Goal: Task Accomplishment & Management: Use online tool/utility

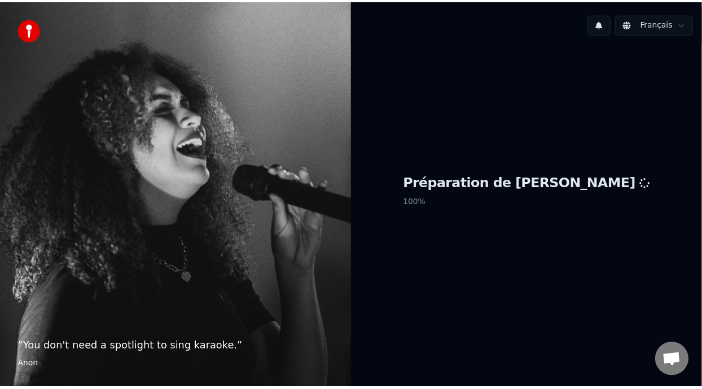
scroll to position [111, 0]
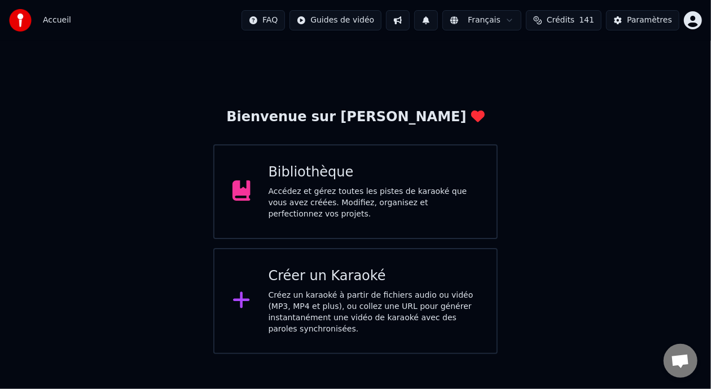
click at [413, 178] on div "Bibliothèque" at bounding box center [374, 173] width 210 height 18
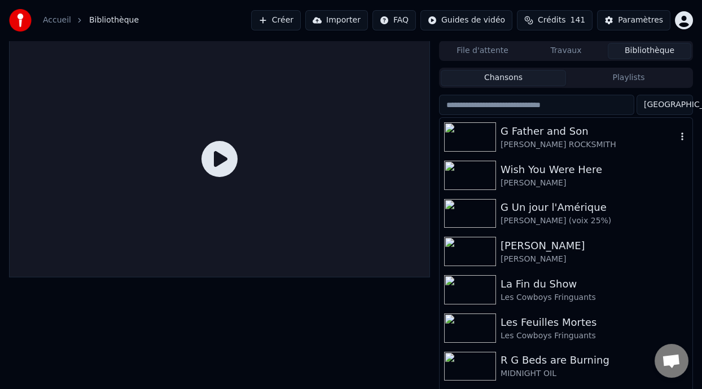
click at [564, 127] on div "G Father and Son" at bounding box center [589, 132] width 176 height 16
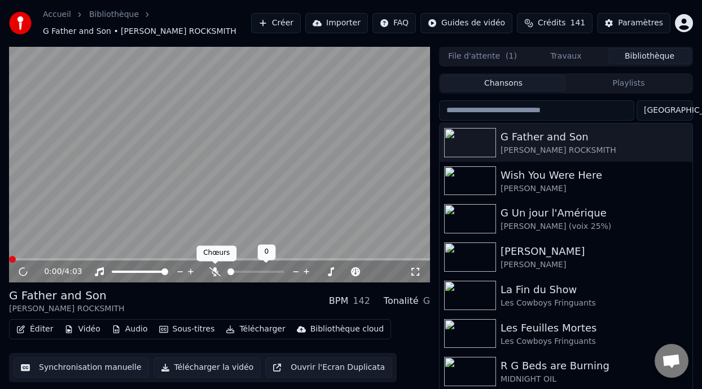
click at [212, 267] on icon at bounding box center [214, 271] width 11 height 9
click at [20, 256] on span at bounding box center [22, 259] width 7 height 7
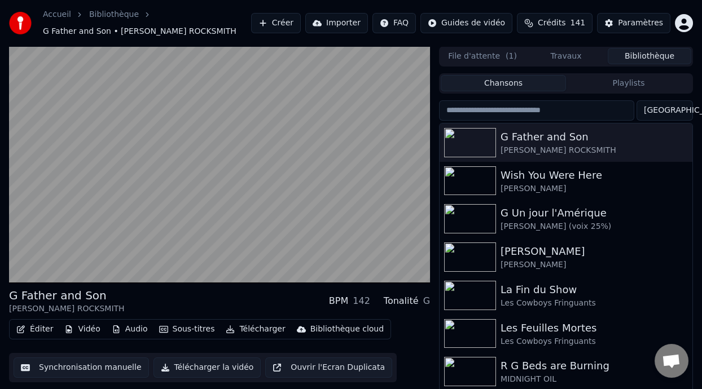
scroll to position [25, 0]
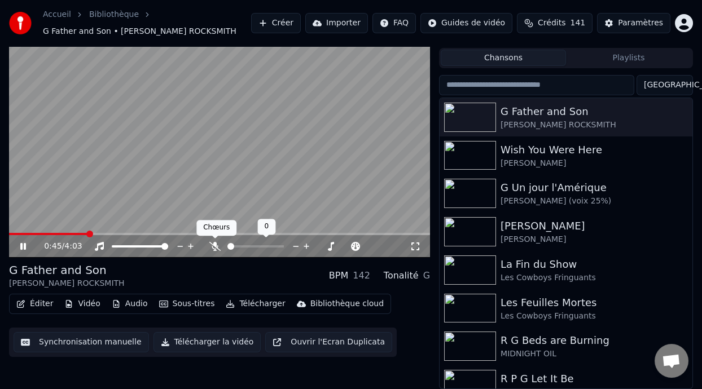
click at [213, 244] on icon at bounding box center [214, 246] width 11 height 9
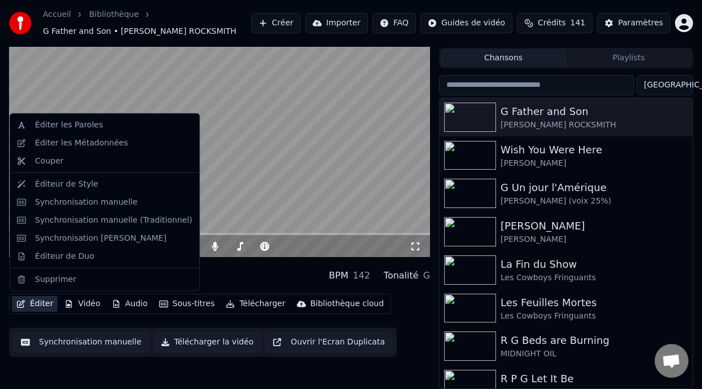
click at [41, 304] on button "Éditer" at bounding box center [35, 304] width 46 height 16
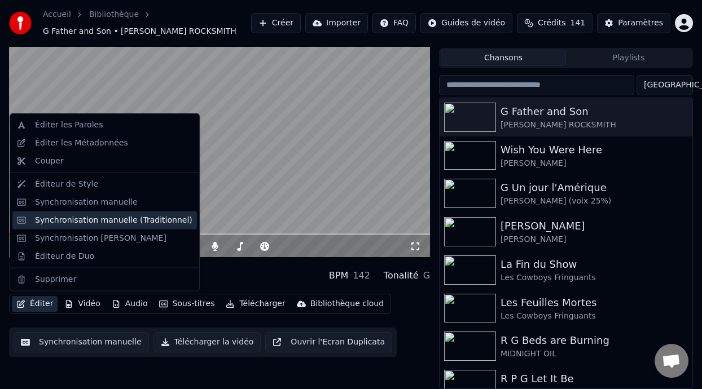
click at [115, 220] on div "Synchronisation manuelle (Traditionnel)" at bounding box center [113, 220] width 157 height 11
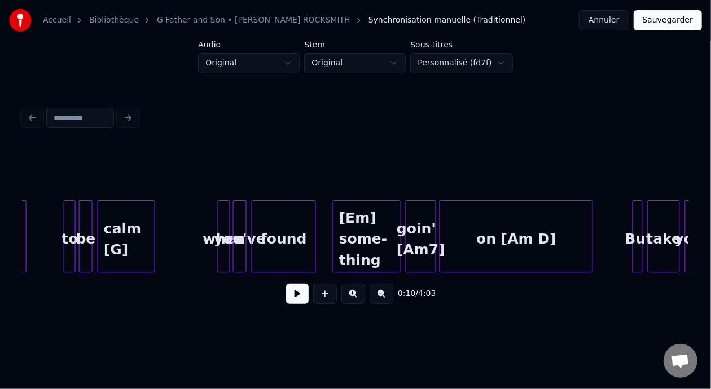
scroll to position [0, 5144]
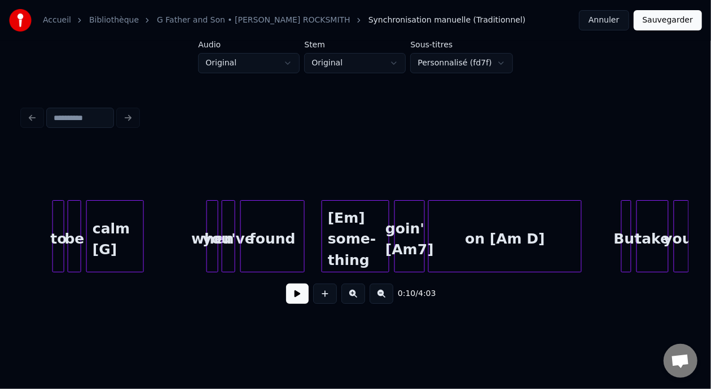
click at [413, 243] on div "goin' [Am7]" at bounding box center [409, 239] width 29 height 77
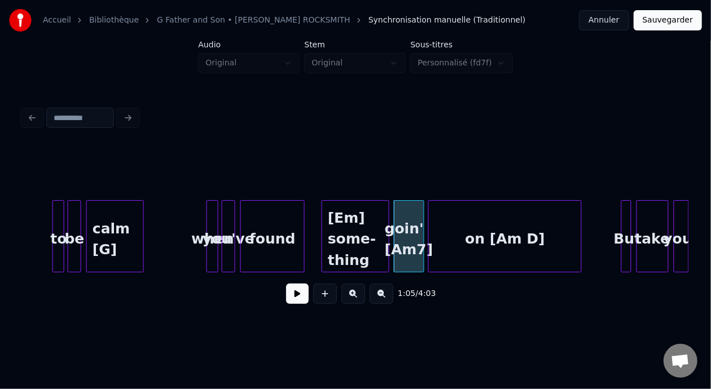
click at [413, 233] on div "goin' [Am7]" at bounding box center [408, 239] width 29 height 77
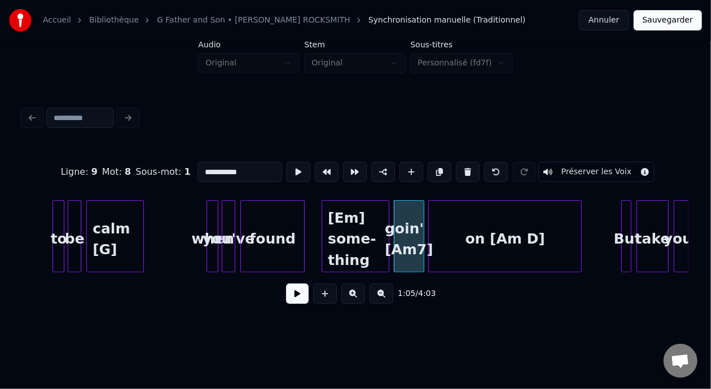
click at [218, 167] on input "**********" at bounding box center [240, 172] width 85 height 20
click at [515, 239] on div "on [Am D]" at bounding box center [505, 239] width 152 height 77
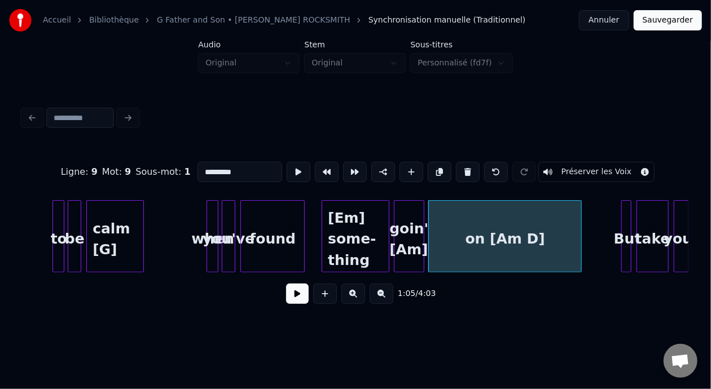
click at [209, 166] on input "*********" at bounding box center [240, 172] width 85 height 20
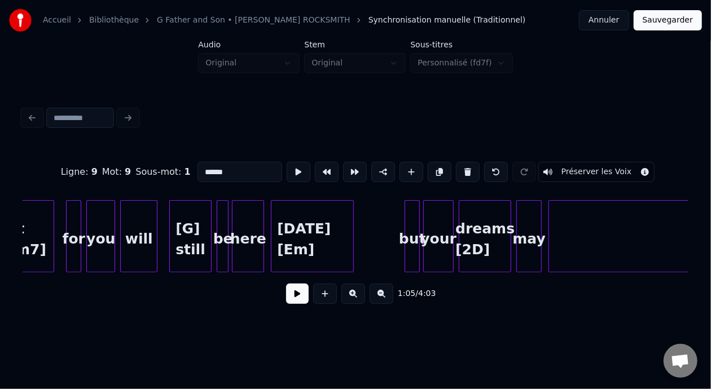
scroll to position [0, 6156]
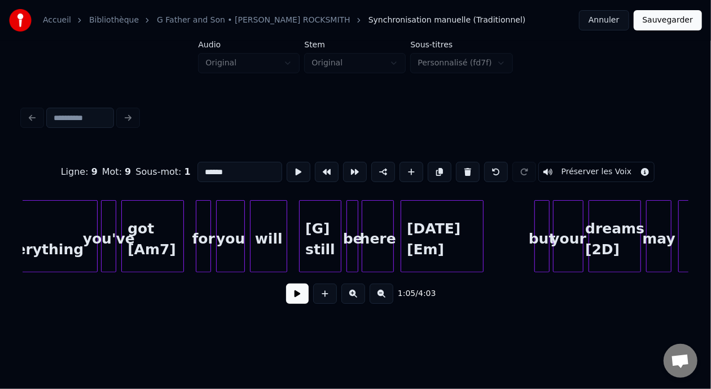
click at [606, 243] on div "dreams [2D]" at bounding box center [614, 239] width 51 height 77
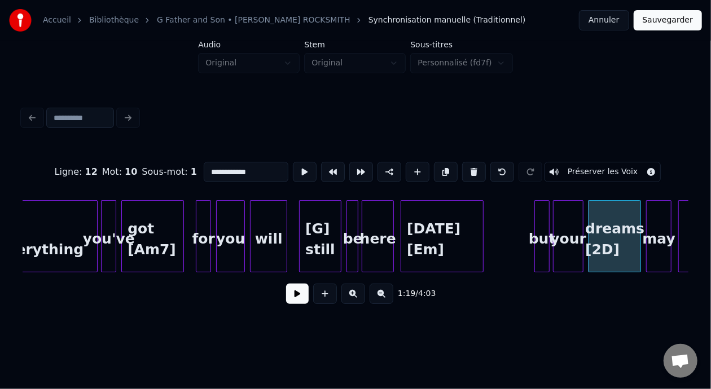
click at [135, 227] on div "got [Am7]" at bounding box center [153, 239] width 62 height 77
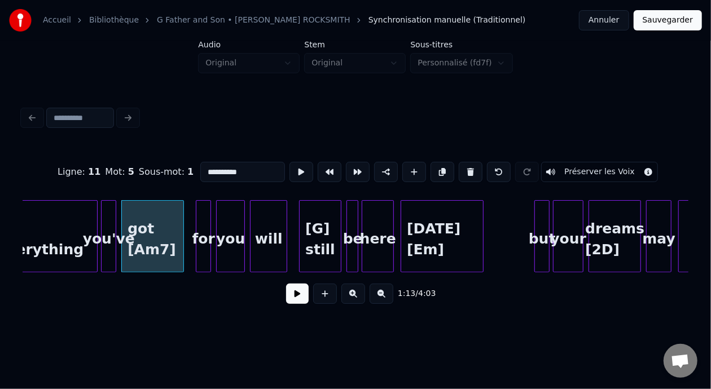
click at [153, 221] on div "got [Am7]" at bounding box center [153, 239] width 62 height 77
type input "*********"
click at [293, 293] on button at bounding box center [297, 294] width 23 height 20
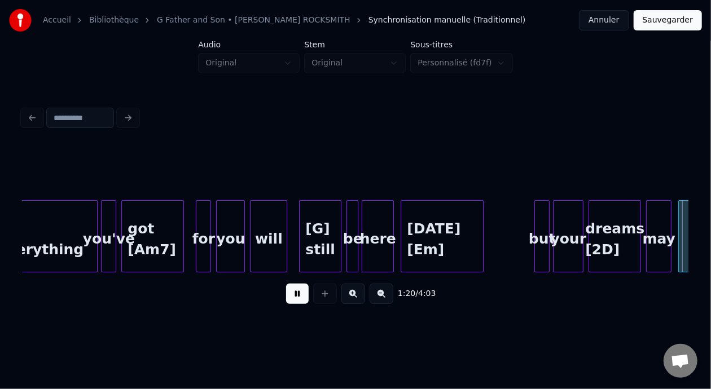
scroll to position [0, 6823]
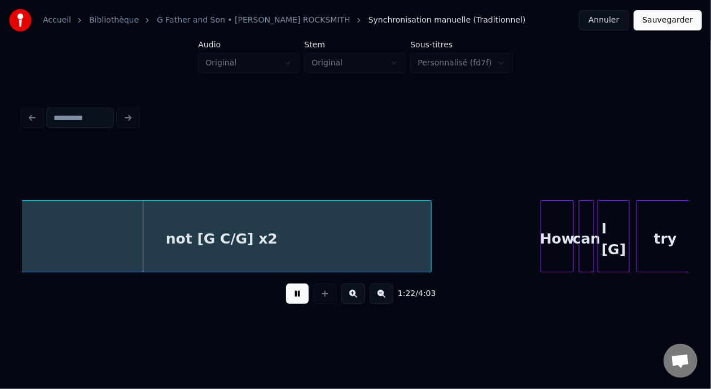
click at [286, 284] on button at bounding box center [297, 294] width 23 height 20
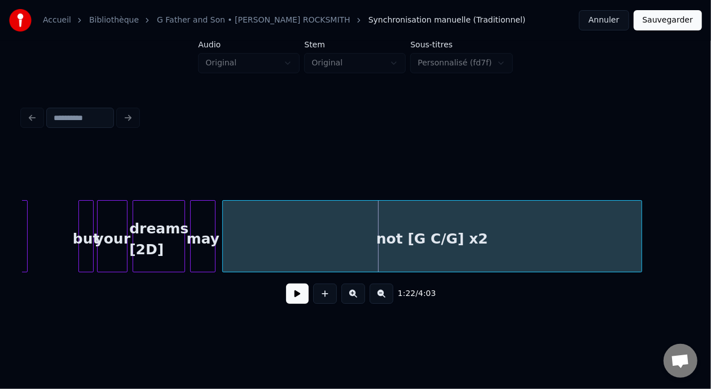
scroll to position [0, 6515]
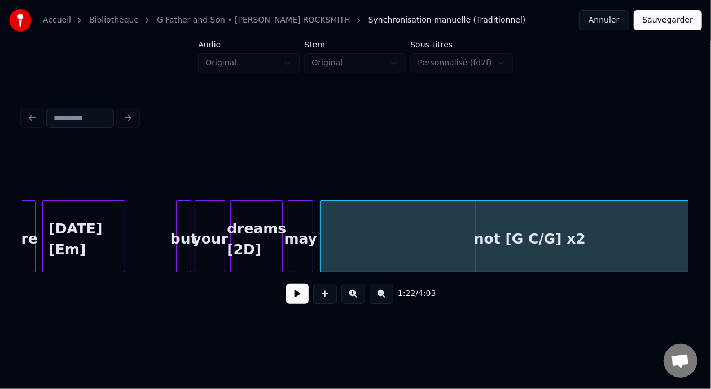
click at [258, 238] on div "dreams [2D]" at bounding box center [256, 239] width 51 height 77
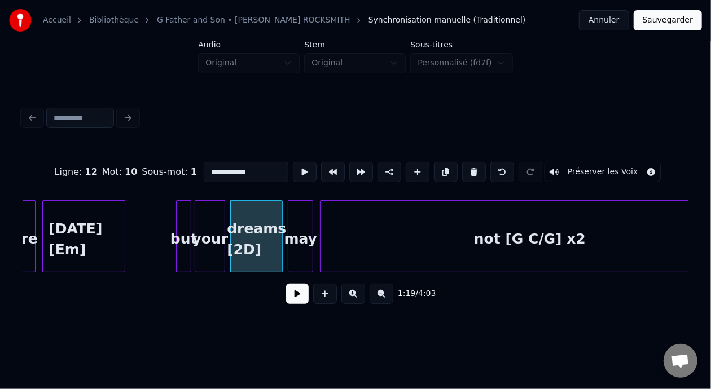
click at [222, 168] on input "**********" at bounding box center [246, 172] width 85 height 20
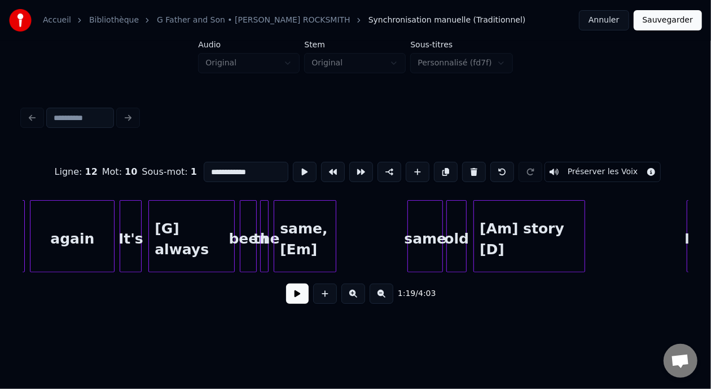
scroll to position [0, 7893]
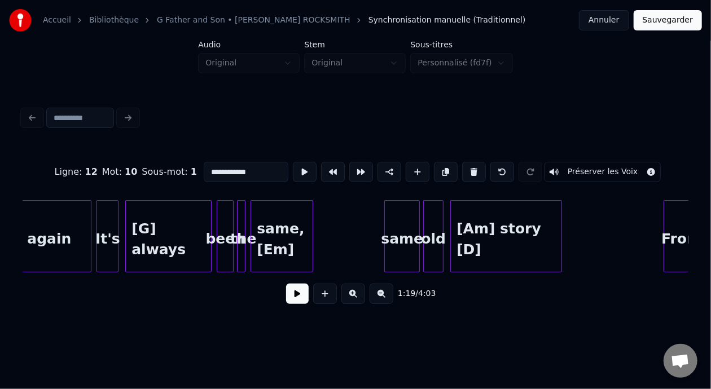
click at [181, 238] on div "[G] always" at bounding box center [168, 239] width 85 height 77
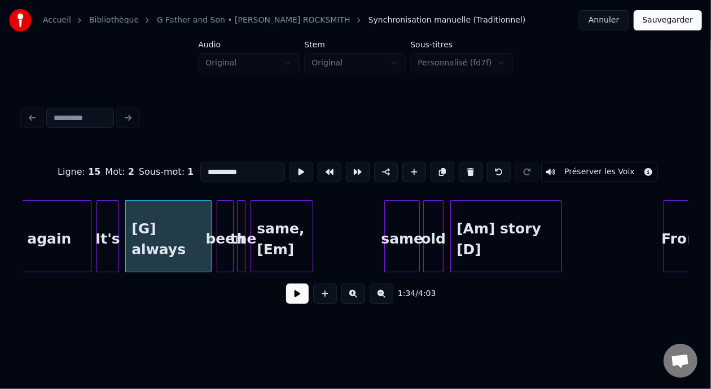
type input "**********"
click at [286, 300] on button at bounding box center [297, 294] width 23 height 20
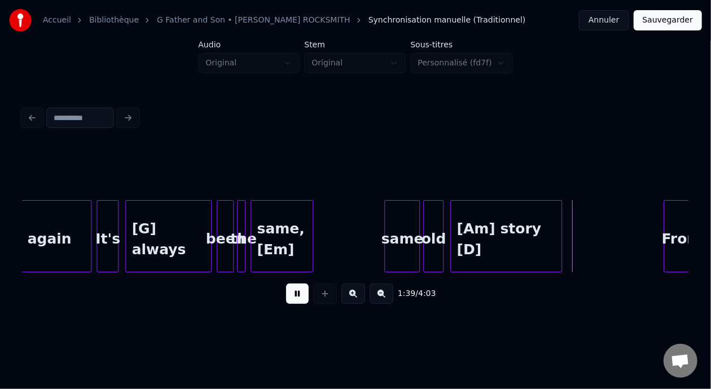
click at [286, 300] on button at bounding box center [297, 294] width 23 height 20
click at [286, 301] on button at bounding box center [297, 294] width 23 height 20
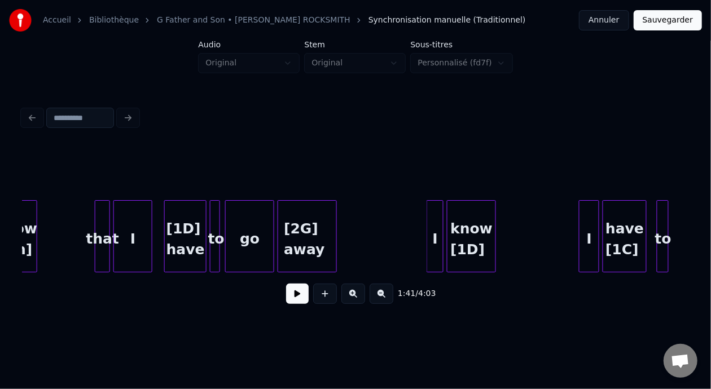
scroll to position [0, 9389]
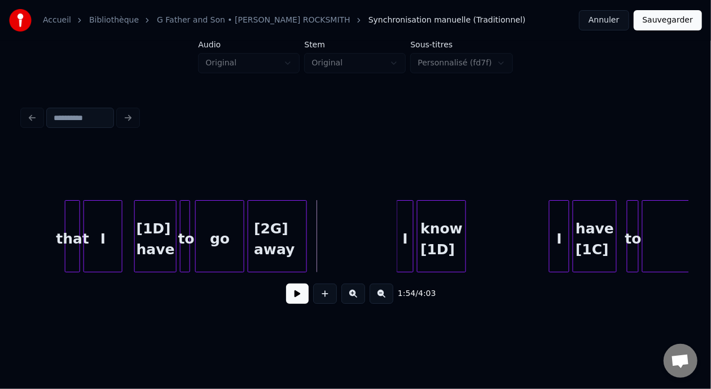
click at [77, 230] on div at bounding box center [77, 236] width 3 height 71
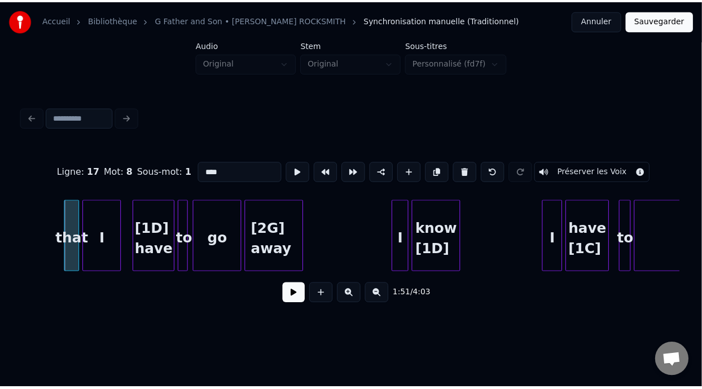
scroll to position [0, 9366]
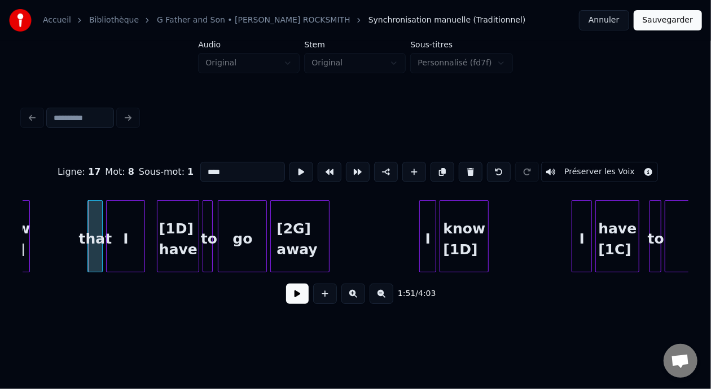
click at [673, 21] on button "Sauvegarder" at bounding box center [668, 20] width 68 height 20
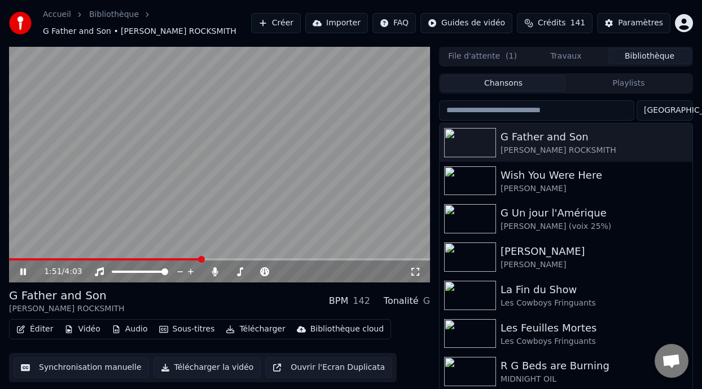
click at [200, 258] on span at bounding box center [201, 259] width 7 height 7
click at [200, 260] on span at bounding box center [105, 259] width 192 height 2
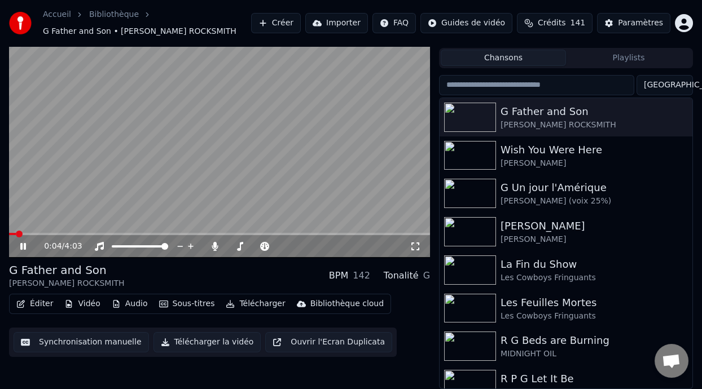
click at [16, 234] on span at bounding box center [12, 234] width 7 height 2
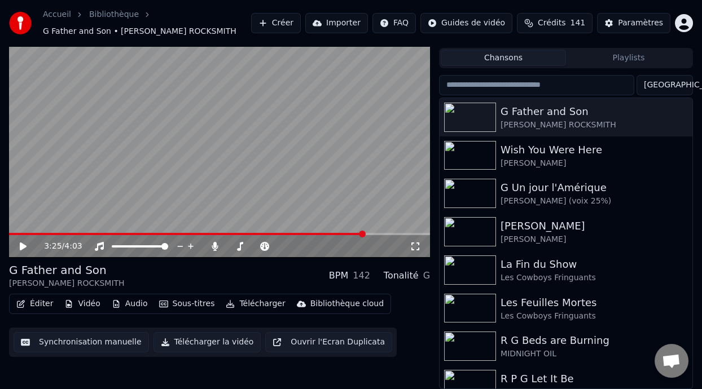
click at [34, 301] on button "Éditer" at bounding box center [35, 304] width 46 height 16
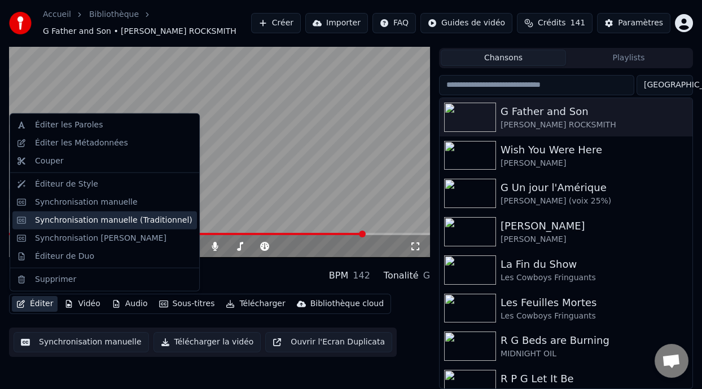
click at [113, 217] on div "Synchronisation manuelle (Traditionnel)" at bounding box center [113, 220] width 157 height 11
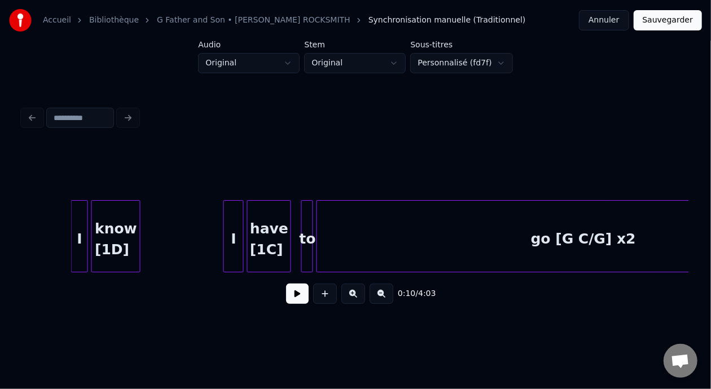
scroll to position [0, 11022]
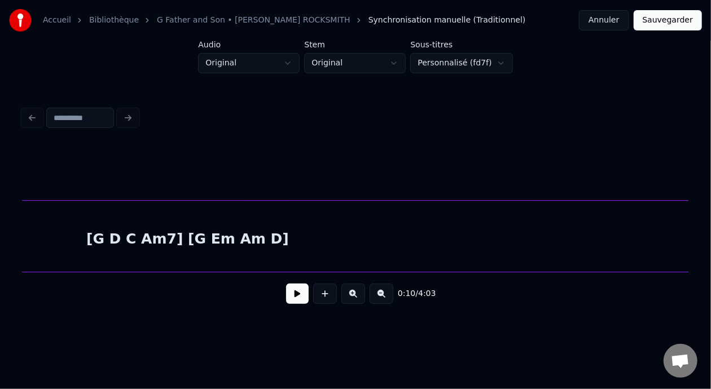
click at [403, 226] on div "[G D C Am7] [G Em Am D]" at bounding box center [188, 239] width 1038 height 77
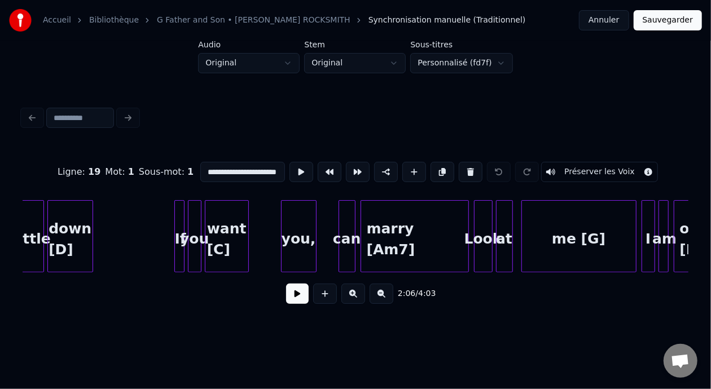
scroll to position [0, 15061]
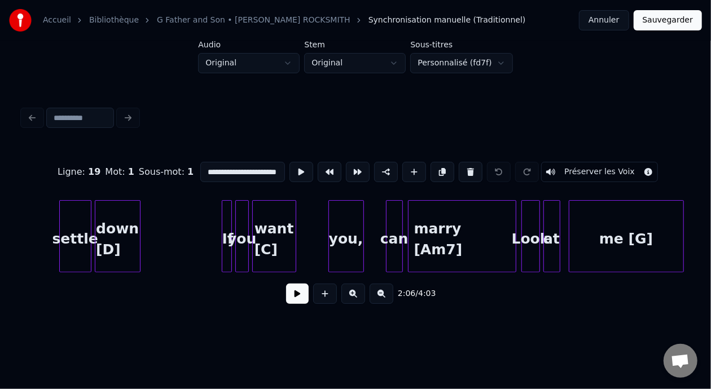
click at [465, 237] on div "marry [Am7]" at bounding box center [462, 239] width 107 height 77
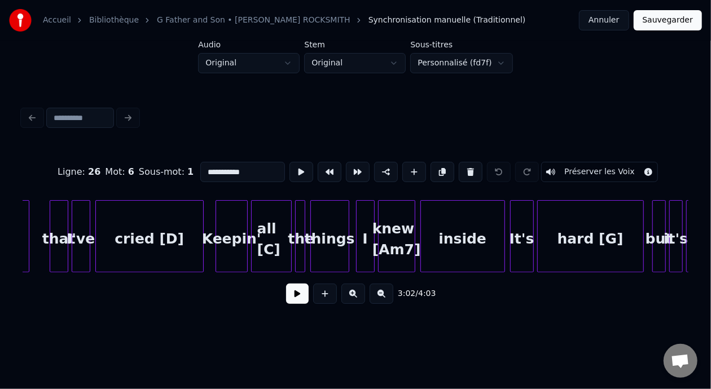
scroll to position [0, 16251]
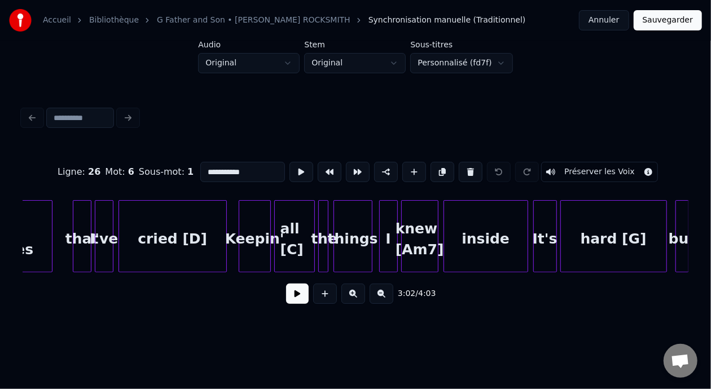
click at [485, 227] on div "inside" at bounding box center [486, 239] width 84 height 77
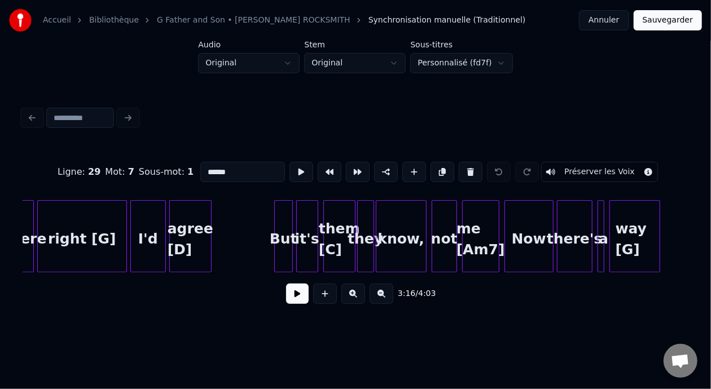
scroll to position [0, 17346]
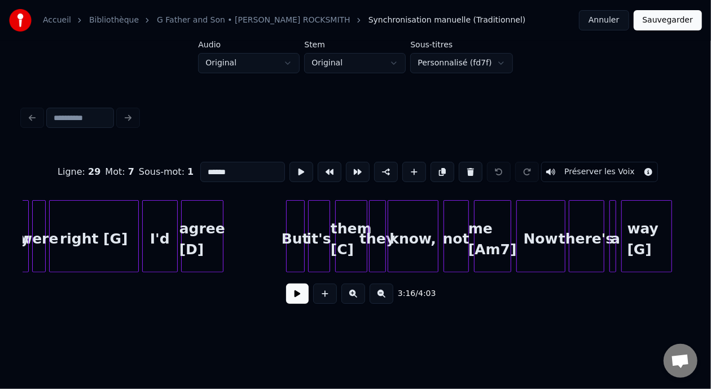
click at [539, 235] on div "Now" at bounding box center [541, 239] width 48 height 77
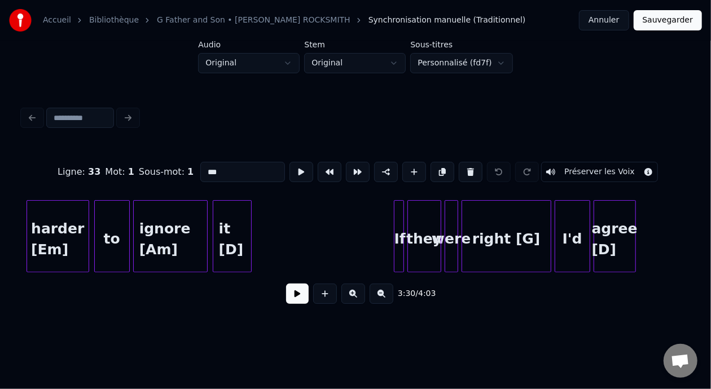
scroll to position [0, 16993]
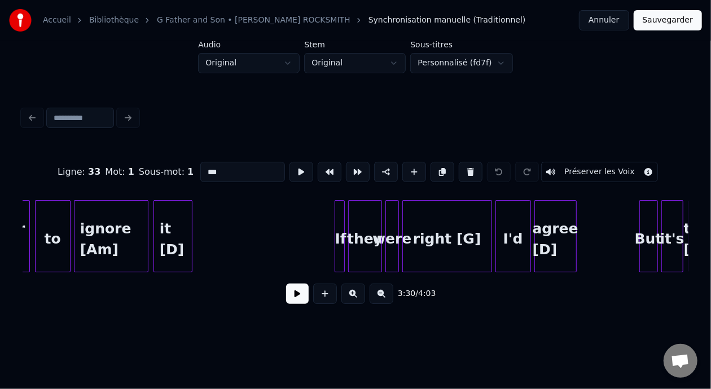
click at [356, 223] on div "they" at bounding box center [365, 239] width 33 height 77
type input "****"
click at [295, 297] on button at bounding box center [297, 294] width 23 height 20
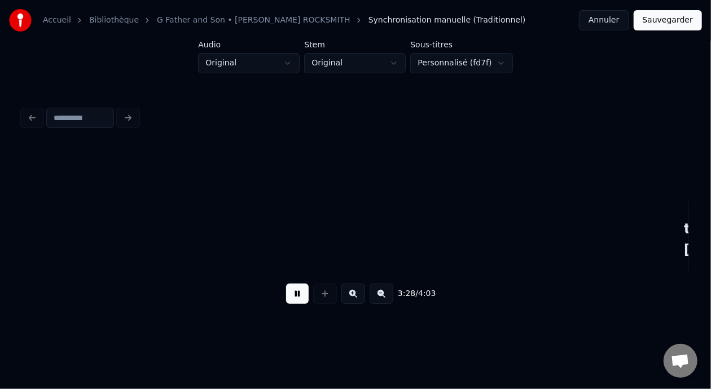
scroll to position [0, 17660]
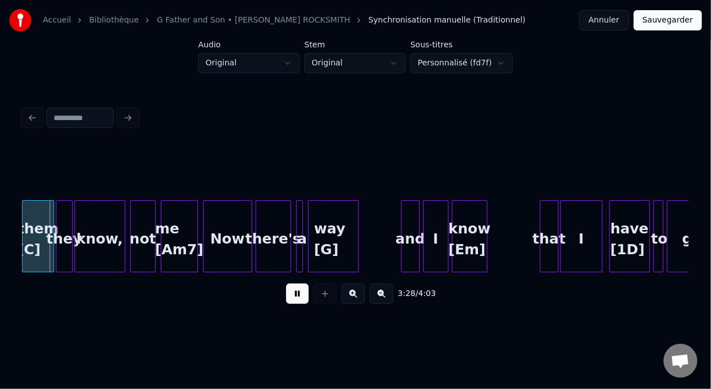
click at [291, 297] on button at bounding box center [297, 294] width 23 height 20
click at [290, 298] on button at bounding box center [297, 294] width 23 height 20
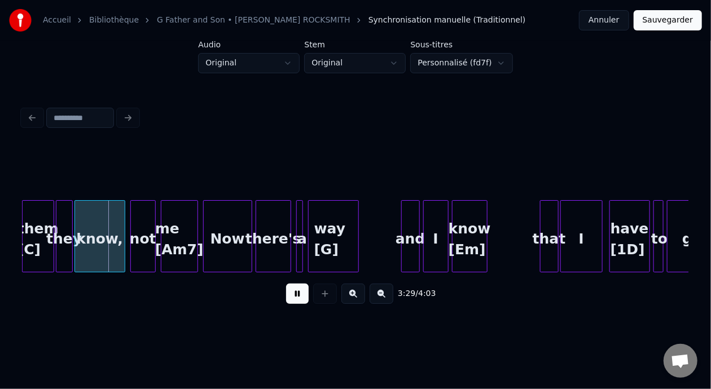
click at [290, 298] on button at bounding box center [297, 294] width 23 height 20
click at [290, 299] on button at bounding box center [297, 294] width 23 height 20
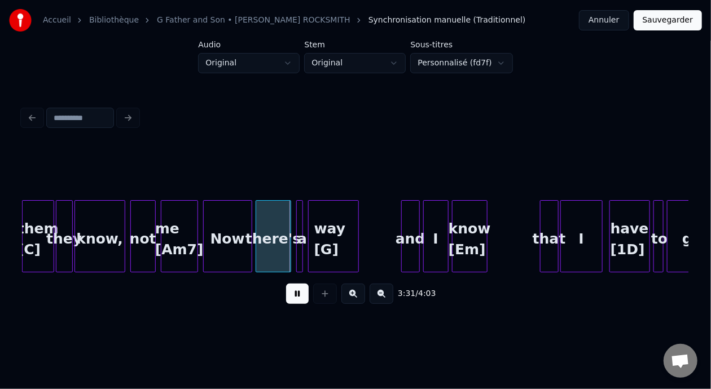
click at [292, 300] on button at bounding box center [297, 294] width 23 height 20
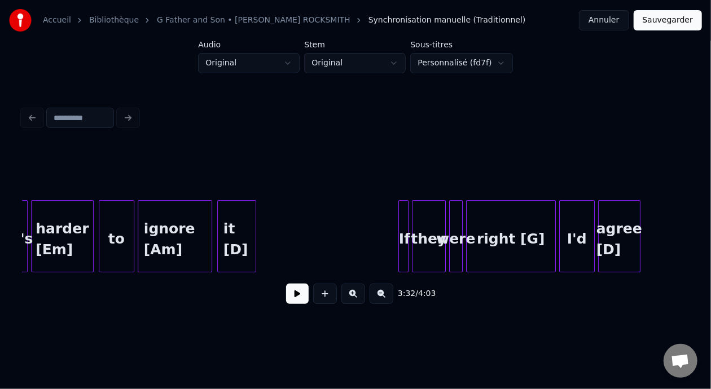
scroll to position [0, 16871]
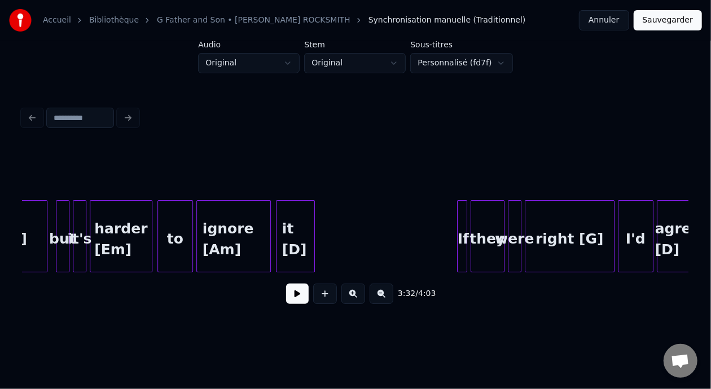
click at [238, 241] on div "ignore [Am]" at bounding box center [233, 239] width 73 height 77
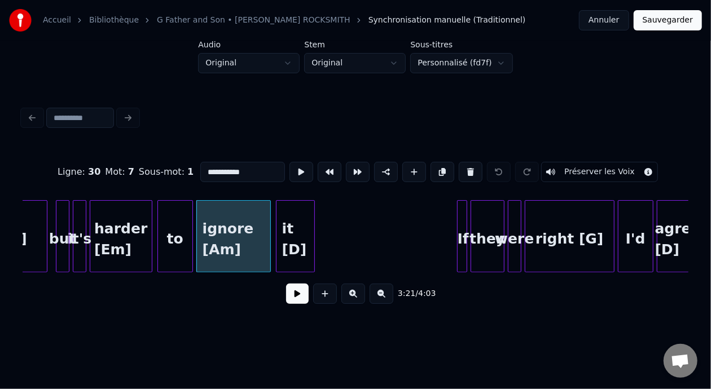
click at [294, 301] on button at bounding box center [297, 294] width 23 height 20
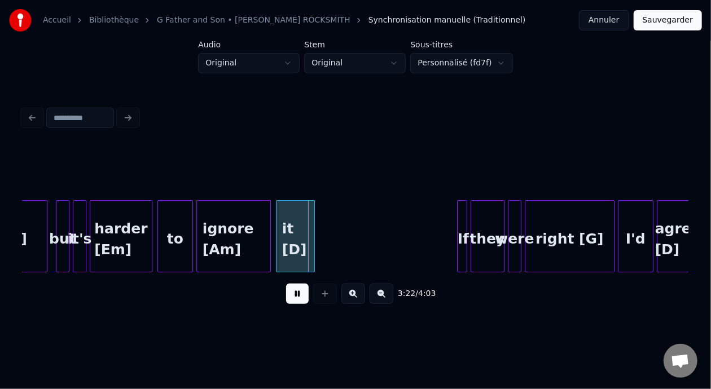
click at [294, 301] on button at bounding box center [297, 294] width 23 height 20
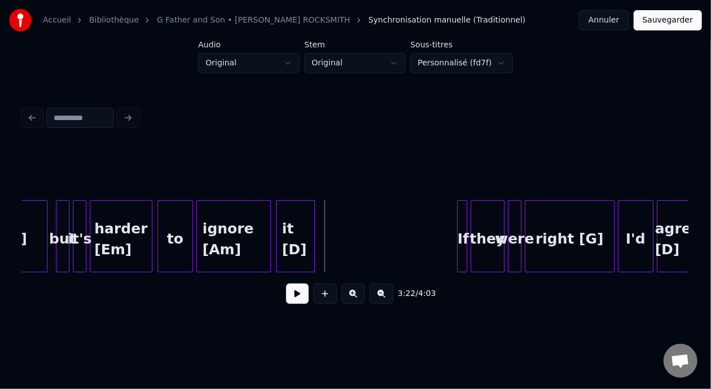
click at [294, 301] on button at bounding box center [297, 294] width 23 height 20
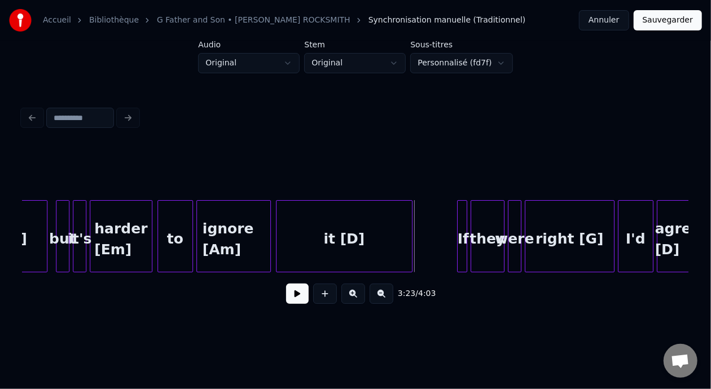
click at [411, 243] on div at bounding box center [410, 236] width 3 height 71
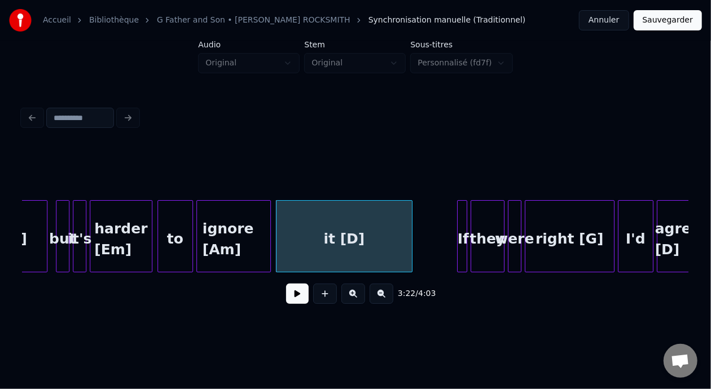
click at [217, 238] on div "ignore [Am]" at bounding box center [233, 239] width 73 height 77
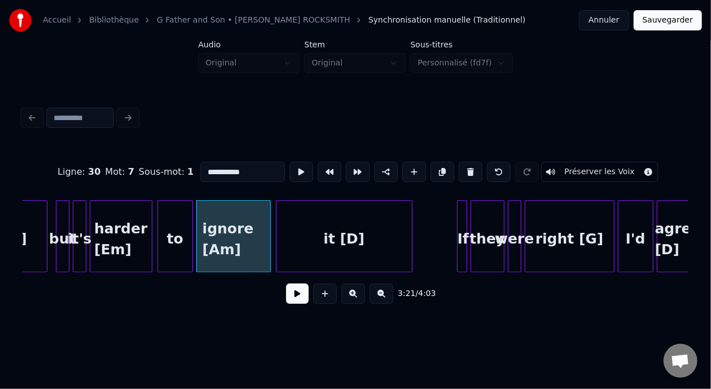
click at [293, 299] on button at bounding box center [297, 294] width 23 height 20
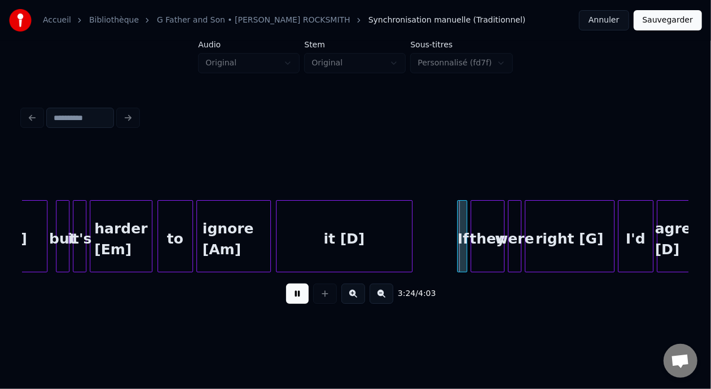
click at [293, 299] on button at bounding box center [297, 294] width 23 height 20
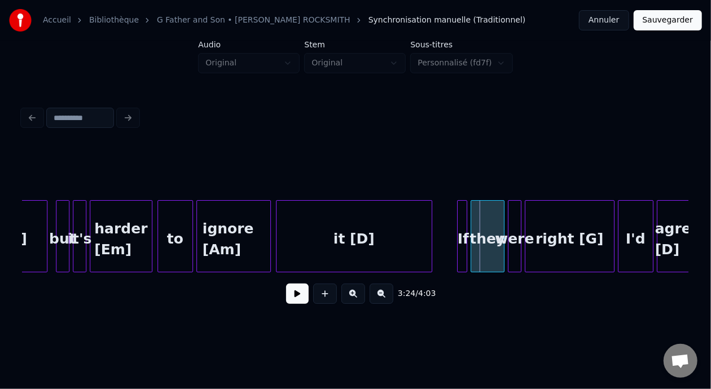
click at [429, 240] on div at bounding box center [429, 236] width 3 height 71
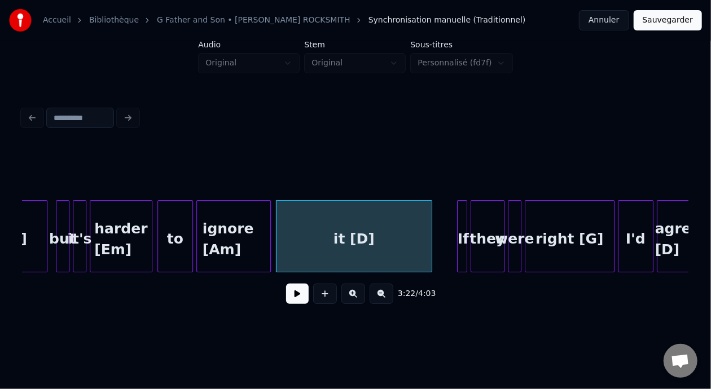
click at [236, 238] on div "ignore [Am]" at bounding box center [233, 239] width 73 height 77
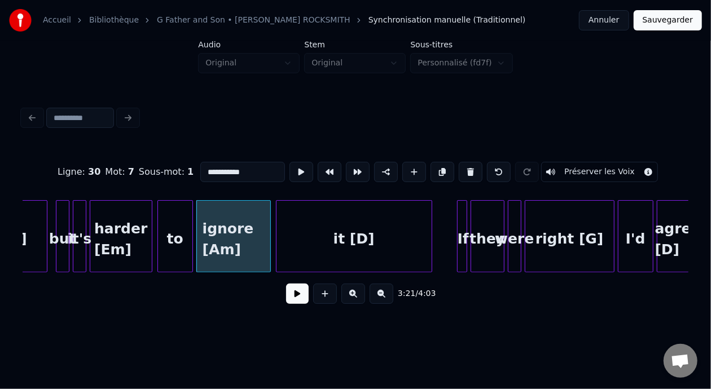
click at [291, 295] on button at bounding box center [297, 294] width 23 height 20
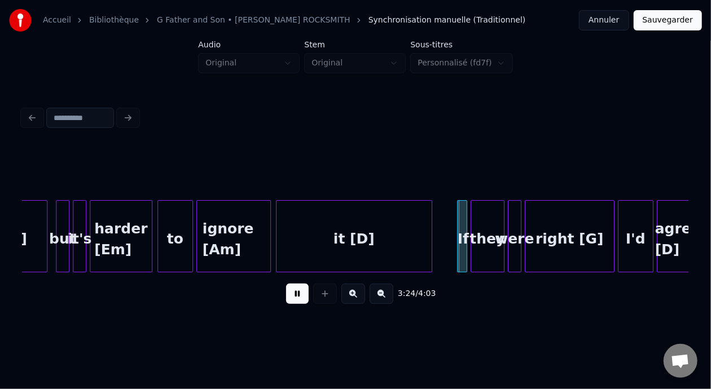
click at [291, 294] on button at bounding box center [297, 294] width 23 height 20
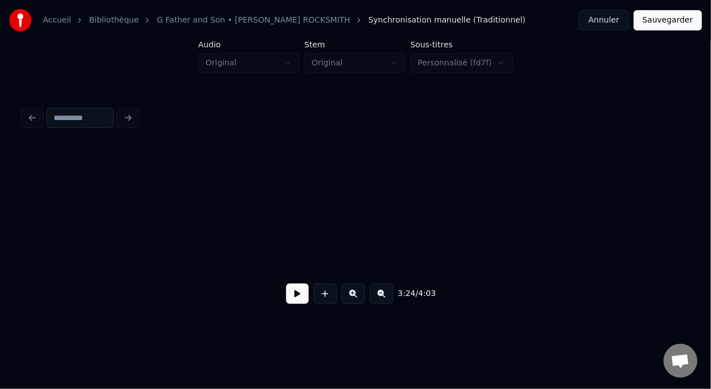
scroll to position [0, 0]
click at [286, 302] on button at bounding box center [297, 294] width 23 height 20
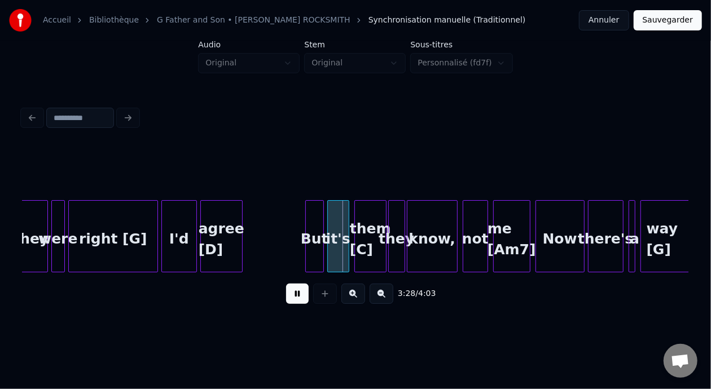
scroll to position [0, 17657]
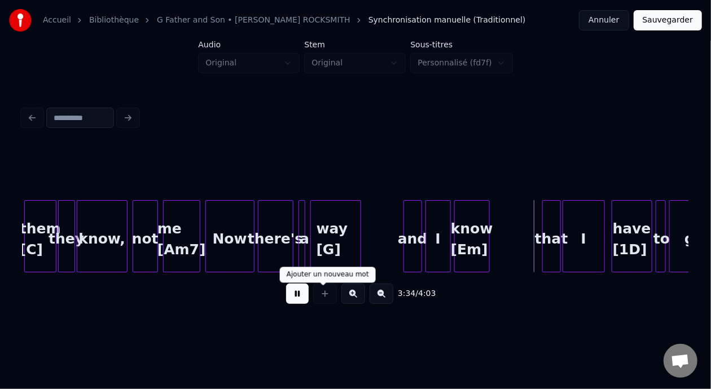
click at [298, 298] on button at bounding box center [297, 294] width 23 height 20
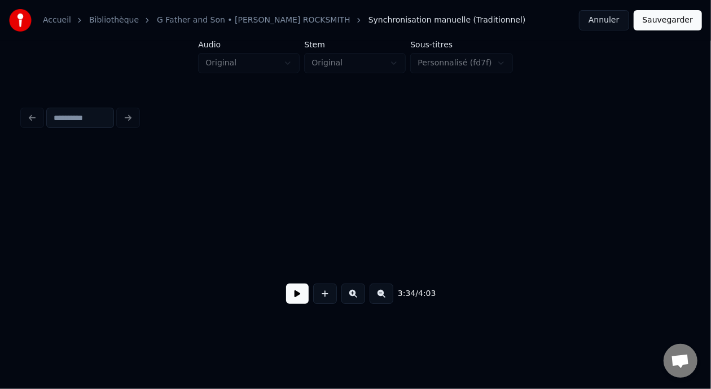
scroll to position [0, 81]
click at [288, 301] on button at bounding box center [297, 294] width 23 height 20
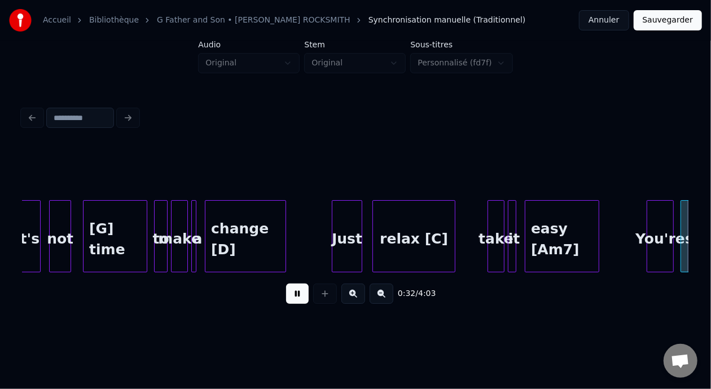
click at [286, 284] on button at bounding box center [297, 294] width 23 height 20
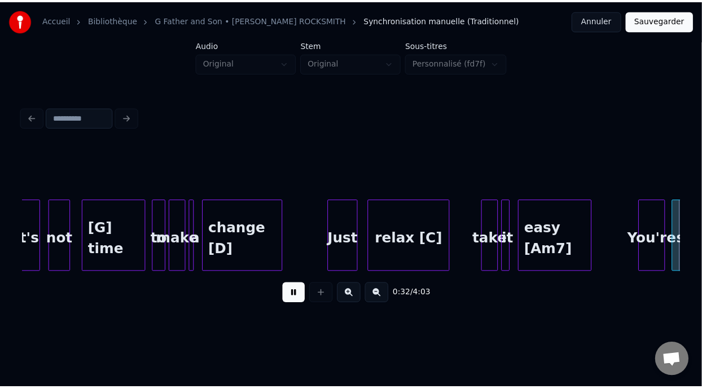
scroll to position [0, 2748]
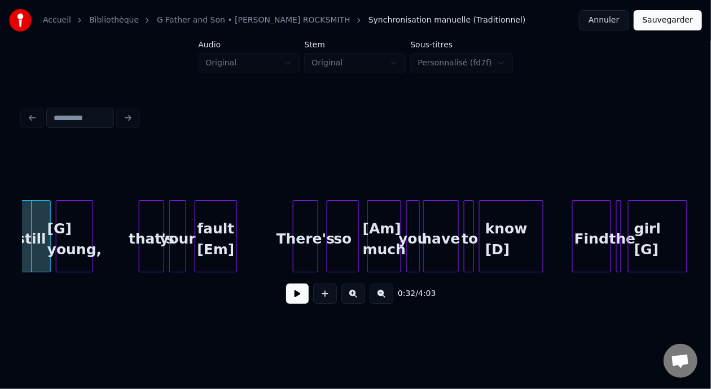
click at [672, 21] on button "Sauvegarder" at bounding box center [668, 20] width 68 height 20
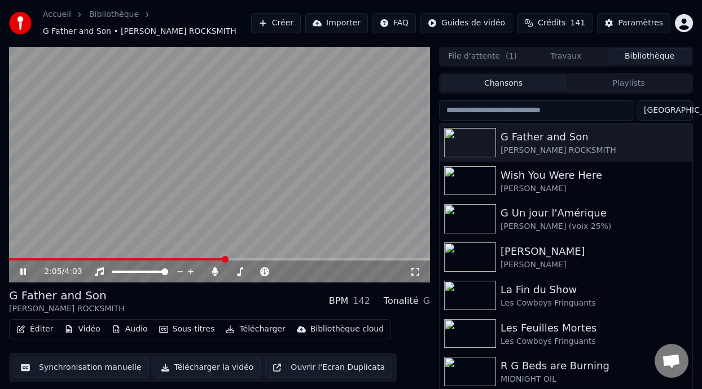
scroll to position [25, 0]
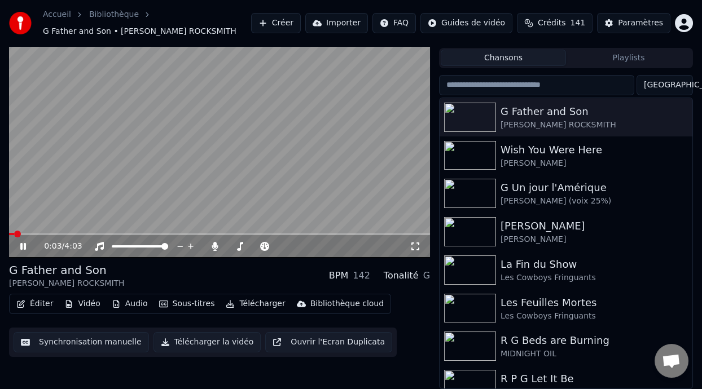
click at [14, 233] on span at bounding box center [11, 234] width 5 height 2
click at [216, 243] on icon at bounding box center [215, 246] width 6 height 9
click at [12, 233] on span at bounding box center [10, 234] width 3 height 2
click at [254, 305] on button "Télécharger" at bounding box center [255, 304] width 68 height 16
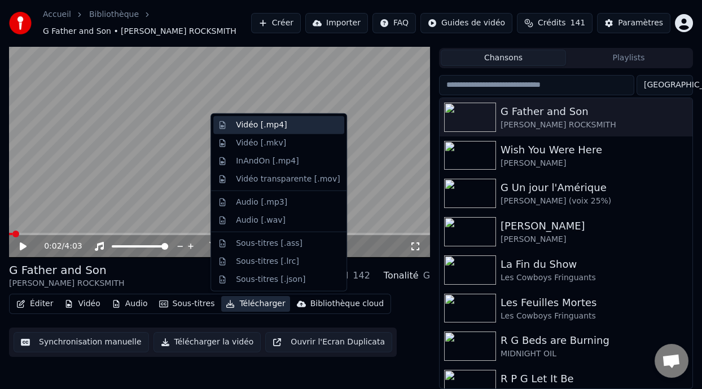
click at [292, 125] on div "Vidéo [.mp4]" at bounding box center [288, 125] width 104 height 11
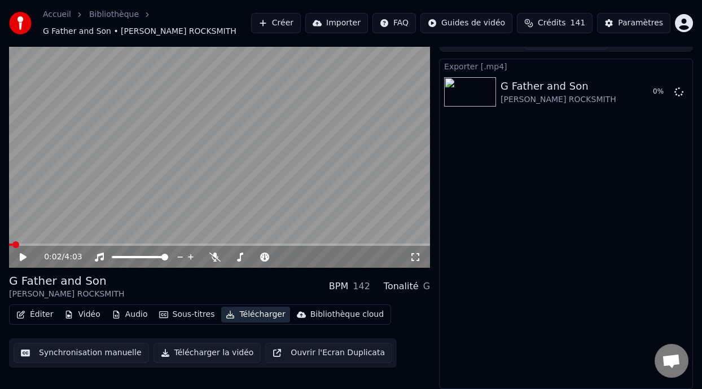
scroll to position [15, 0]
click at [40, 308] on button "Éditer" at bounding box center [35, 315] width 46 height 16
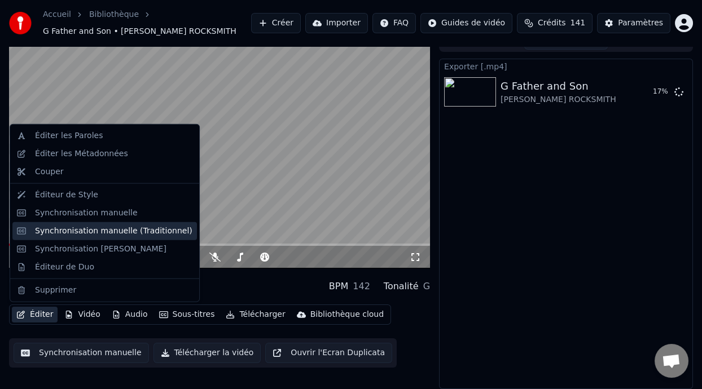
click at [112, 233] on div "Synchronisation manuelle (Traditionnel)" at bounding box center [113, 231] width 157 height 11
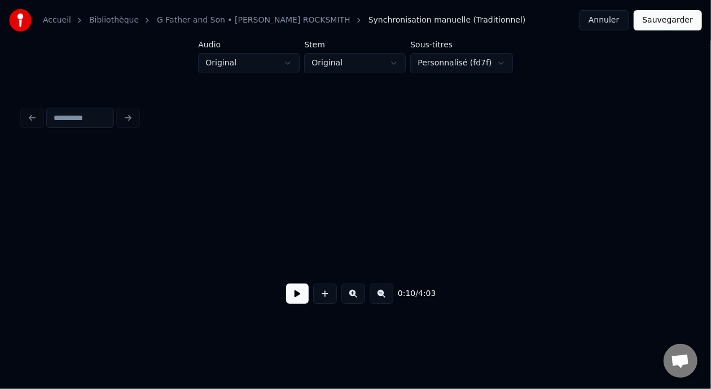
click at [385, 295] on button at bounding box center [382, 294] width 24 height 20
click at [386, 295] on button at bounding box center [382, 294] width 24 height 20
click at [358, 290] on button at bounding box center [353, 294] width 24 height 20
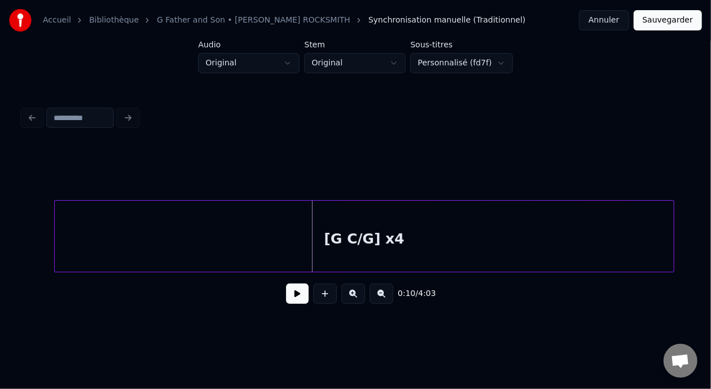
click at [55, 239] on div at bounding box center [56, 236] width 3 height 71
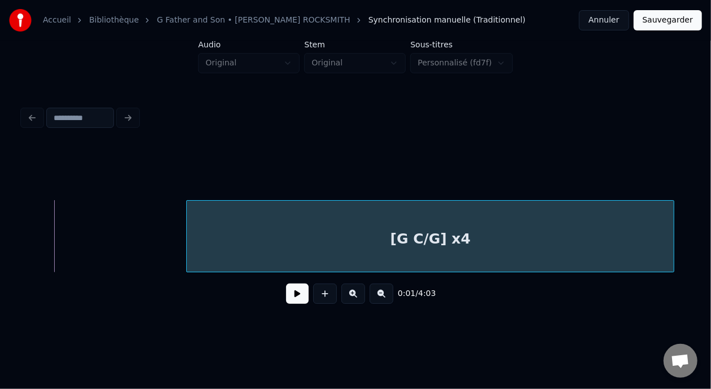
click at [189, 242] on div at bounding box center [188, 236] width 3 height 71
click at [253, 233] on div "[G C/G] x4" at bounding box center [430, 239] width 487 height 77
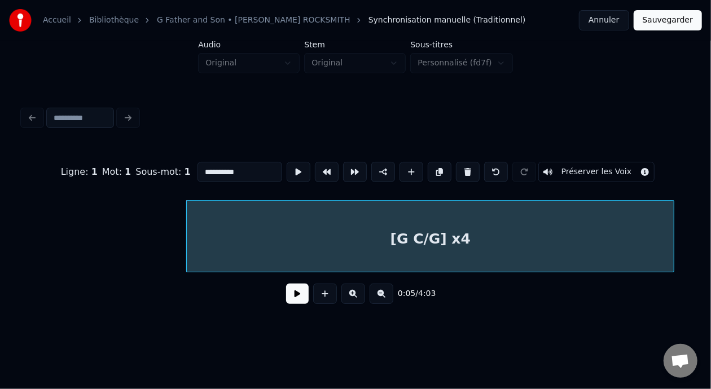
click at [198, 168] on input "**********" at bounding box center [240, 172] width 85 height 20
click at [216, 230] on div "[G C/G] x4" at bounding box center [430, 239] width 487 height 77
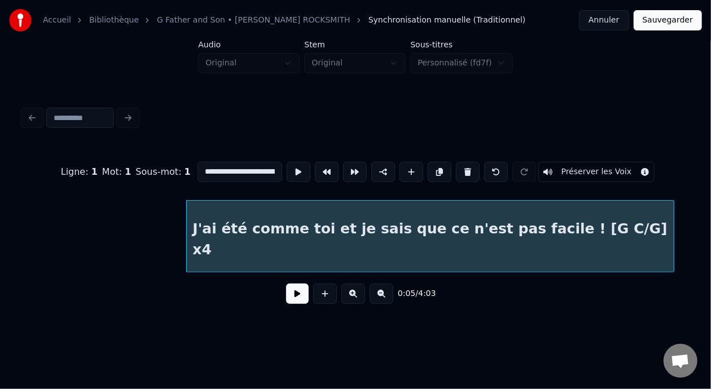
click at [250, 165] on input "**********" at bounding box center [240, 172] width 85 height 20
click at [215, 166] on input "**********" at bounding box center [240, 172] width 85 height 20
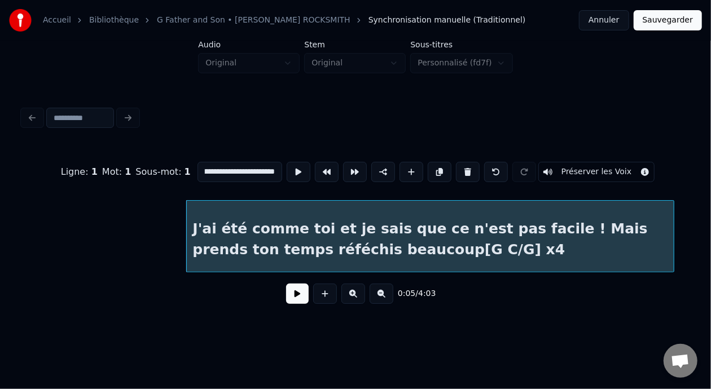
scroll to position [0, 0]
click at [248, 168] on input "**********" at bounding box center [240, 172] width 85 height 20
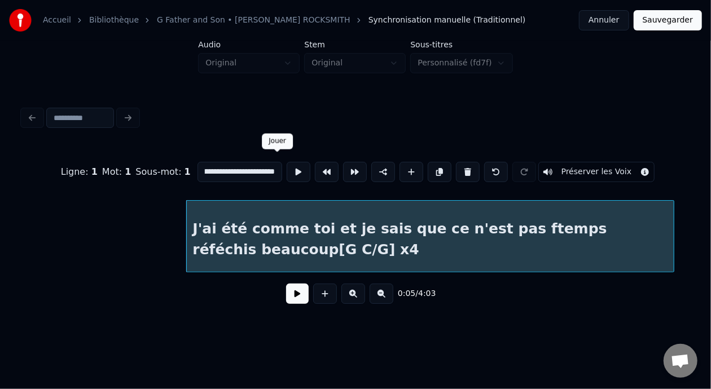
scroll to position [0, 157]
click at [252, 167] on input "**********" at bounding box center [240, 172] width 85 height 20
click at [249, 165] on input "**********" at bounding box center [240, 172] width 85 height 20
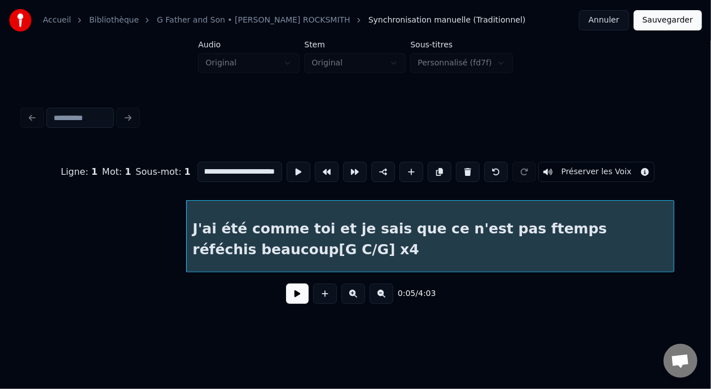
click at [214, 168] on input "**********" at bounding box center [240, 172] width 85 height 20
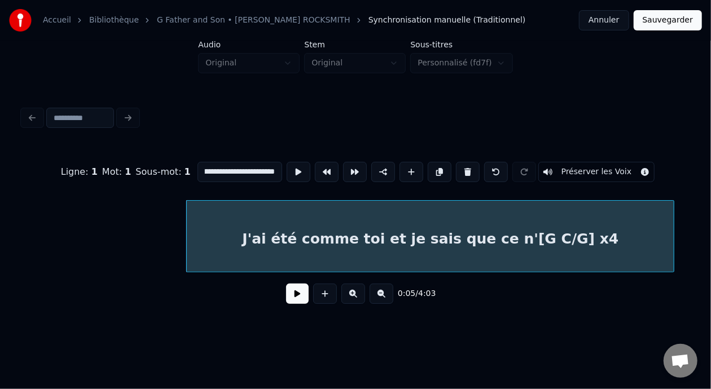
scroll to position [0, 94]
click at [218, 167] on input "**********" at bounding box center [240, 172] width 85 height 20
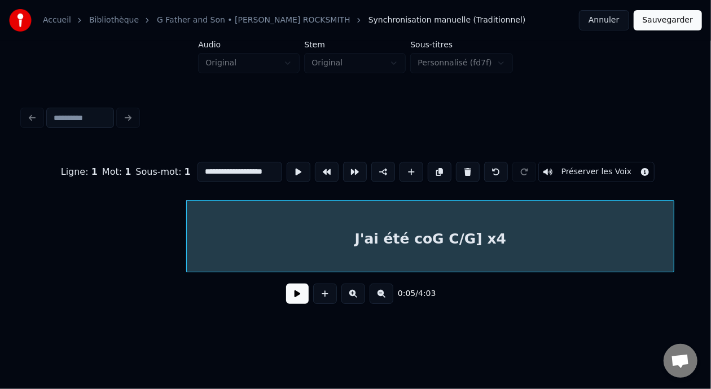
scroll to position [0, 0]
click at [198, 167] on input "**********" at bounding box center [240, 172] width 85 height 20
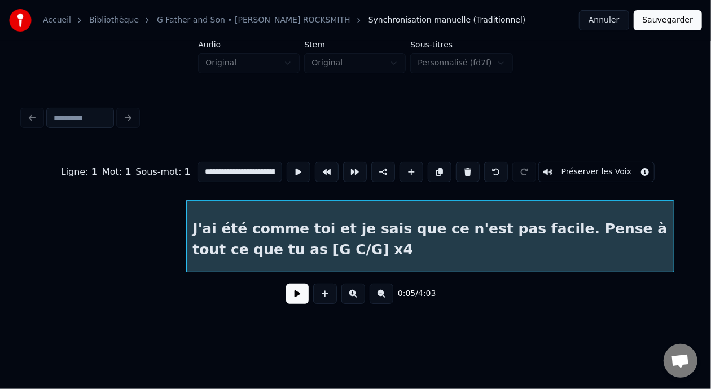
click at [252, 166] on input "**********" at bounding box center [240, 172] width 85 height 20
click at [252, 169] on input "**********" at bounding box center [240, 172] width 85 height 20
click at [246, 167] on input "**********" at bounding box center [240, 172] width 85 height 20
click at [233, 168] on input "**********" at bounding box center [240, 172] width 85 height 20
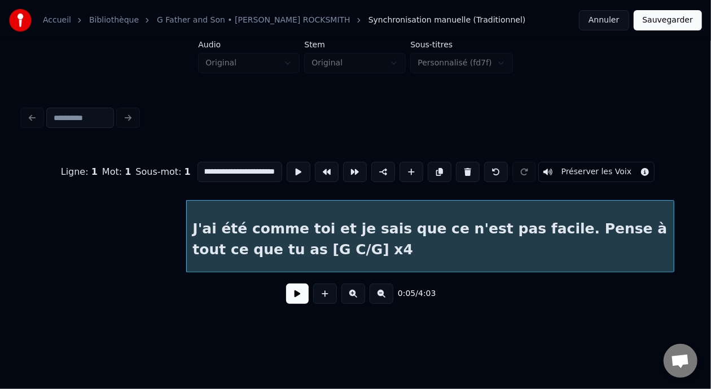
scroll to position [0, 0]
click at [252, 170] on input "**********" at bounding box center [240, 172] width 85 height 20
click at [249, 169] on input "**********" at bounding box center [240, 172] width 85 height 20
click at [239, 165] on input "**********" at bounding box center [240, 172] width 85 height 20
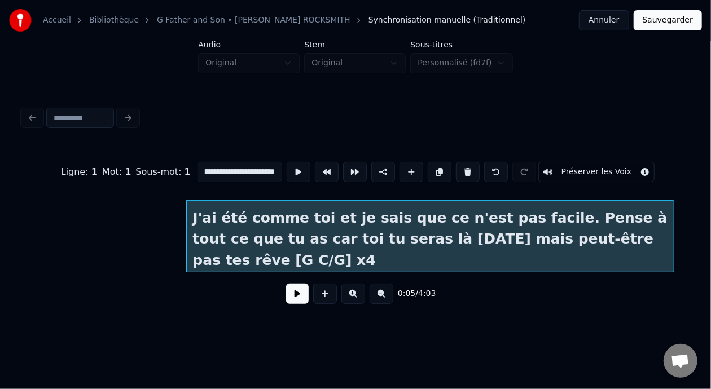
scroll to position [0, 384]
type input "**********"
click at [674, 21] on button "Sauvegarder" at bounding box center [668, 20] width 68 height 20
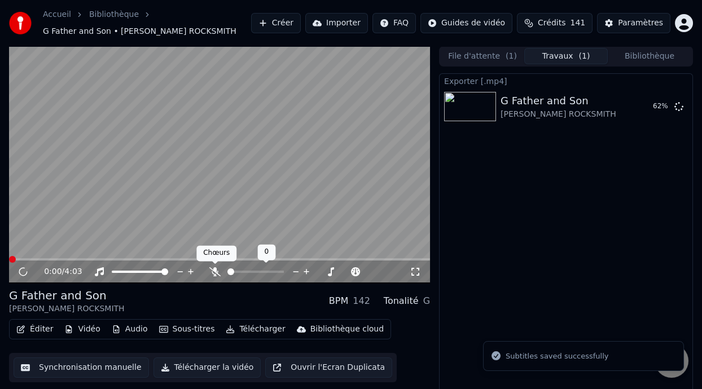
click at [213, 270] on icon at bounding box center [214, 271] width 11 height 9
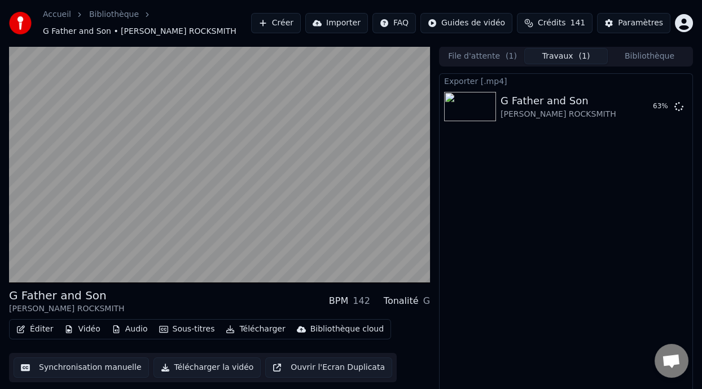
click at [42, 329] on button "Éditer" at bounding box center [35, 330] width 46 height 16
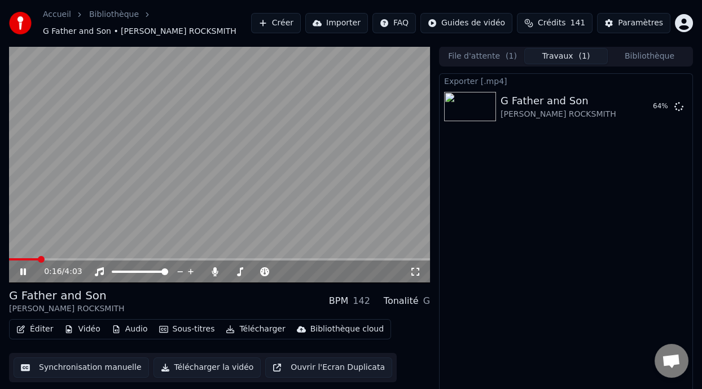
click at [23, 270] on icon at bounding box center [31, 271] width 26 height 9
click at [45, 330] on button "Éditer" at bounding box center [35, 330] width 46 height 16
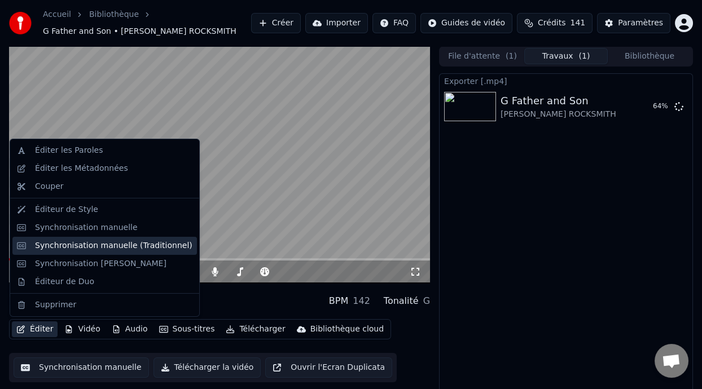
click at [123, 246] on div "Synchronisation manuelle (Traditionnel)" at bounding box center [113, 245] width 157 height 11
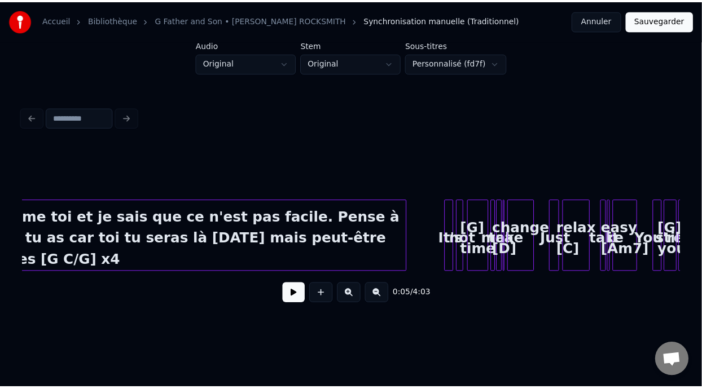
scroll to position [0, 315]
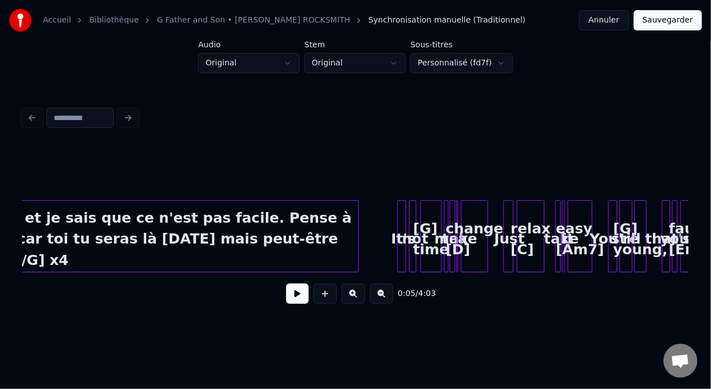
click at [400, 226] on div at bounding box center [399, 236] width 3 height 71
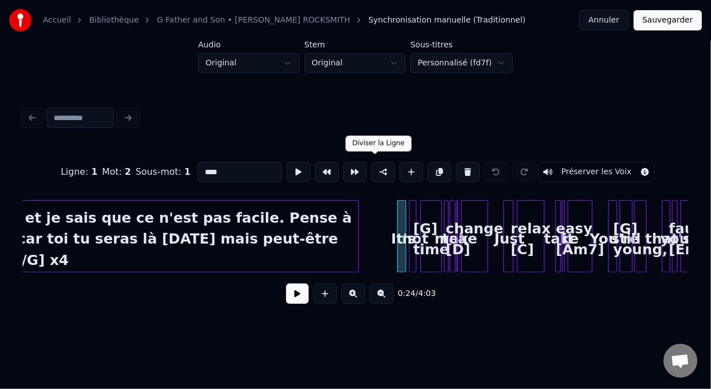
click at [379, 165] on button at bounding box center [383, 172] width 24 height 20
click at [661, 22] on button "Sauvegarder" at bounding box center [668, 20] width 68 height 20
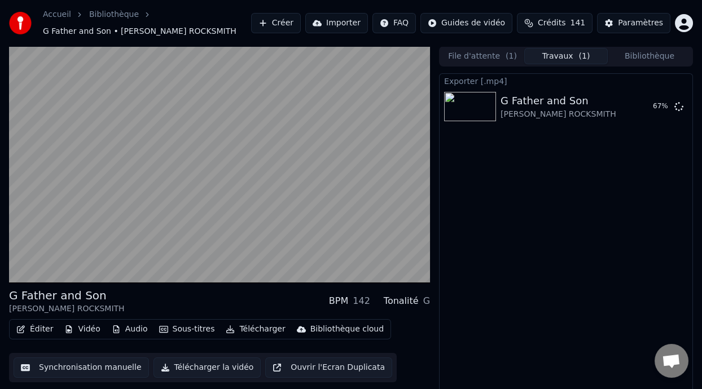
scroll to position [15, 0]
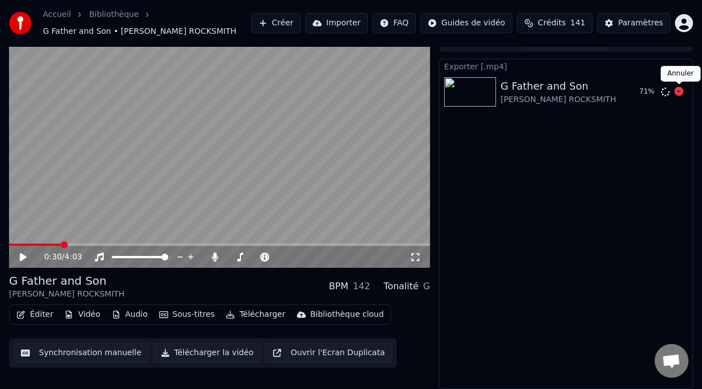
click at [679, 89] on icon at bounding box center [678, 91] width 9 height 9
click at [44, 313] on button "Éditer" at bounding box center [35, 315] width 46 height 16
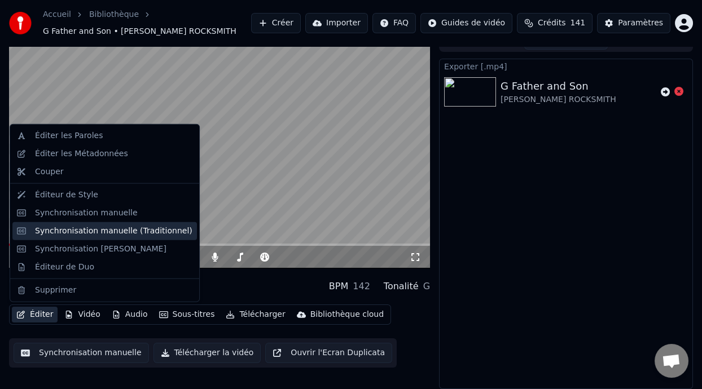
click at [152, 233] on div "Synchronisation manuelle (Traditionnel)" at bounding box center [113, 231] width 157 height 11
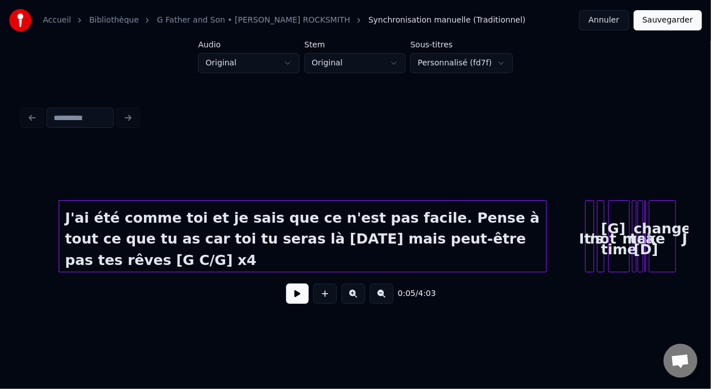
scroll to position [0, 203]
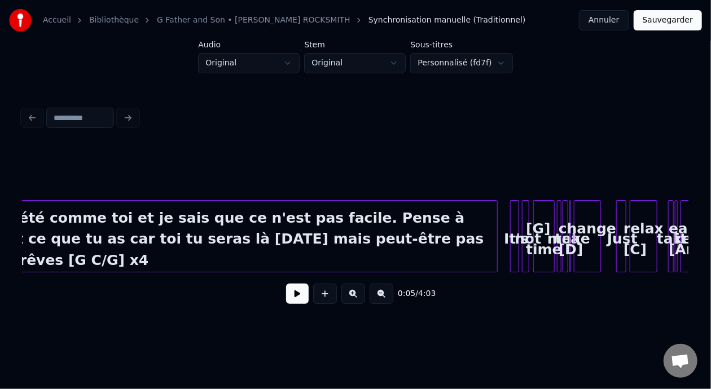
click at [496, 232] on div at bounding box center [495, 236] width 3 height 71
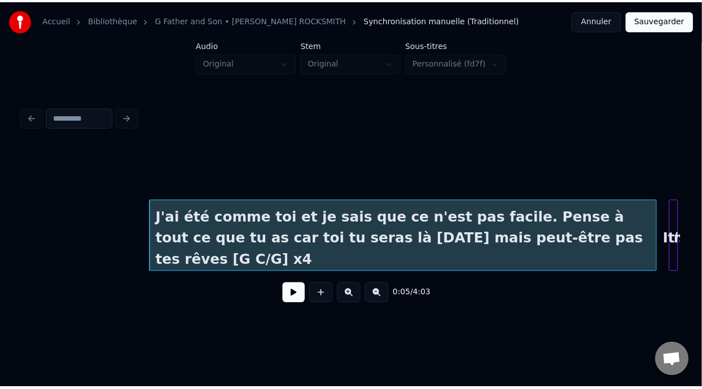
scroll to position [0, 0]
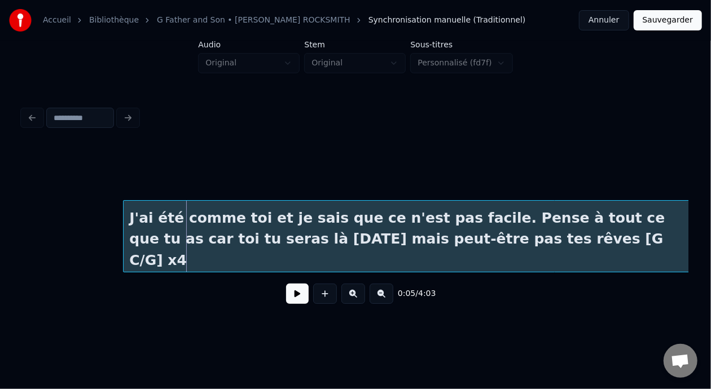
click at [124, 226] on div at bounding box center [125, 236] width 3 height 71
click at [678, 21] on button "Sauvegarder" at bounding box center [668, 20] width 68 height 20
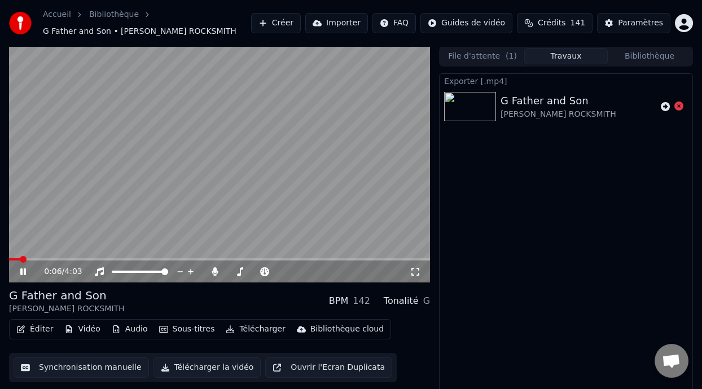
click at [21, 271] on icon at bounding box center [23, 272] width 6 height 7
click at [21, 271] on icon at bounding box center [23, 272] width 7 height 8
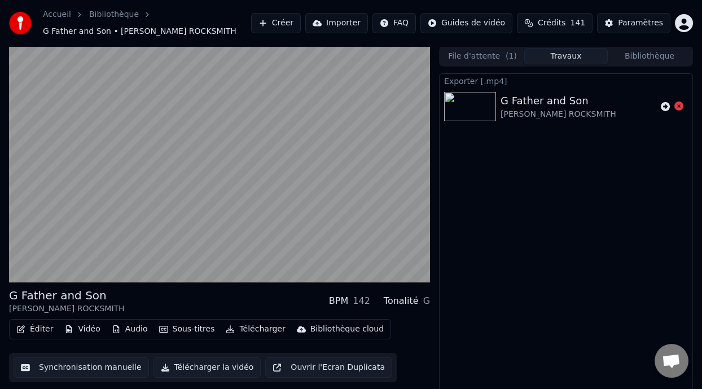
scroll to position [15, 0]
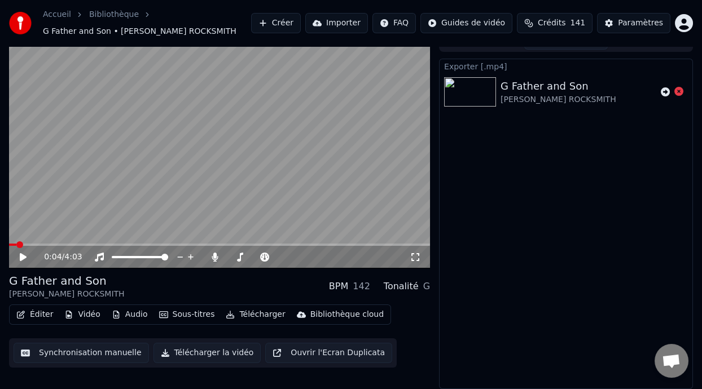
click at [46, 315] on button "Éditer" at bounding box center [35, 315] width 46 height 16
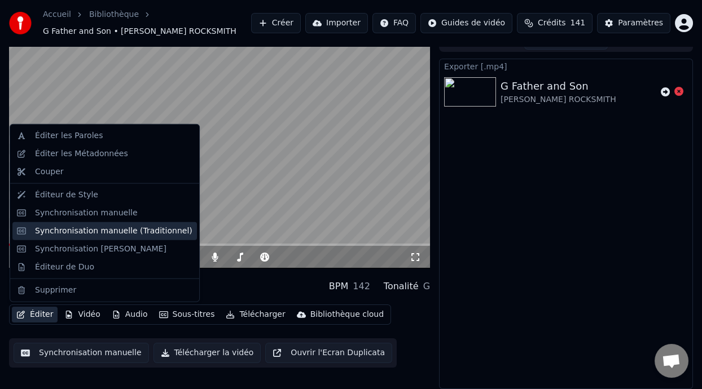
click at [142, 230] on div "Synchronisation manuelle (Traditionnel)" at bounding box center [113, 231] width 157 height 11
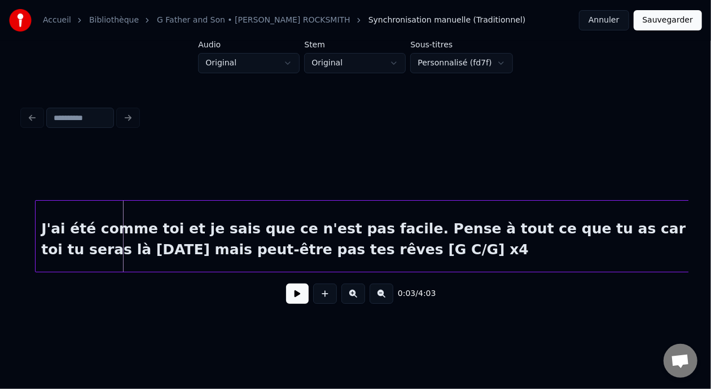
click at [37, 235] on div at bounding box center [37, 236] width 3 height 71
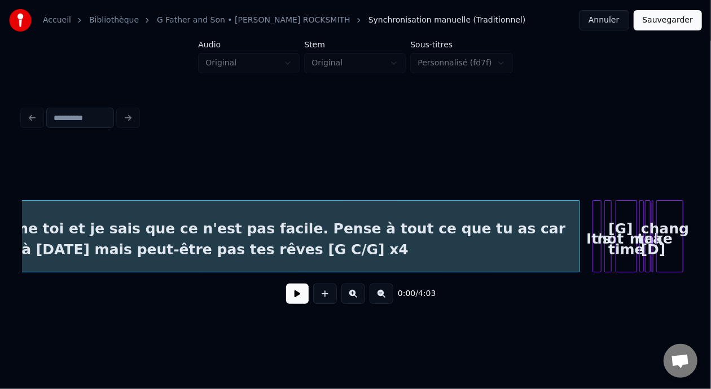
scroll to position [0, 218]
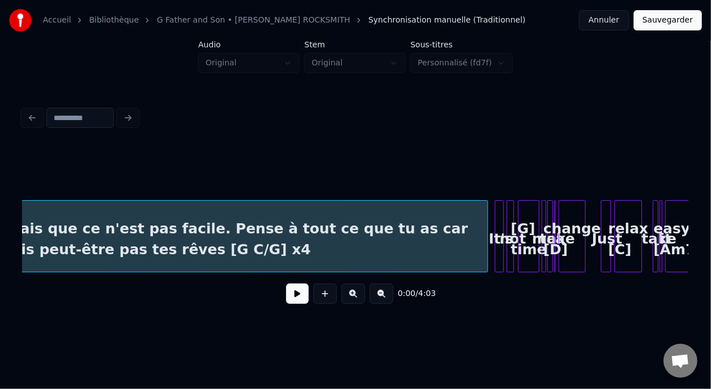
click at [486, 230] on div at bounding box center [485, 236] width 3 height 71
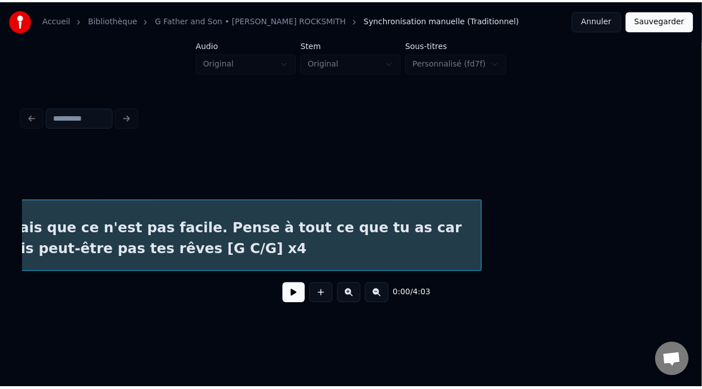
scroll to position [0, 12]
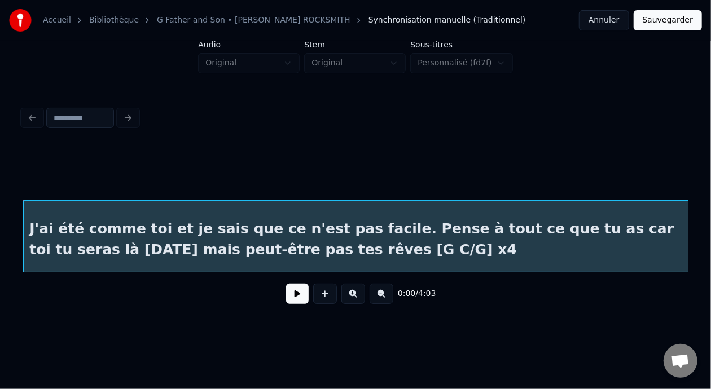
click at [678, 19] on button "Sauvegarder" at bounding box center [668, 20] width 68 height 20
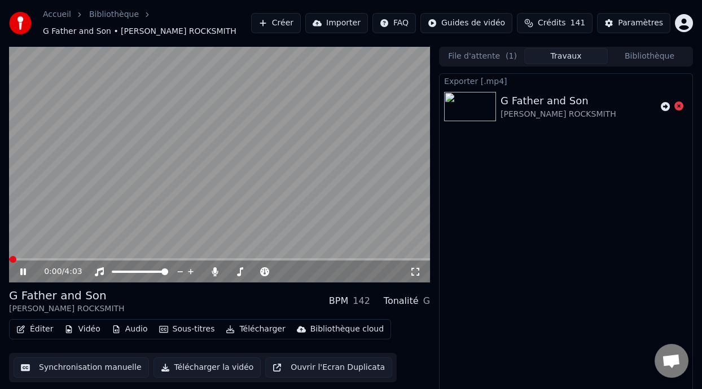
scroll to position [15, 0]
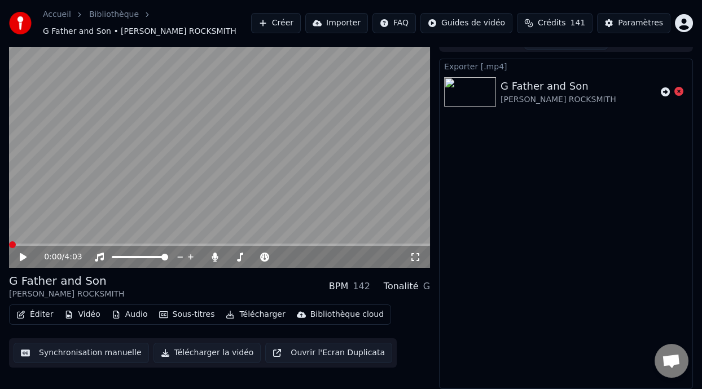
click at [24, 257] on icon at bounding box center [23, 257] width 7 height 8
click at [12, 244] on span at bounding box center [74, 245] width 131 height 2
click at [253, 313] on button "Télécharger" at bounding box center [255, 315] width 68 height 16
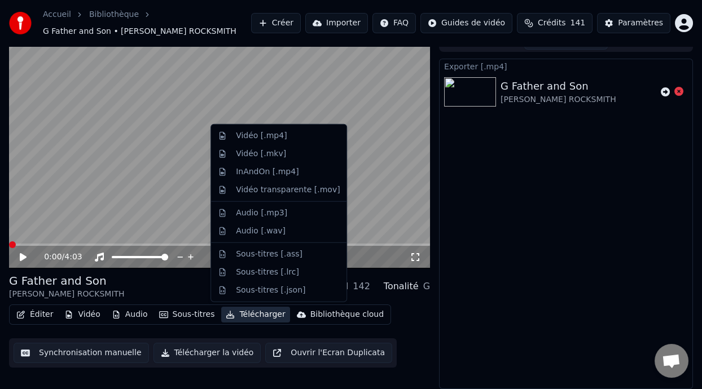
click at [23, 255] on icon at bounding box center [23, 257] width 7 height 8
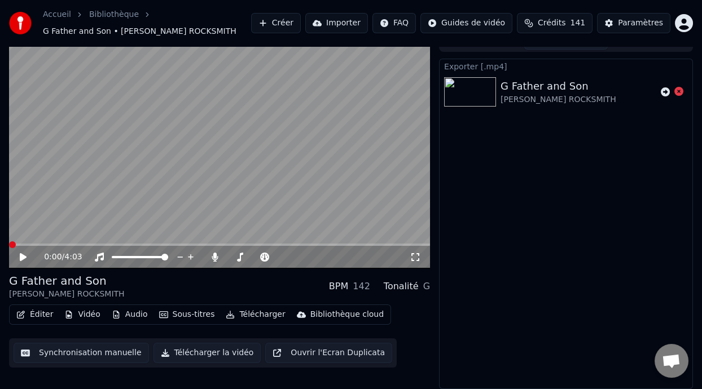
click at [417, 254] on icon at bounding box center [415, 257] width 11 height 9
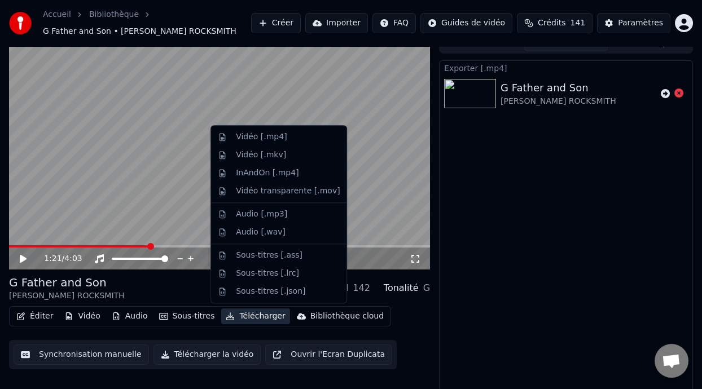
click at [254, 314] on button "Télécharger" at bounding box center [255, 317] width 68 height 16
click at [15, 245] on span at bounding box center [79, 246] width 141 height 2
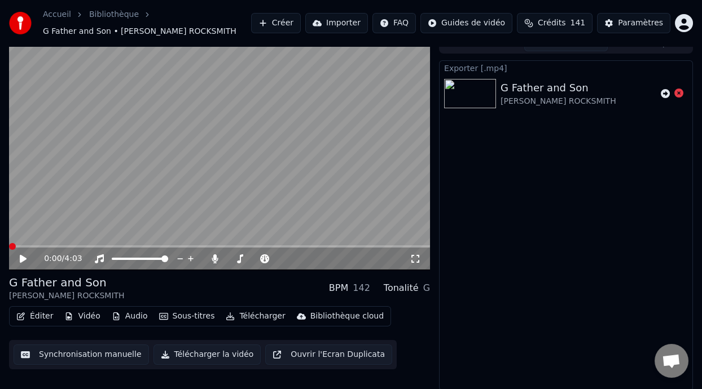
click at [22, 256] on icon at bounding box center [23, 259] width 7 height 8
click at [22, 256] on icon at bounding box center [23, 259] width 6 height 7
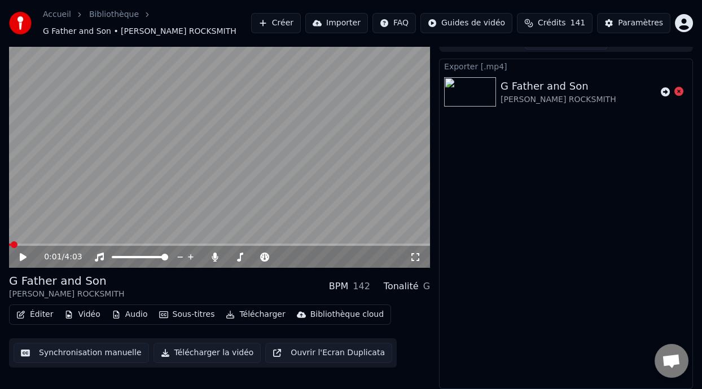
click at [11, 244] on span at bounding box center [10, 245] width 2 height 2
click at [21, 254] on icon at bounding box center [23, 257] width 7 height 8
click at [21, 254] on icon at bounding box center [23, 257] width 6 height 7
click at [21, 254] on icon at bounding box center [23, 257] width 7 height 8
click at [414, 250] on div "0:29 / 4:03" at bounding box center [219, 257] width 421 height 23
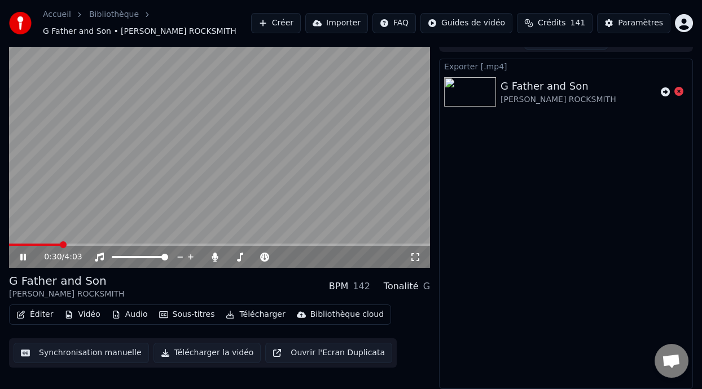
click at [416, 253] on icon at bounding box center [415, 257] width 11 height 9
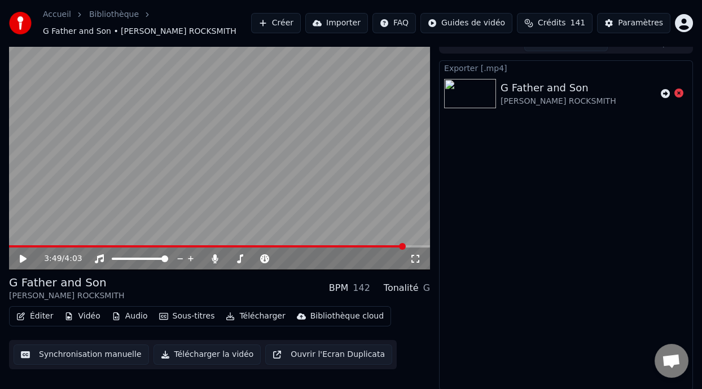
click at [14, 245] on span at bounding box center [207, 246] width 396 height 2
click at [23, 257] on icon at bounding box center [23, 259] width 7 height 8
click at [24, 256] on icon at bounding box center [23, 259] width 6 height 7
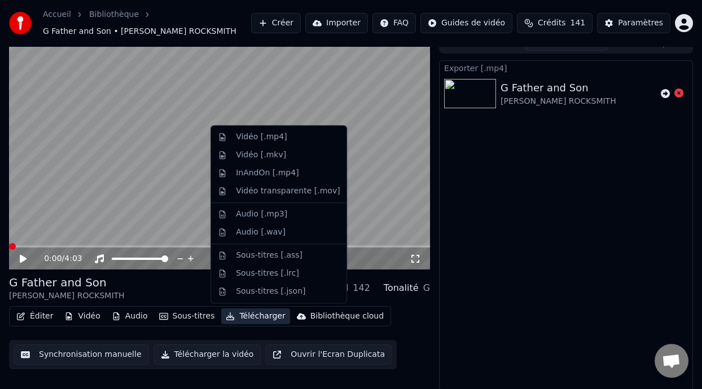
click at [254, 317] on button "Télécharger" at bounding box center [255, 317] width 68 height 16
click at [279, 141] on div "Vidéo [.mp4]" at bounding box center [261, 136] width 51 height 11
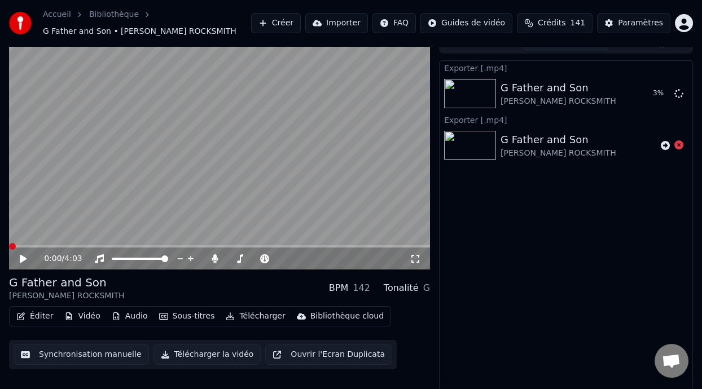
click at [116, 12] on link "Bibliothèque" at bounding box center [114, 14] width 50 height 11
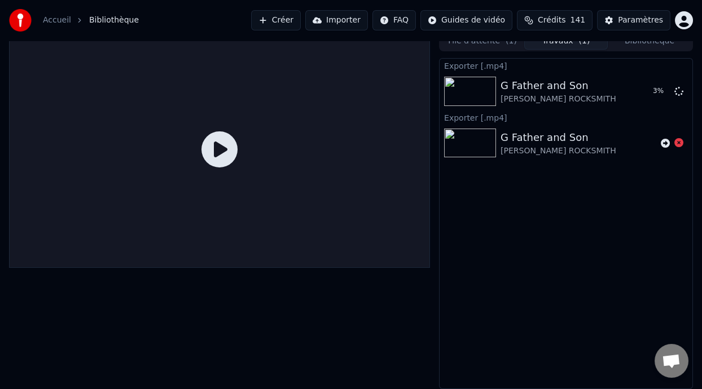
scroll to position [7, 0]
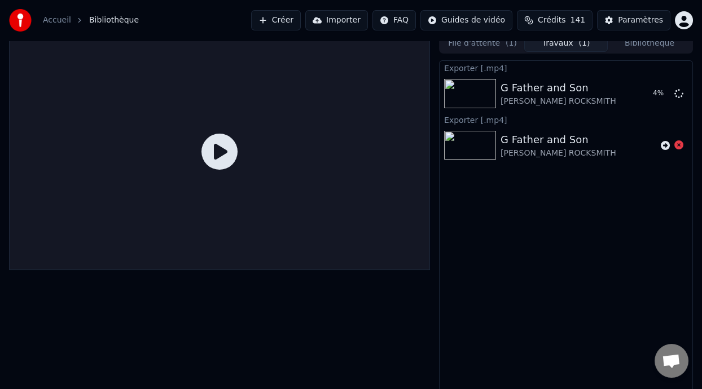
click at [121, 22] on span "Bibliothèque" at bounding box center [114, 20] width 50 height 11
click at [657, 42] on button "Bibliothèque" at bounding box center [650, 44] width 84 height 16
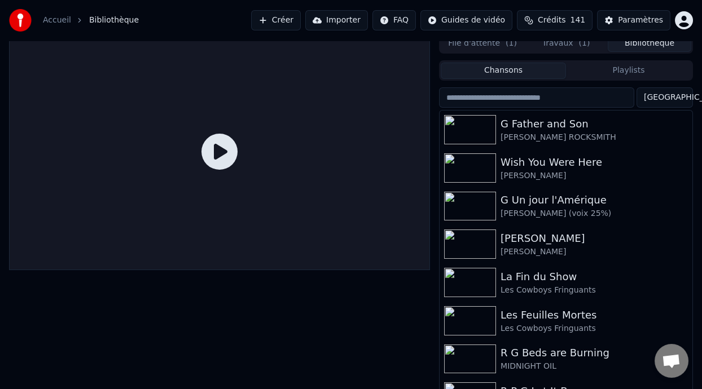
click at [633, 68] on button "Playlists" at bounding box center [628, 71] width 125 height 16
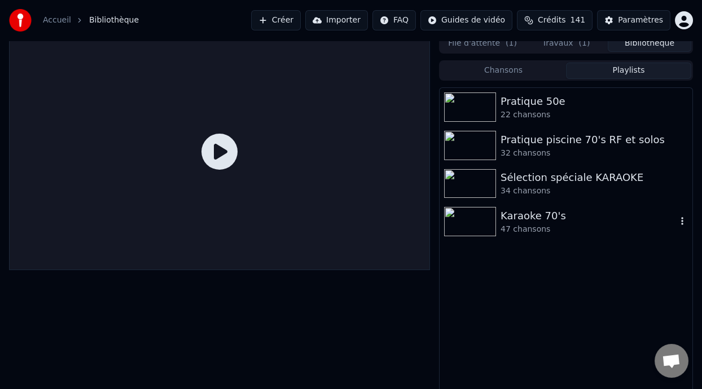
click at [551, 225] on div "47 chansons" at bounding box center [589, 229] width 176 height 11
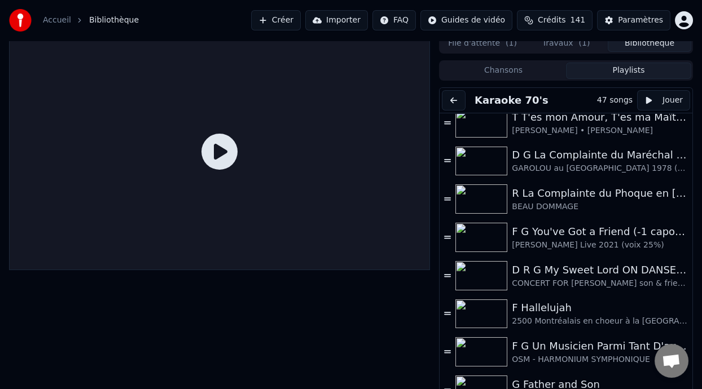
scroll to position [0, 0]
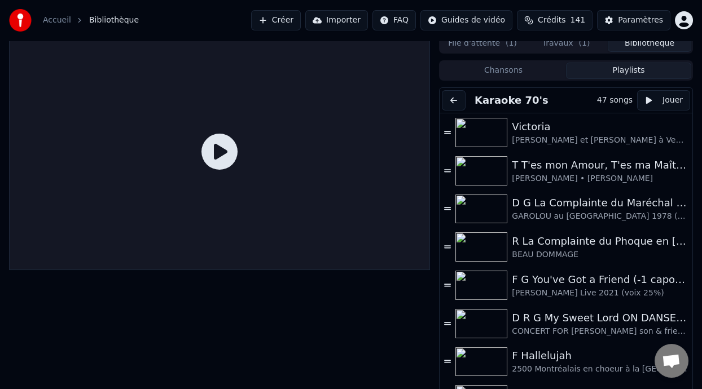
click at [574, 44] on button "Travaux ( 1 )" at bounding box center [566, 44] width 84 height 16
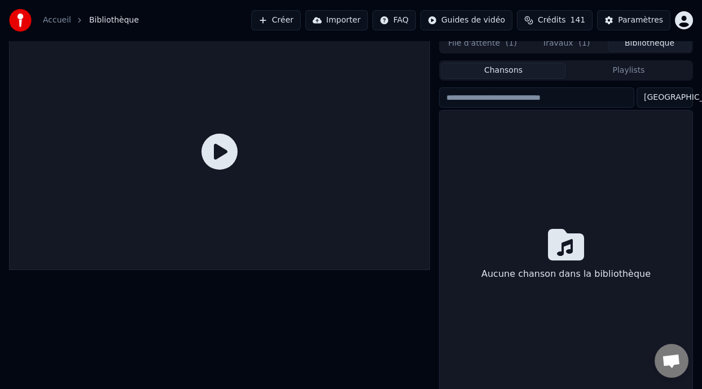
click at [657, 44] on button "Bibliothèque" at bounding box center [650, 44] width 84 height 16
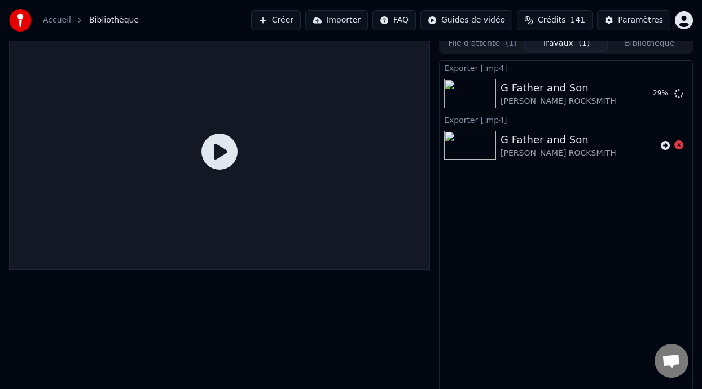
click at [577, 45] on button "Travaux ( 1 )" at bounding box center [566, 44] width 84 height 16
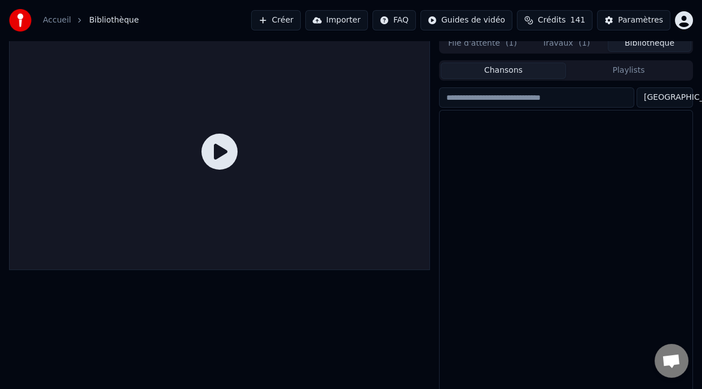
click at [656, 43] on button "Bibliothèque" at bounding box center [650, 44] width 84 height 16
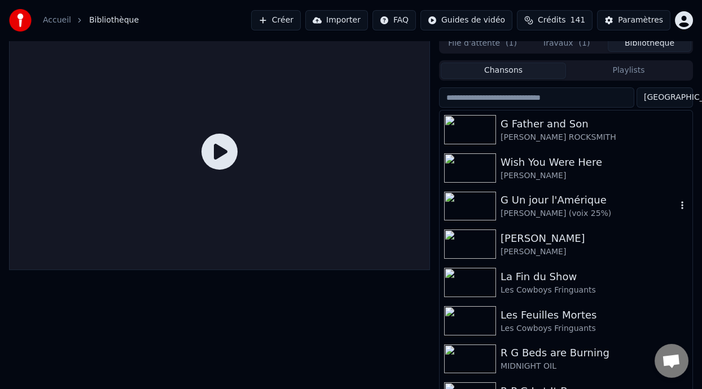
click at [548, 205] on div "G Un jour l'Amérique" at bounding box center [589, 200] width 176 height 16
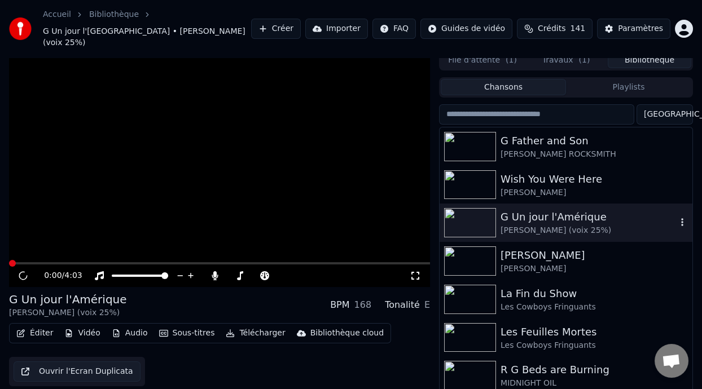
scroll to position [13, 0]
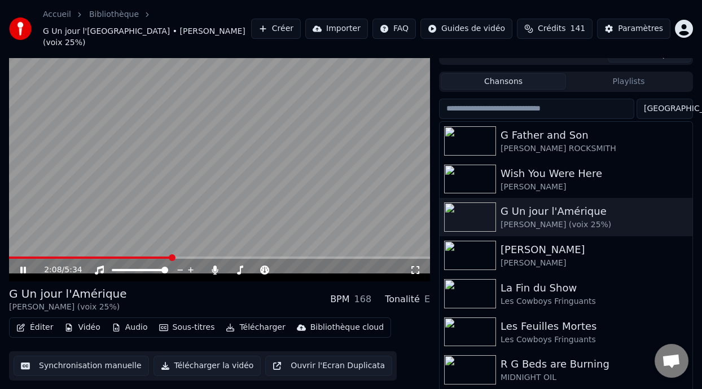
click at [24, 266] on icon at bounding box center [31, 270] width 26 height 9
click at [632, 73] on button "Playlists" at bounding box center [628, 81] width 125 height 16
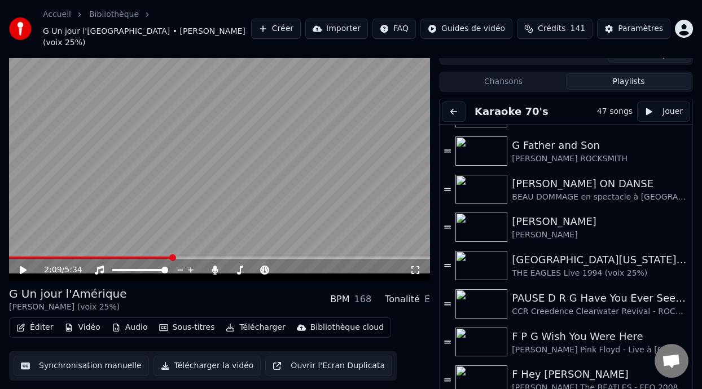
scroll to position [309, 0]
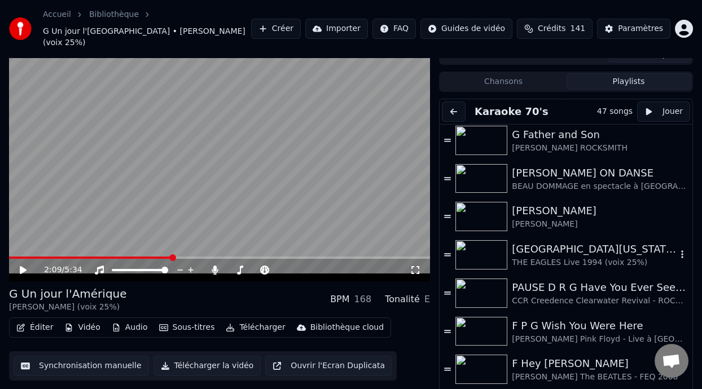
click at [558, 242] on div "[GEOGRAPHIC_DATA][US_STATE] (-2 clé Am)" at bounding box center [594, 250] width 165 height 16
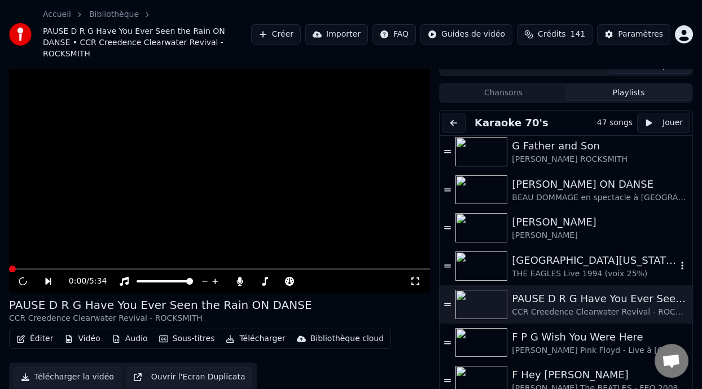
scroll to position [24, 0]
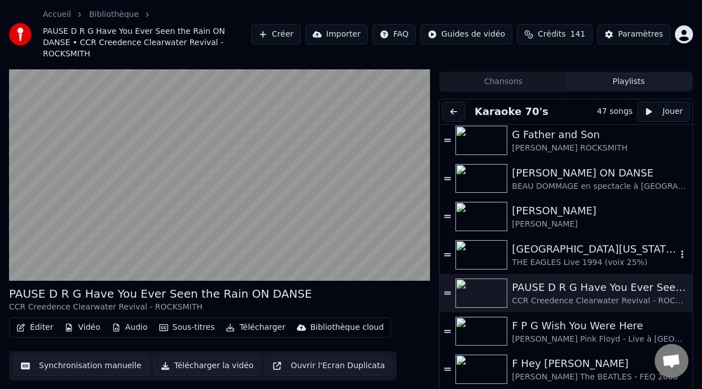
click at [571, 242] on div "[GEOGRAPHIC_DATA][US_STATE] (-2 clé Am)" at bounding box center [594, 250] width 165 height 16
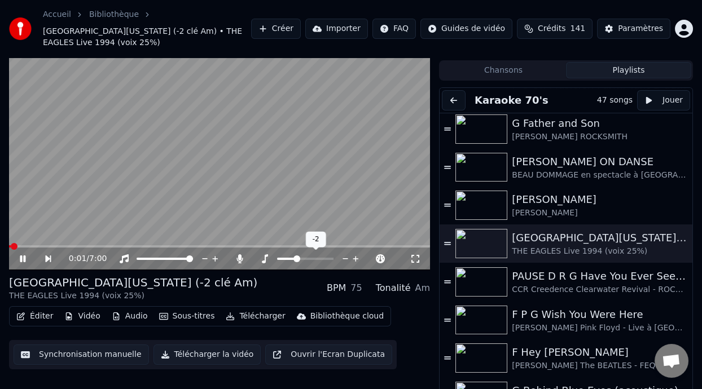
click at [296, 256] on span at bounding box center [296, 259] width 7 height 7
click at [23, 258] on icon at bounding box center [30, 258] width 25 height 9
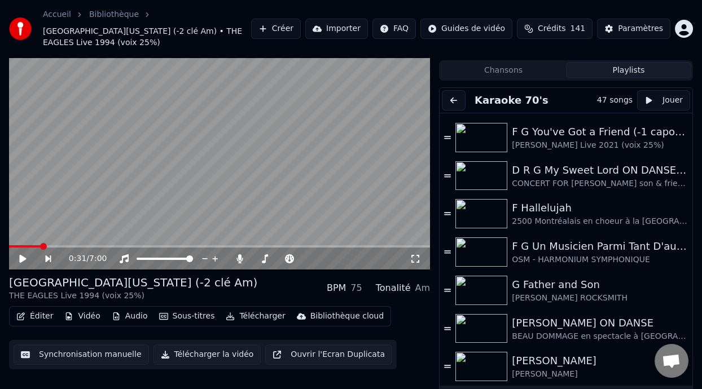
scroll to position [0, 0]
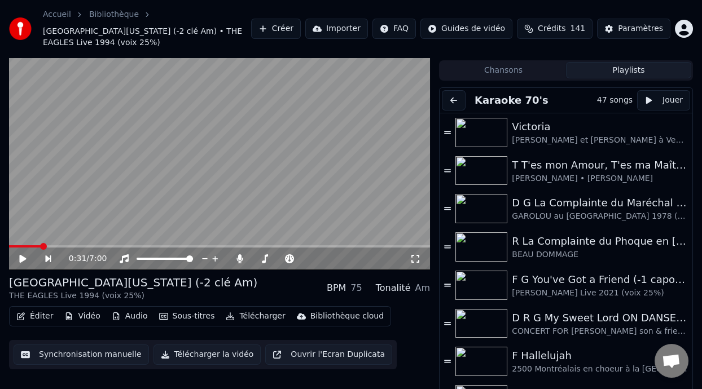
click at [551, 70] on button "Chansons" at bounding box center [503, 70] width 125 height 16
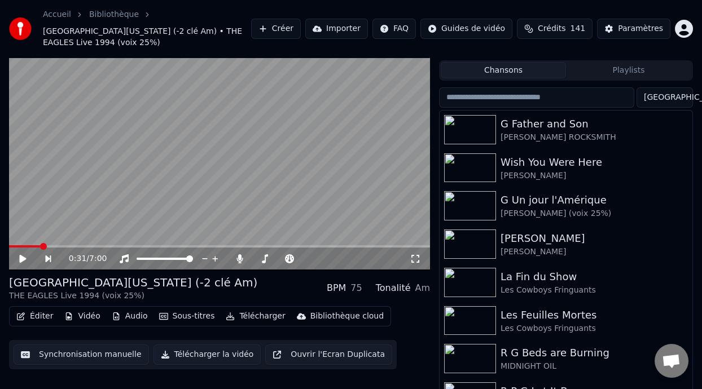
click at [644, 68] on button "Playlists" at bounding box center [628, 70] width 125 height 16
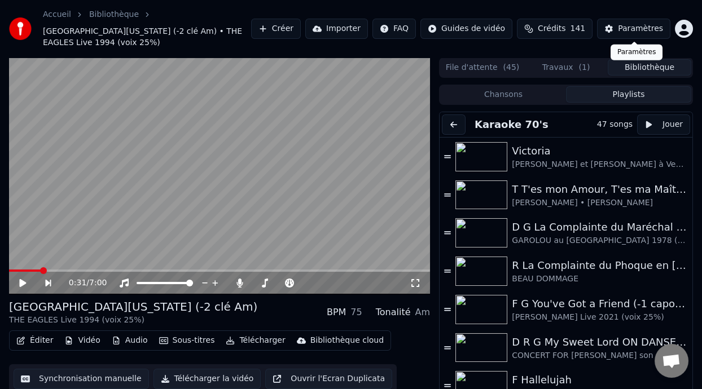
click at [562, 65] on button "Travaux ( 1 )" at bounding box center [566, 67] width 84 height 16
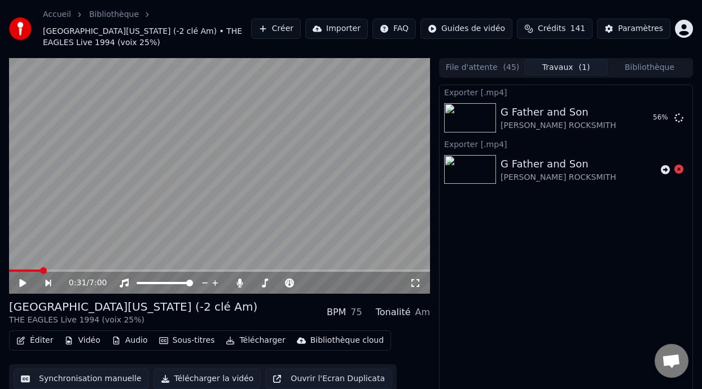
click at [22, 280] on icon at bounding box center [30, 283] width 25 height 9
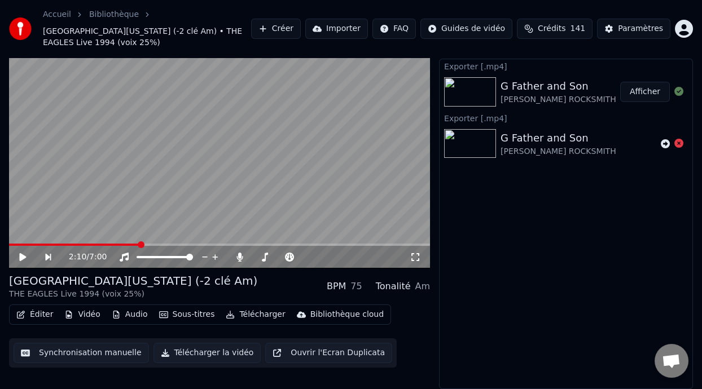
click at [648, 89] on button "Afficher" at bounding box center [645, 92] width 50 height 20
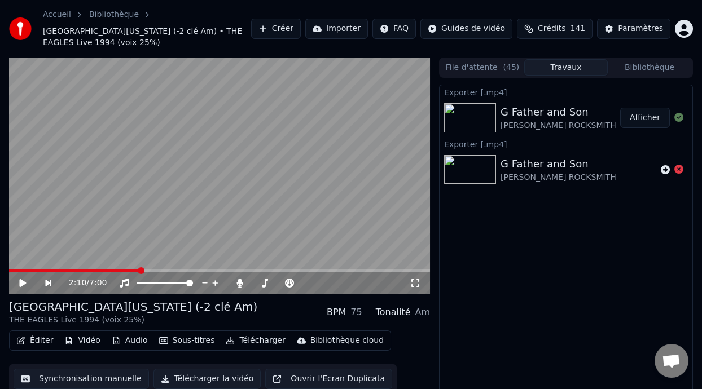
click at [580, 68] on button "Travaux" at bounding box center [566, 67] width 84 height 16
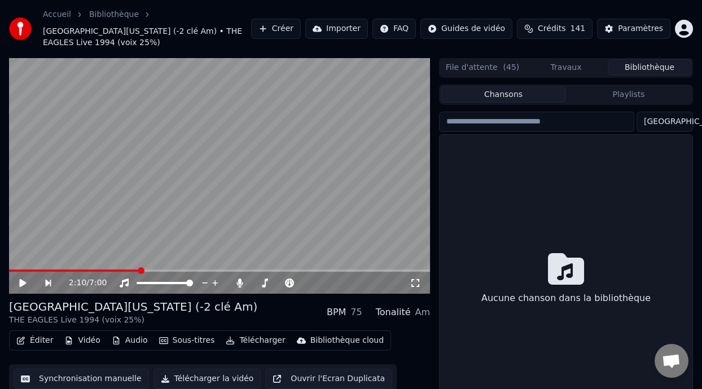
click at [660, 69] on button "Bibliothèque" at bounding box center [650, 67] width 84 height 16
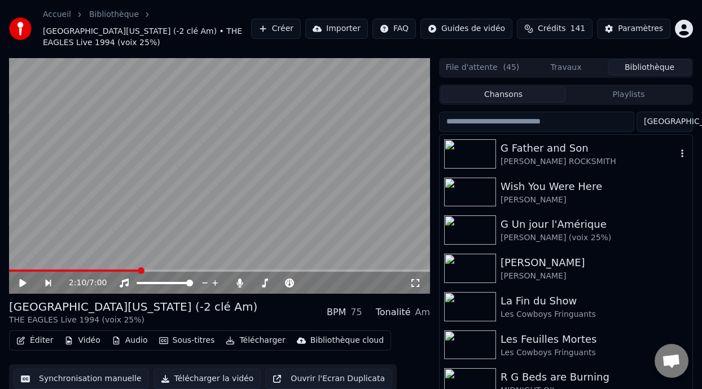
click at [571, 155] on div "G Father and Son" at bounding box center [589, 149] width 176 height 16
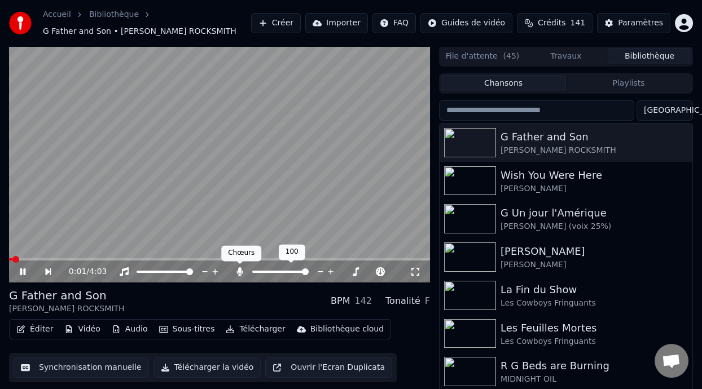
click at [237, 269] on icon at bounding box center [239, 271] width 11 height 9
click at [22, 269] on icon at bounding box center [23, 272] width 6 height 7
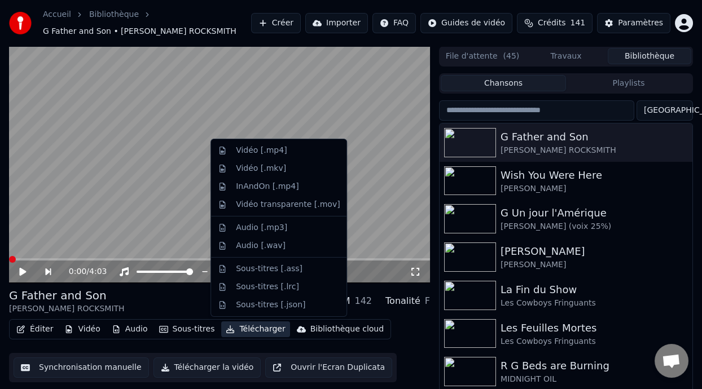
click at [251, 330] on button "Télécharger" at bounding box center [255, 330] width 68 height 16
click at [291, 151] on div "Vidéo [.mp4]" at bounding box center [288, 150] width 104 height 11
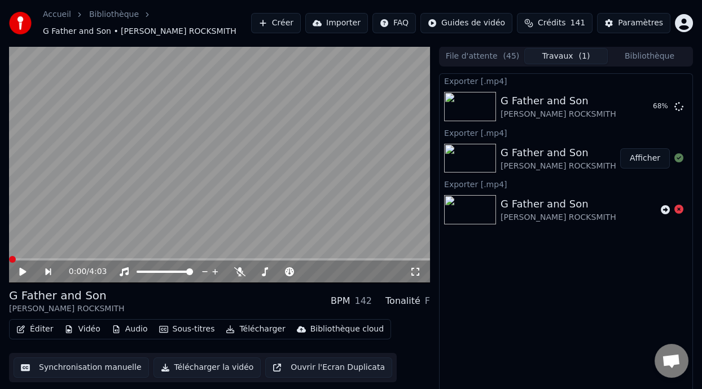
click at [648, 52] on button "Bibliothèque" at bounding box center [650, 56] width 84 height 16
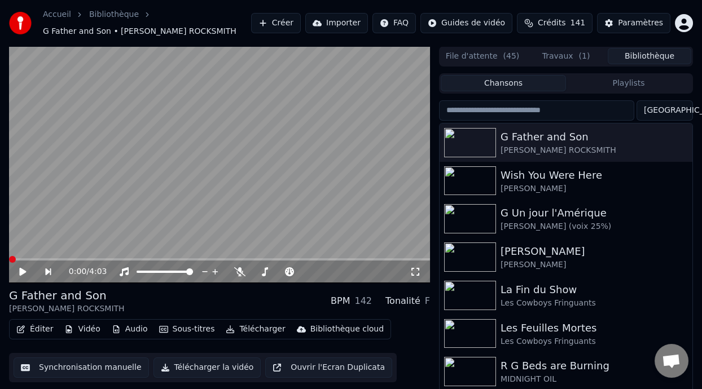
click at [640, 77] on button "Playlists" at bounding box center [628, 83] width 125 height 16
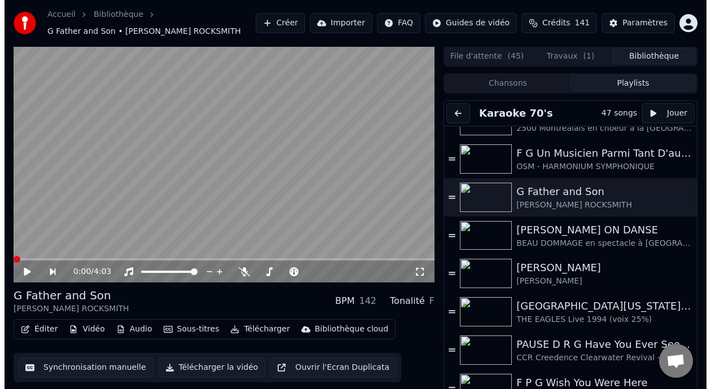
scroll to position [324, 0]
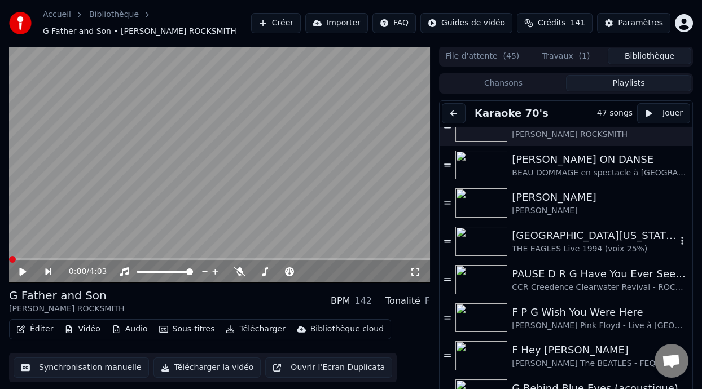
click at [564, 235] on div "[GEOGRAPHIC_DATA][US_STATE] (-2 clé Am)" at bounding box center [594, 236] width 165 height 16
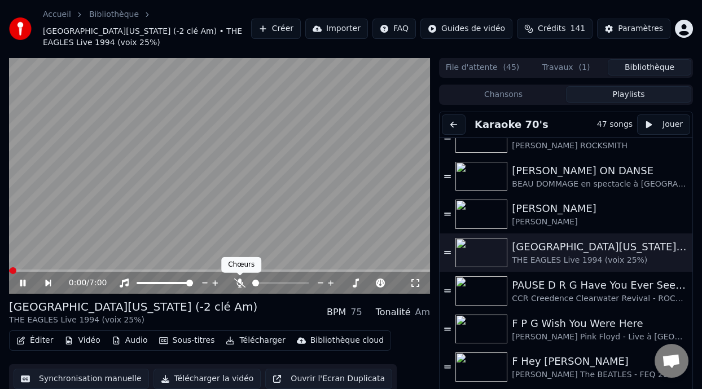
click at [239, 281] on body "Accueil [GEOGRAPHIC_DATA][US_STATE] (-2 clé Am) • THE EAGLES Live 1994 (voix 25…" at bounding box center [351, 194] width 702 height 389
click at [24, 281] on icon at bounding box center [23, 283] width 6 height 7
click at [24, 281] on icon at bounding box center [30, 283] width 25 height 9
click at [23, 280] on icon at bounding box center [30, 283] width 25 height 9
click at [20, 279] on icon at bounding box center [30, 283] width 25 height 9
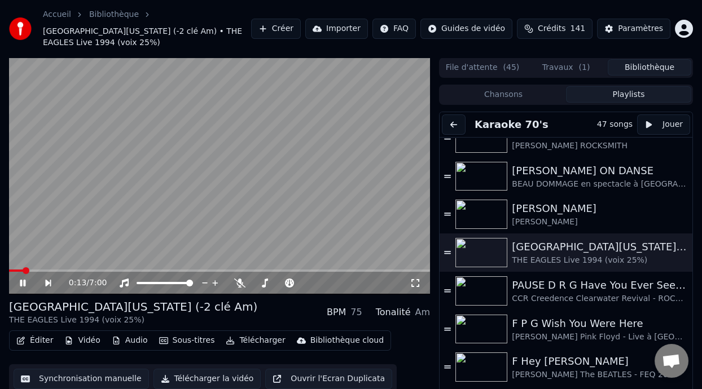
click at [21, 279] on icon at bounding box center [30, 283] width 25 height 9
click at [47, 338] on button "Éditer" at bounding box center [35, 341] width 46 height 16
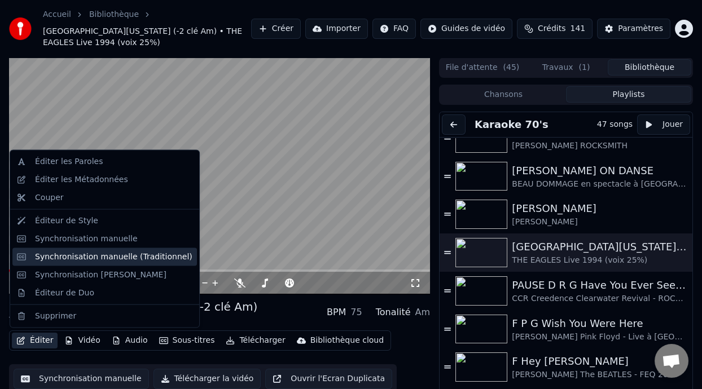
click at [150, 259] on div "Synchronisation manuelle (Traditionnel)" at bounding box center [113, 256] width 157 height 11
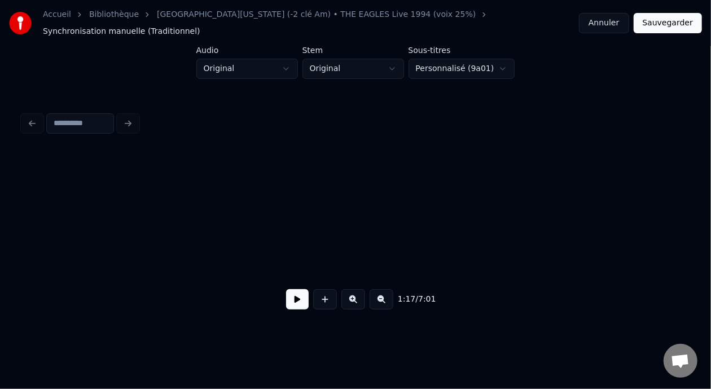
scroll to position [0, 2183]
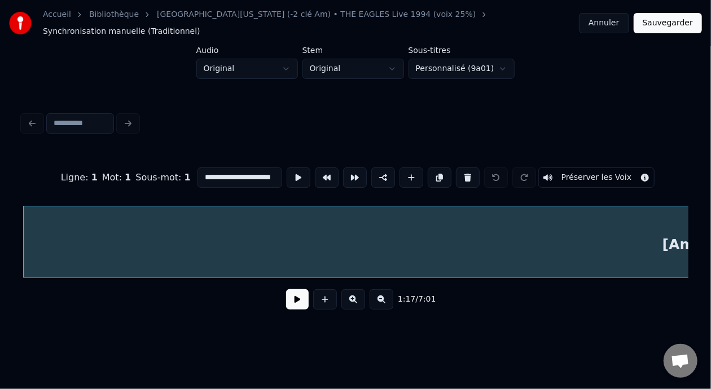
click at [297, 299] on button at bounding box center [297, 299] width 23 height 20
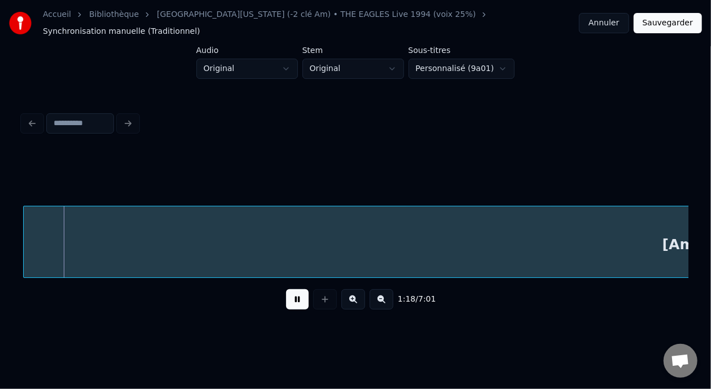
click at [295, 296] on button at bounding box center [297, 299] width 23 height 20
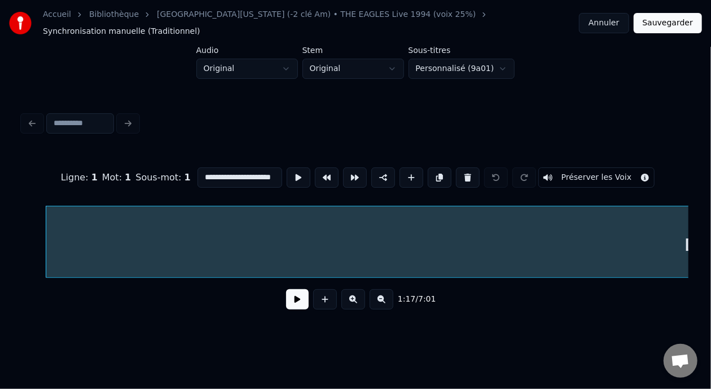
click at [286, 293] on button at bounding box center [297, 299] width 23 height 20
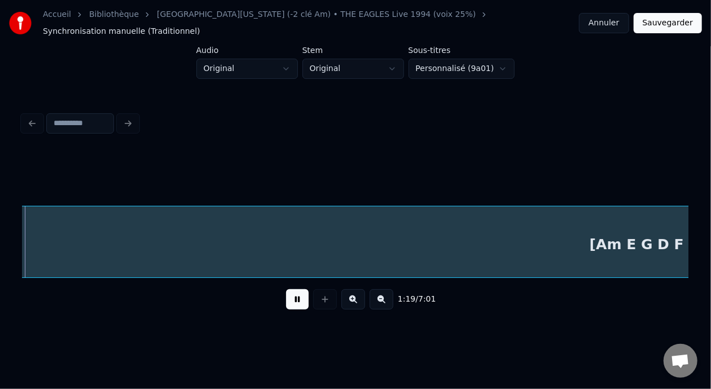
scroll to position [0, 2258]
click at [301, 239] on div "[Am E G D F C Dm E7] x2" at bounding box center [625, 245] width 1473 height 77
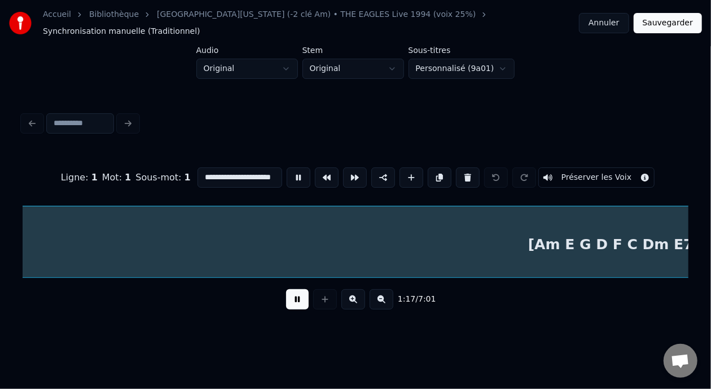
scroll to position [0, 2183]
click at [289, 300] on button at bounding box center [297, 299] width 23 height 20
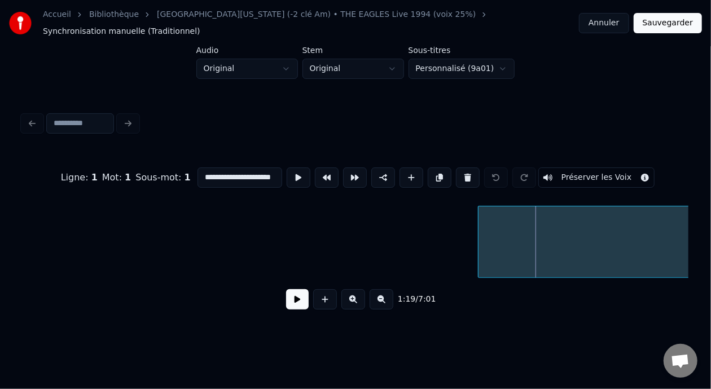
scroll to position [0, 1701]
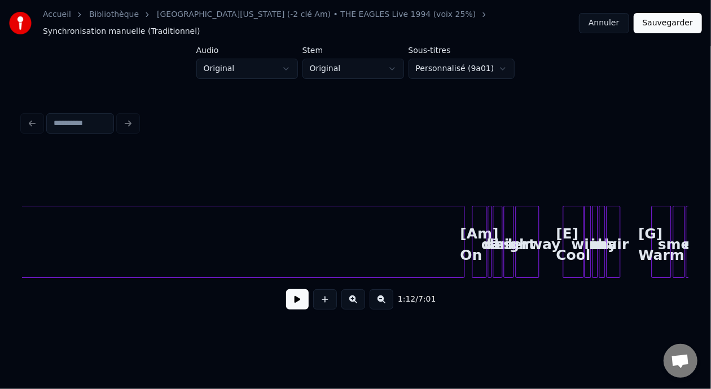
scroll to position [0, 3201]
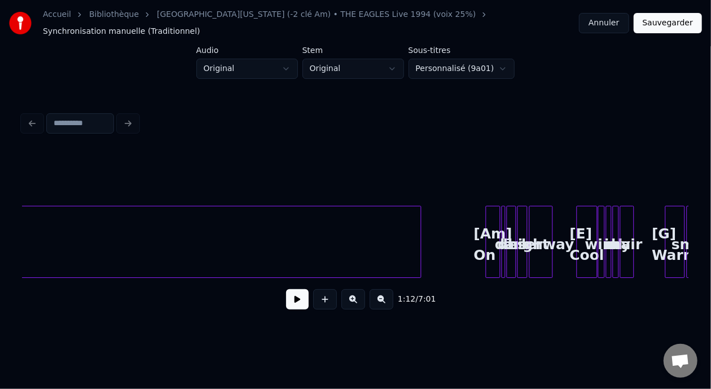
click at [419, 222] on div at bounding box center [419, 242] width 3 height 71
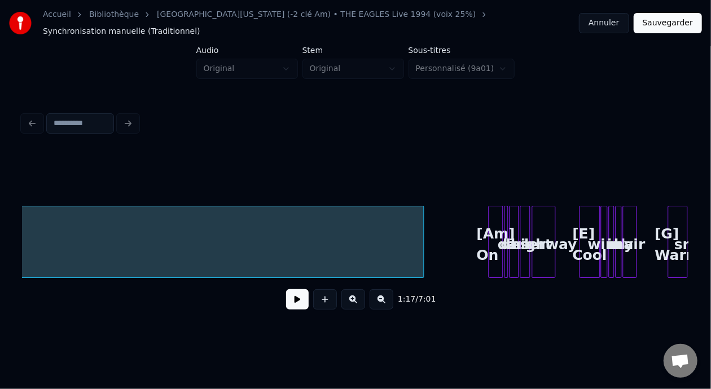
scroll to position [0, 3244]
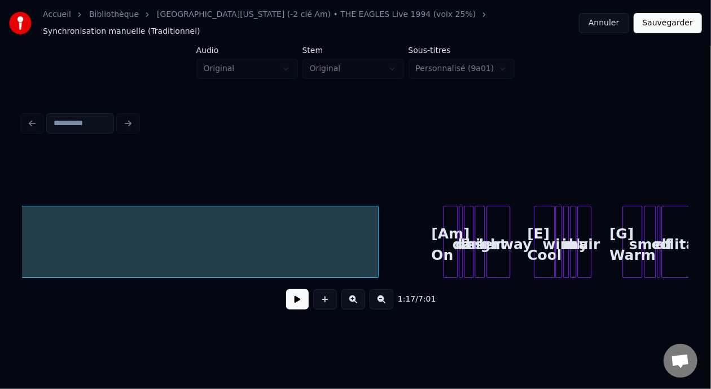
click at [449, 217] on div "[Am] On" at bounding box center [451, 245] width 14 height 77
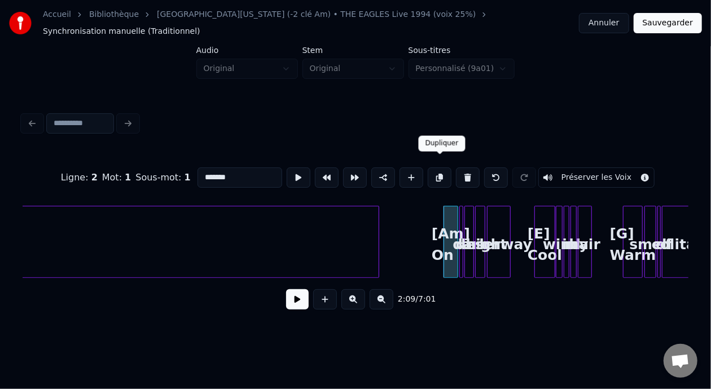
click at [438, 168] on button at bounding box center [440, 178] width 24 height 20
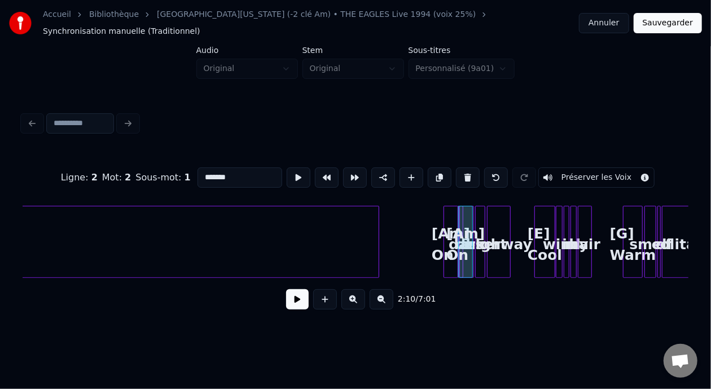
click at [503, 168] on button at bounding box center [496, 178] width 24 height 20
click at [480, 288] on div "2:10 / 7:01" at bounding box center [356, 299] width 648 height 25
click at [352, 296] on button at bounding box center [353, 299] width 24 height 20
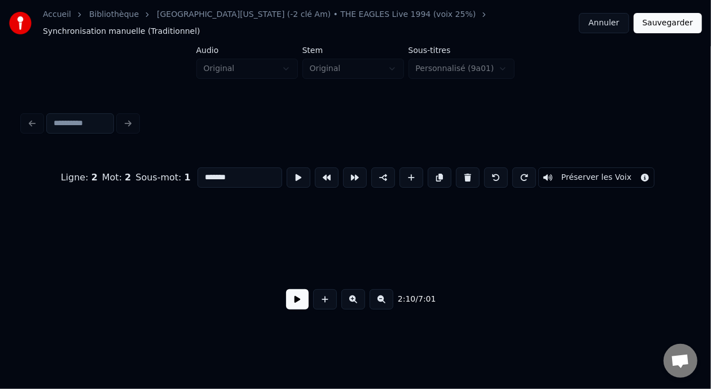
click at [352, 296] on button at bounding box center [353, 299] width 24 height 20
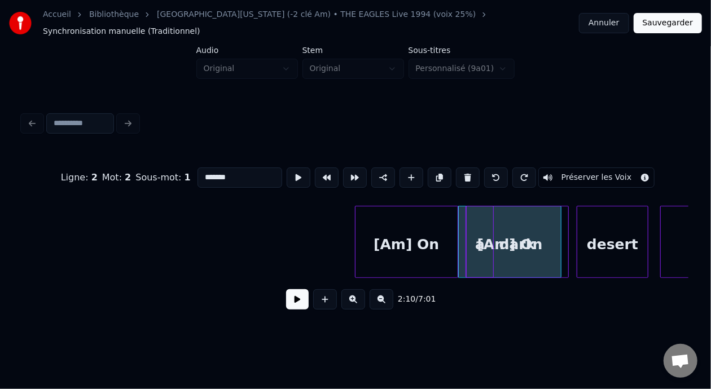
click at [352, 296] on button at bounding box center [353, 299] width 24 height 20
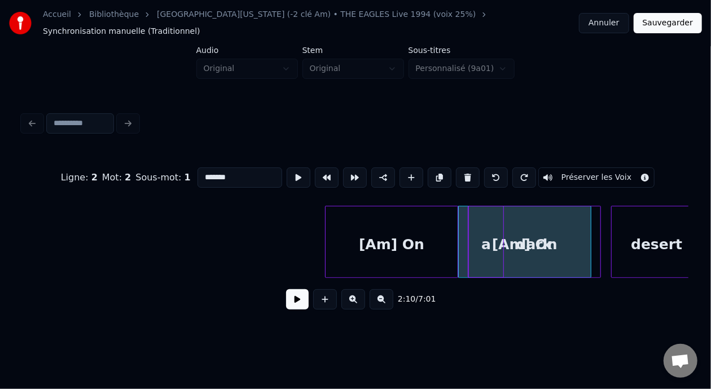
click at [352, 296] on button at bounding box center [353, 299] width 24 height 20
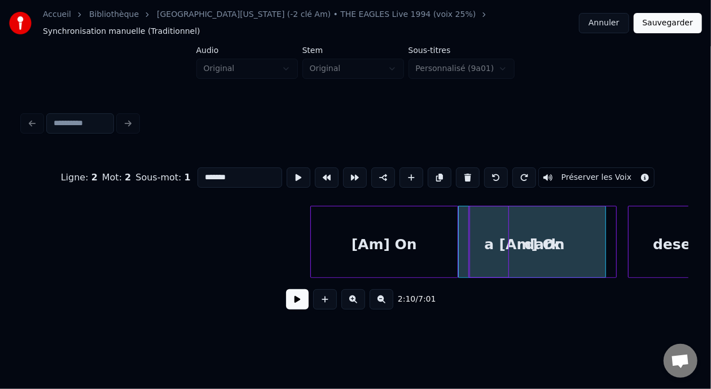
click at [352, 296] on button at bounding box center [353, 299] width 24 height 20
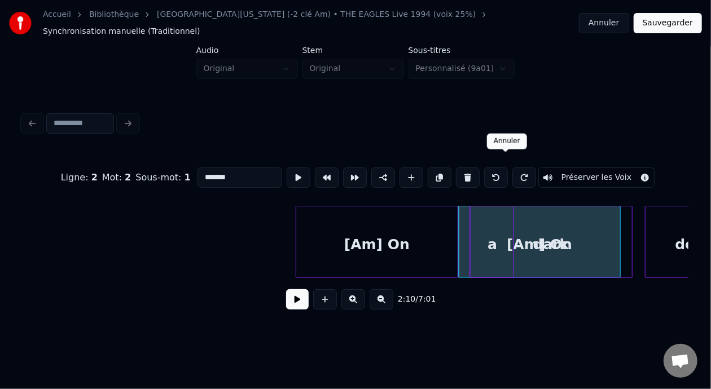
click at [504, 168] on button at bounding box center [496, 178] width 24 height 20
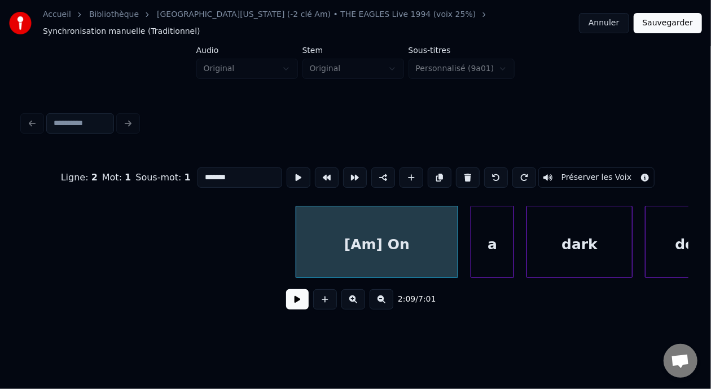
click at [385, 228] on div "[Am] On" at bounding box center [376, 245] width 161 height 77
click at [438, 168] on button at bounding box center [440, 178] width 24 height 20
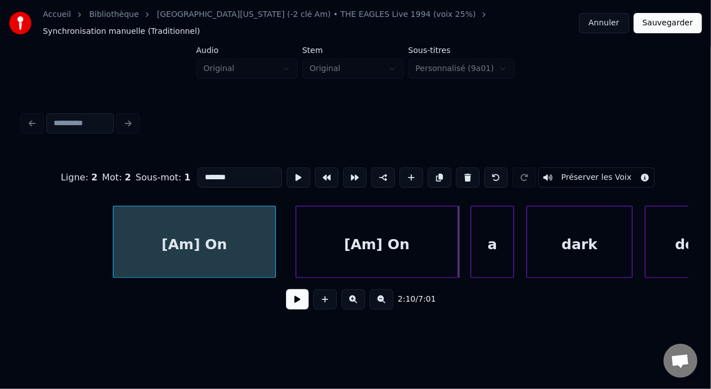
click at [175, 231] on div "[Am] On" at bounding box center [193, 245] width 161 height 77
click at [215, 236] on div "[Am] On" at bounding box center [193, 245] width 161 height 77
click at [225, 168] on input "*******" at bounding box center [240, 178] width 85 height 20
click at [212, 168] on input "*******" at bounding box center [240, 178] width 85 height 20
click at [218, 168] on input "*******" at bounding box center [240, 178] width 85 height 20
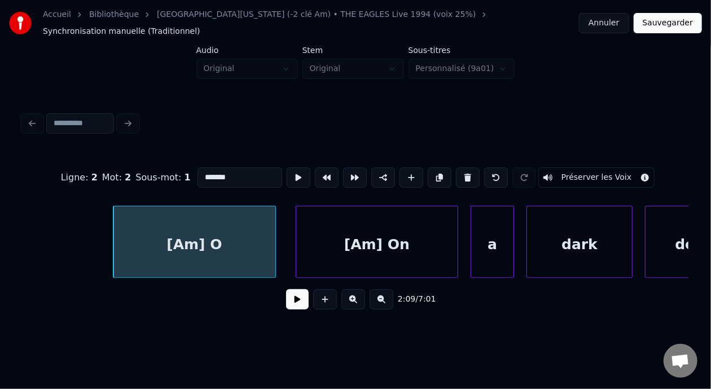
click at [208, 244] on div "[Am] O" at bounding box center [193, 245] width 161 height 77
click at [216, 232] on div "[Am] O" at bounding box center [193, 245] width 161 height 77
click at [213, 168] on input "*******" at bounding box center [240, 178] width 85 height 20
click at [414, 235] on div "[Am] On" at bounding box center [376, 245] width 161 height 77
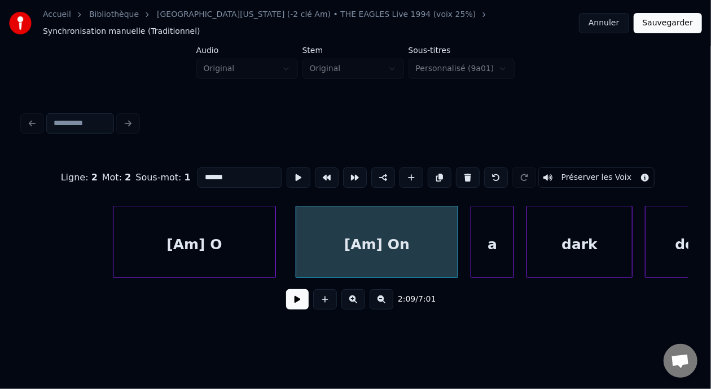
click at [199, 224] on div "[Am] O" at bounding box center [193, 245] width 161 height 77
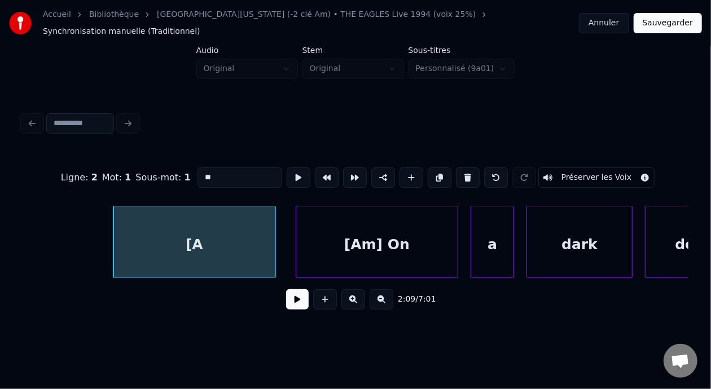
type input "*"
click at [219, 169] on input "**********" at bounding box center [240, 178] width 85 height 20
click at [163, 249] on div "Ma tête devient lourde" at bounding box center [193, 245] width 161 height 77
click at [173, 250] on div "Ma tête devient lourde" at bounding box center [193, 245] width 161 height 77
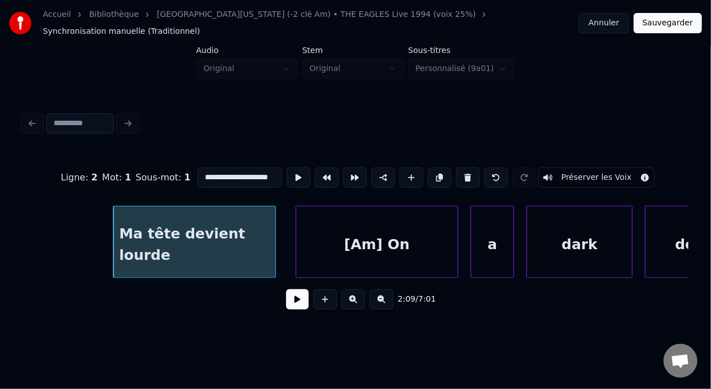
click at [252, 168] on input "**********" at bounding box center [240, 178] width 85 height 20
click at [168, 251] on div "Ma tête devient lourd et je e" at bounding box center [193, 245] width 161 height 77
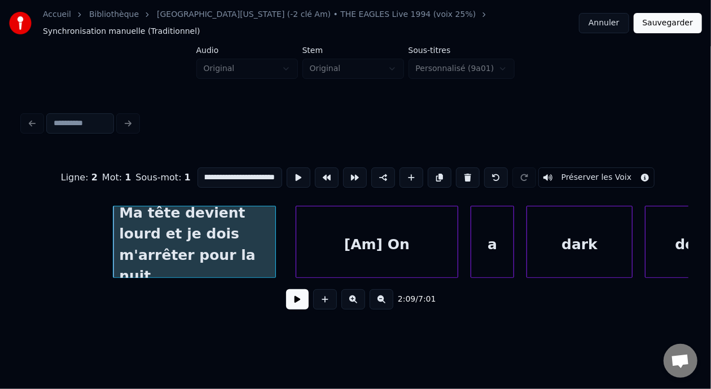
scroll to position [0, 0]
click at [137, 235] on div "Ma tête devient lourd et je dois m'arrêter pour la nuit" at bounding box center [193, 245] width 161 height 77
click at [212, 234] on div "Ma tête devient lourd et je dois m'arrêter pour la nuit" at bounding box center [193, 245] width 161 height 77
click at [251, 169] on input "**********" at bounding box center [240, 178] width 85 height 20
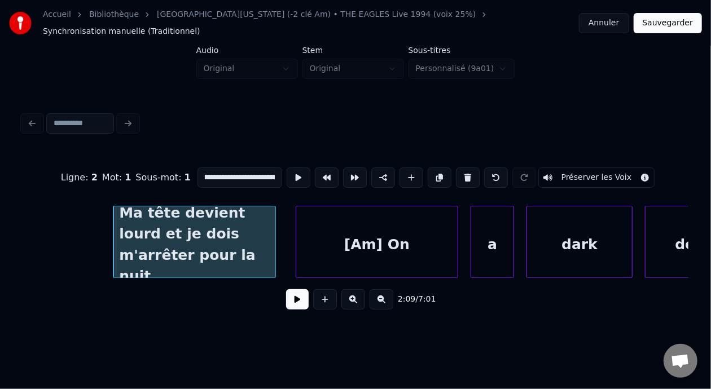
click at [244, 168] on input "**********" at bounding box center [240, 178] width 85 height 20
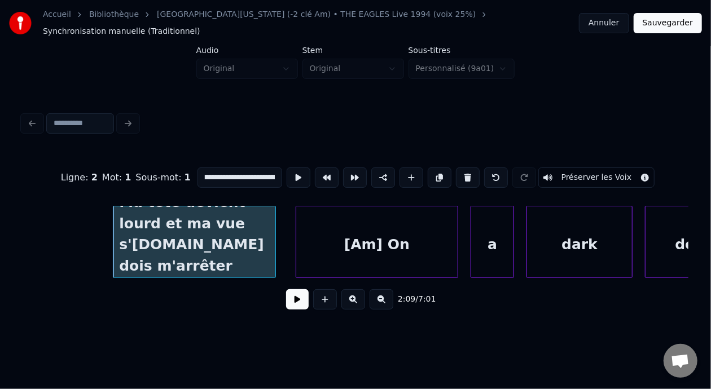
scroll to position [0, 87]
click at [125, 249] on div "Ma tête devient lourd et ma vue s'assombrit. je dois m'arrêter pour la nuit" at bounding box center [193, 245] width 161 height 77
click at [242, 168] on input "**********" at bounding box center [240, 178] width 85 height 20
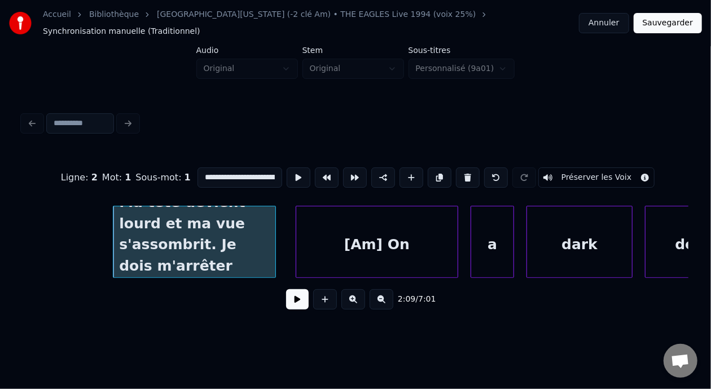
click at [246, 207] on div "Ma tête devient lourd et ma vue s'assombrit. Je dois m'arrêter pour la nuit" at bounding box center [193, 245] width 161 height 77
click at [251, 168] on input "**********" at bounding box center [240, 178] width 85 height 20
click at [247, 168] on input "**********" at bounding box center [240, 178] width 85 height 20
type input "**********"
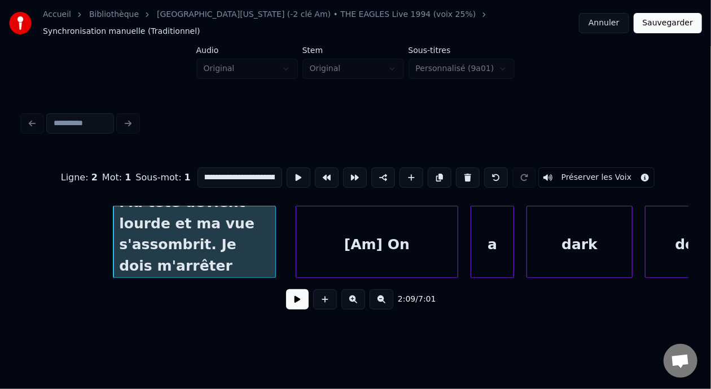
click at [665, 24] on button "Sauvegarder" at bounding box center [668, 23] width 68 height 20
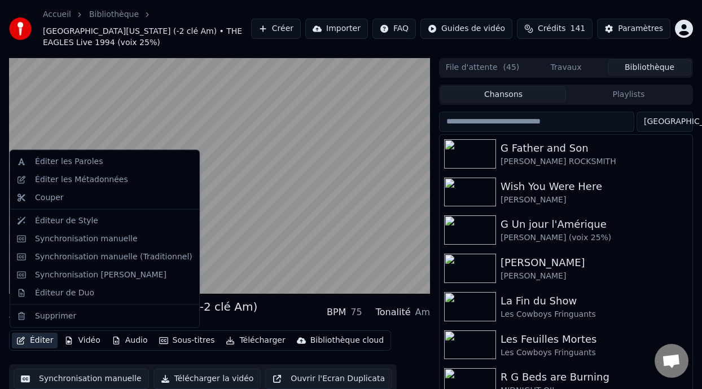
click at [44, 338] on button "Éditer" at bounding box center [35, 341] width 46 height 16
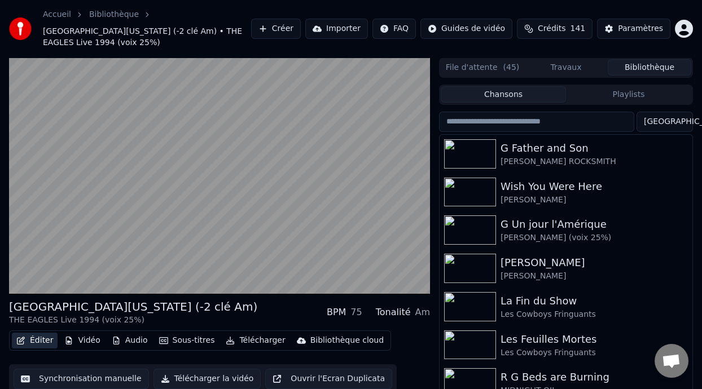
click at [45, 337] on button "Éditer" at bounding box center [35, 341] width 46 height 16
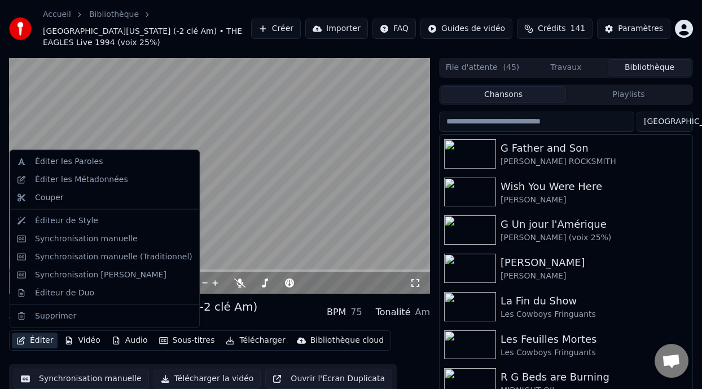
click at [44, 339] on button "Éditer" at bounding box center [35, 341] width 46 height 16
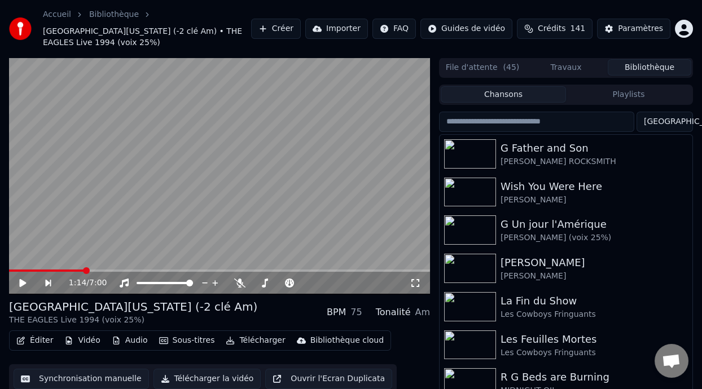
click at [44, 339] on button "Éditer" at bounding box center [35, 341] width 46 height 16
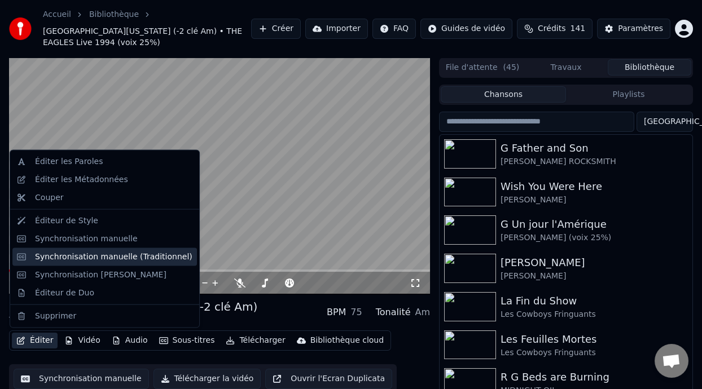
click at [147, 256] on div "Synchronisation manuelle (Traditionnel)" at bounding box center [113, 256] width 157 height 11
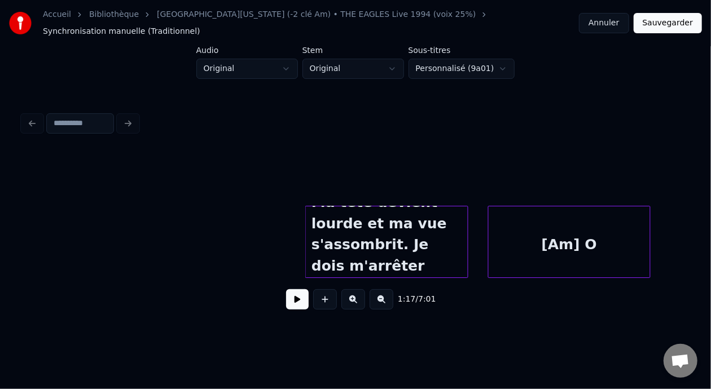
scroll to position [0, 39918]
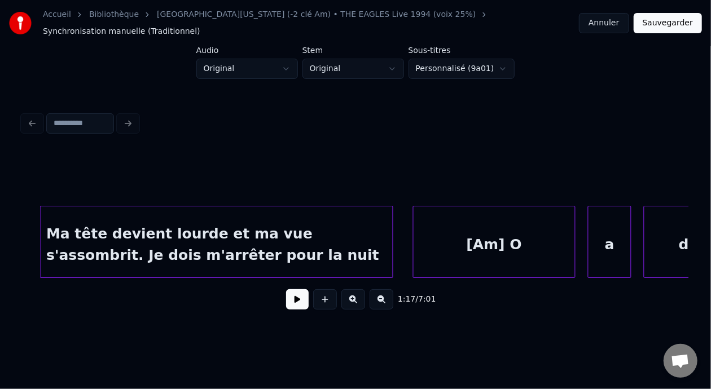
click at [41, 233] on div at bounding box center [42, 242] width 3 height 71
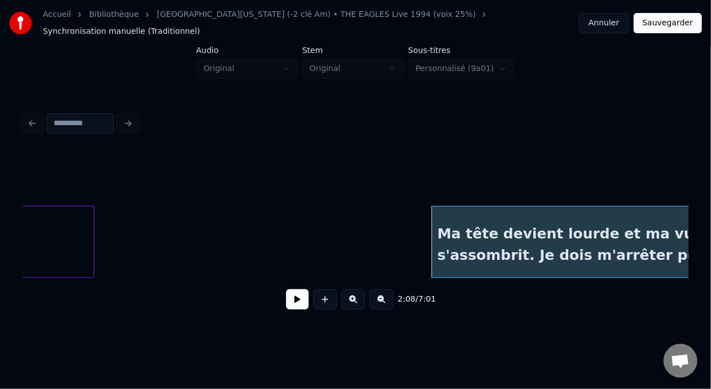
scroll to position [0, 39505]
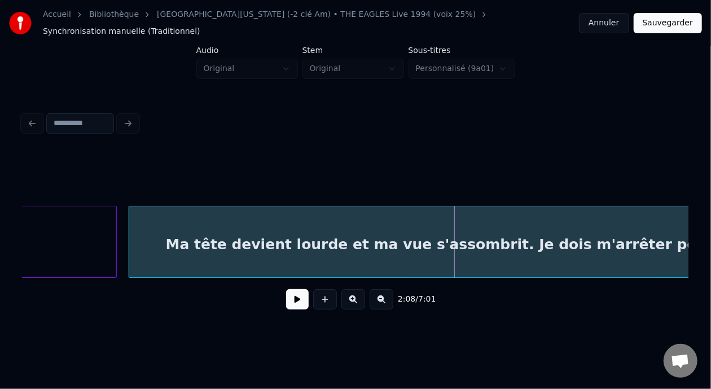
click at [131, 250] on div at bounding box center [130, 242] width 3 height 71
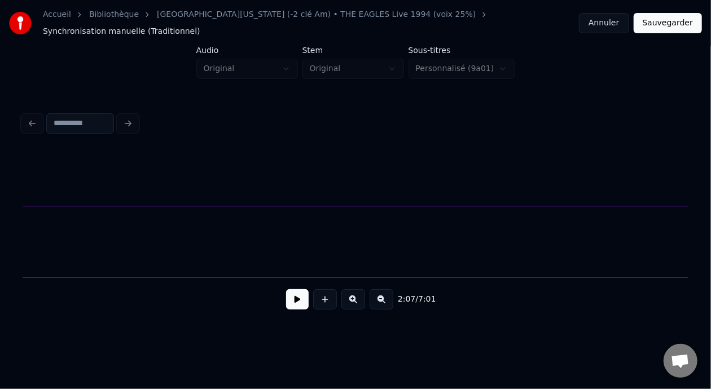
scroll to position [0, 38406]
click at [389, 299] on button at bounding box center [382, 299] width 24 height 20
click at [389, 298] on button at bounding box center [382, 299] width 24 height 20
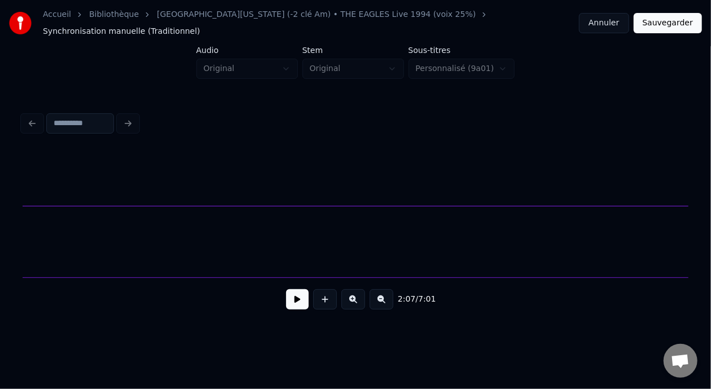
click at [389, 298] on button at bounding box center [382, 299] width 24 height 20
click at [389, 295] on button at bounding box center [382, 299] width 24 height 20
click at [390, 295] on button at bounding box center [382, 299] width 24 height 20
click at [391, 296] on button at bounding box center [382, 299] width 24 height 20
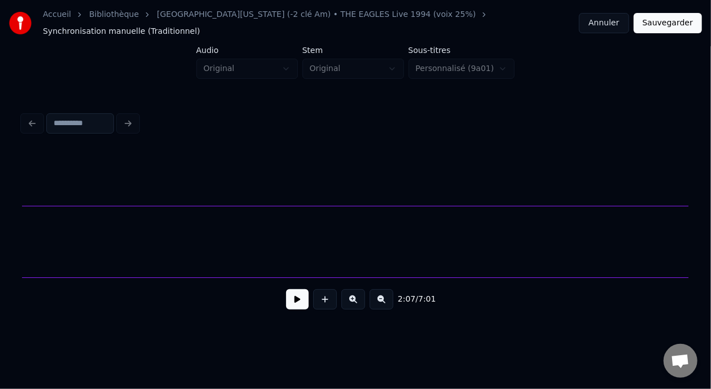
click at [389, 294] on button at bounding box center [382, 299] width 24 height 20
click at [294, 297] on button at bounding box center [297, 299] width 23 height 20
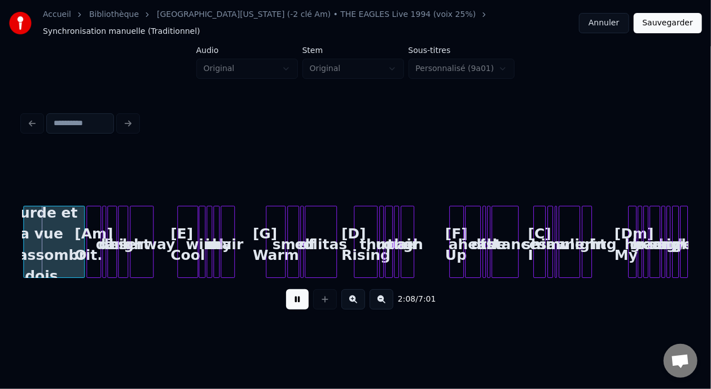
click at [287, 300] on button at bounding box center [297, 299] width 23 height 20
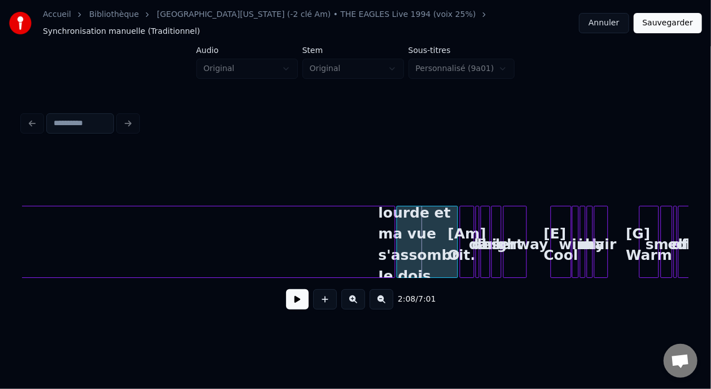
click at [388, 296] on button at bounding box center [382, 299] width 24 height 20
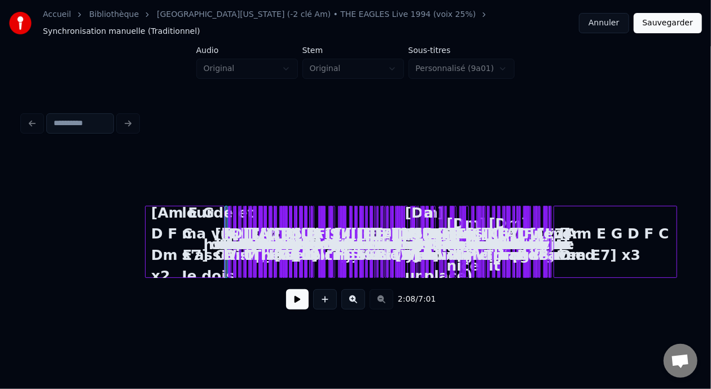
scroll to position [0, 0]
click at [212, 224] on div "[Am E G D F C Dm E7] x2" at bounding box center [185, 245] width 78 height 77
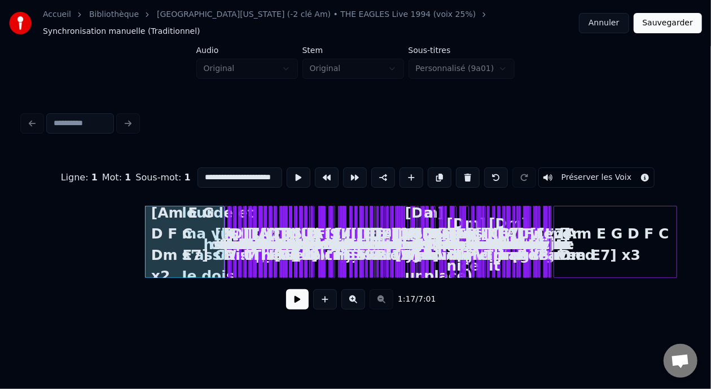
click at [356, 293] on button at bounding box center [353, 299] width 24 height 20
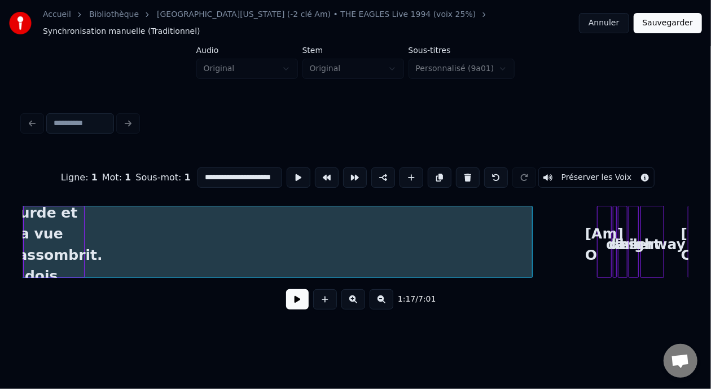
scroll to position [0, 3089]
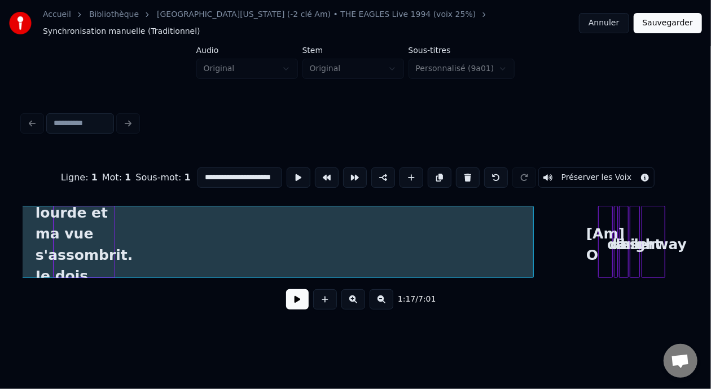
click at [54, 253] on div "Ma tête devient lourde et ma vue s'assombrit. Je dois m'arrêter pour la nuit" at bounding box center [84, 245] width 60 height 77
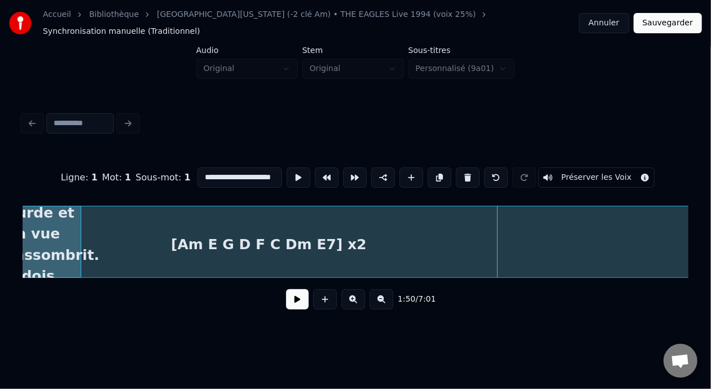
scroll to position [0, 2642]
click at [60, 261] on div "Ma tête devient lourde et ma vue s'assombrit. Je dois m'arrêter pour la nuit" at bounding box center [55, 245] width 60 height 77
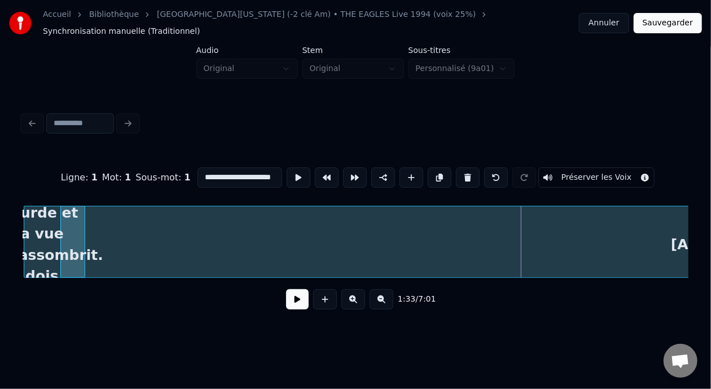
scroll to position [0, 2141]
click at [47, 225] on div "Ma tête devient lourde et ma vue s'assombrit. Je dois m'arrêter pour la nuit" at bounding box center [54, 245] width 60 height 77
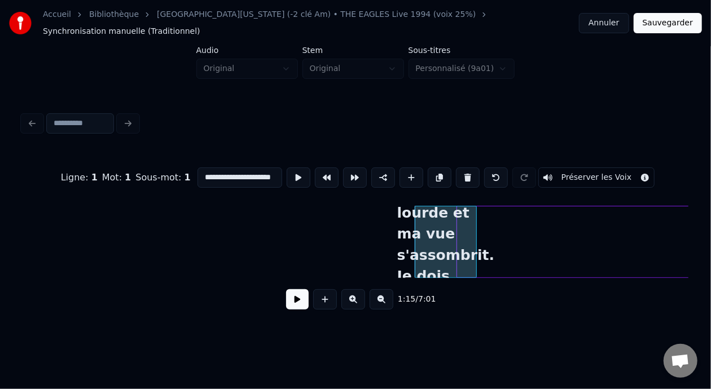
scroll to position [0, 1742]
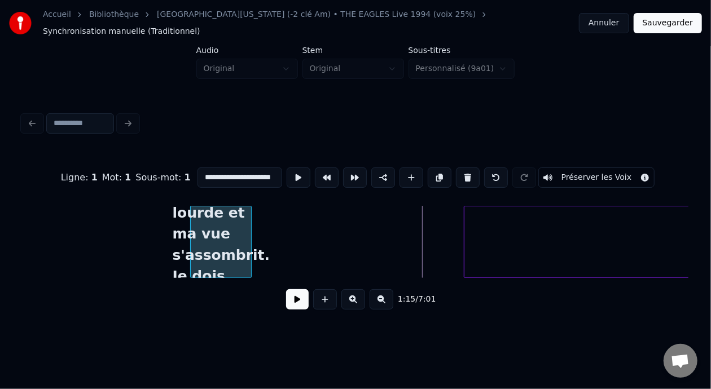
click at [220, 234] on div "Ma tête devient lourde et ma vue s'assombrit. Je dois m'arrêter pour la nuit" at bounding box center [221, 245] width 60 height 77
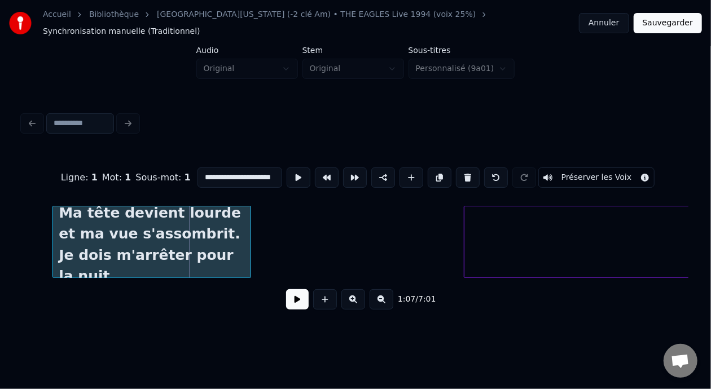
click at [55, 219] on div at bounding box center [54, 242] width 3 height 71
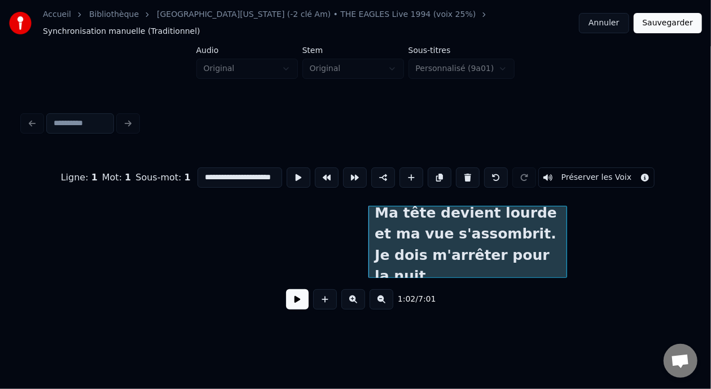
scroll to position [0, 1381]
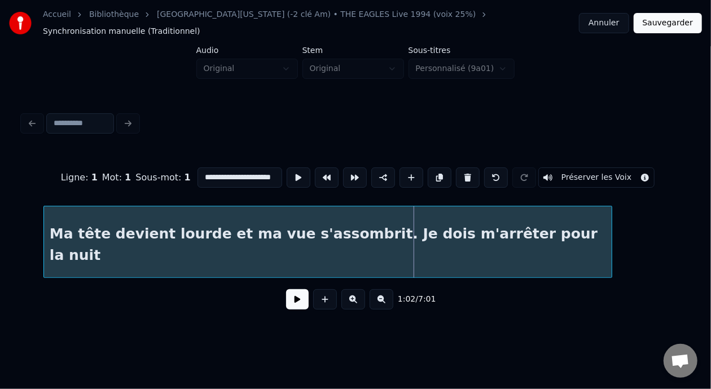
click at [45, 236] on div at bounding box center [45, 242] width 3 height 71
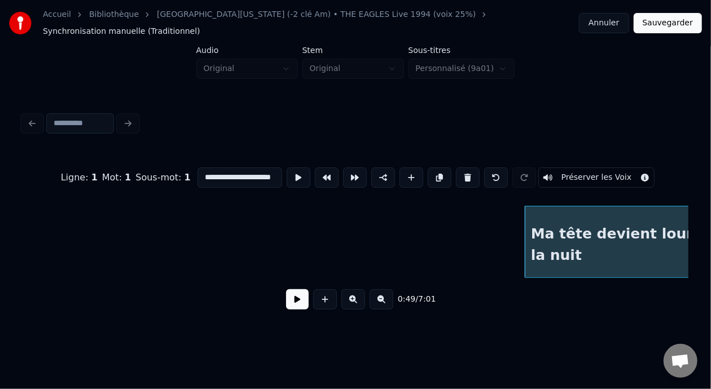
scroll to position [0, 862]
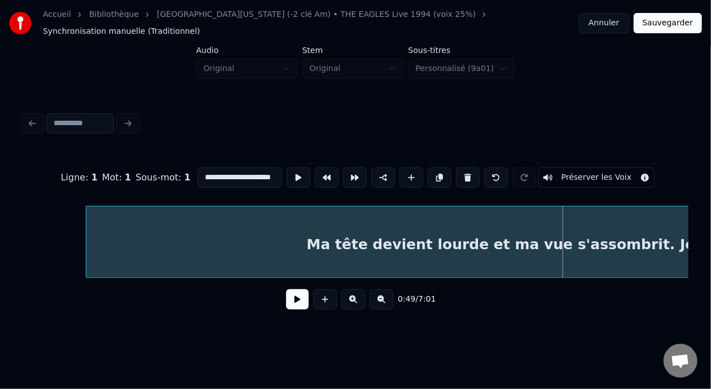
click at [86, 242] on div at bounding box center [87, 242] width 3 height 71
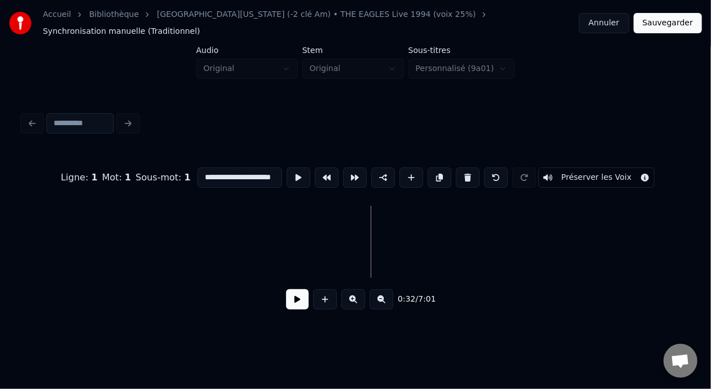
scroll to position [0, 658]
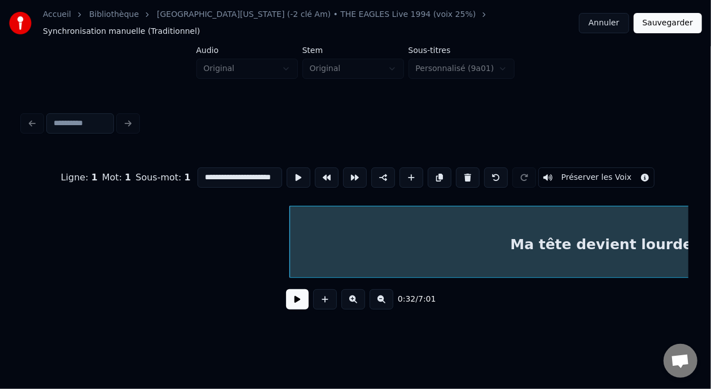
click at [670, 20] on button "Sauvegarder" at bounding box center [668, 23] width 68 height 20
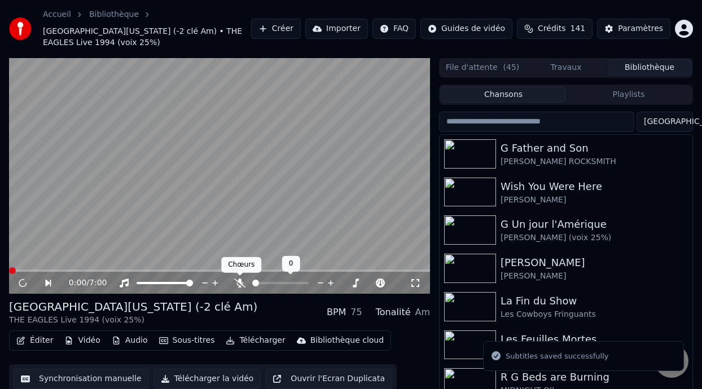
click at [239, 280] on icon at bounding box center [239, 283] width 11 height 9
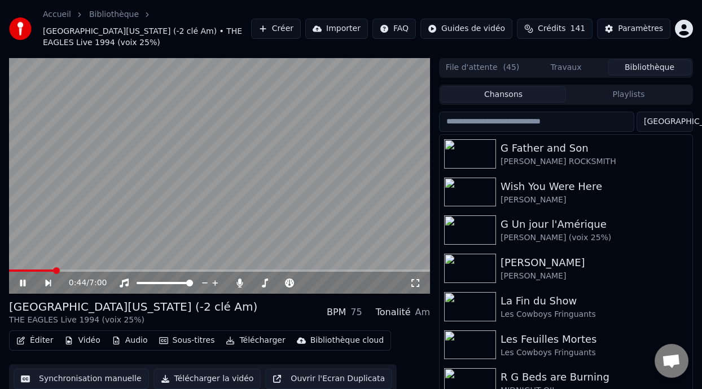
click at [21, 282] on icon at bounding box center [23, 283] width 6 height 7
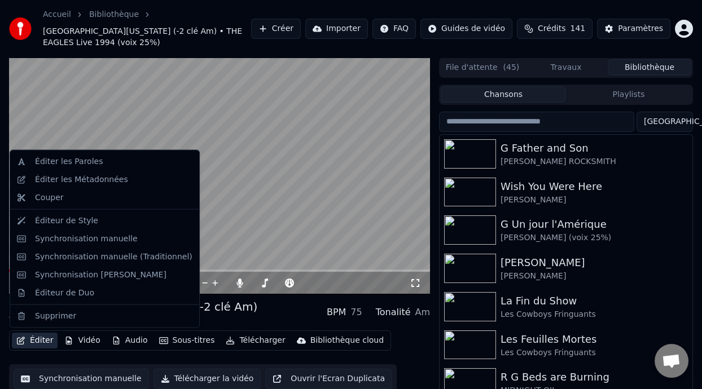
click at [45, 344] on button "Éditer" at bounding box center [35, 341] width 46 height 16
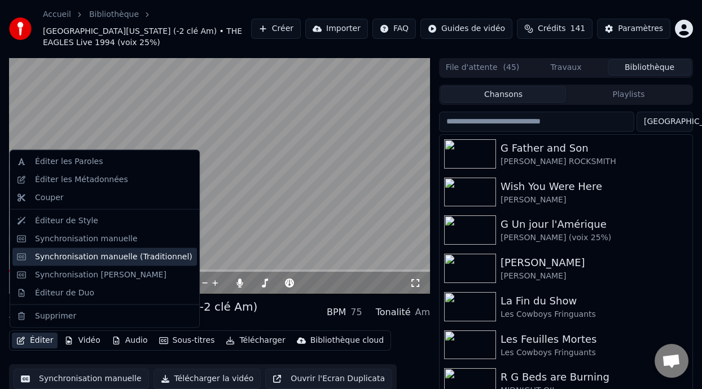
click at [147, 261] on div "Synchronisation manuelle (Traditionnel)" at bounding box center [113, 256] width 157 height 11
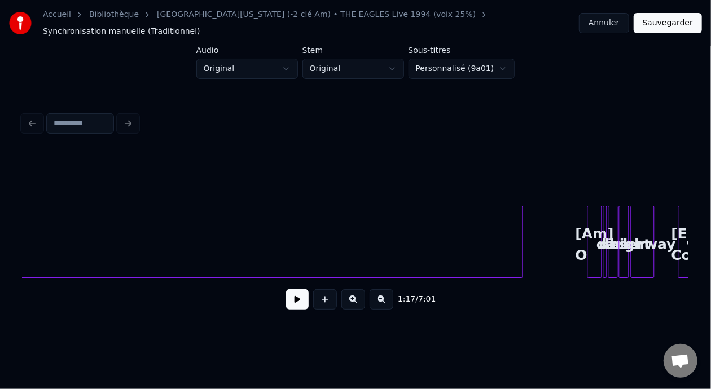
scroll to position [0, 3269]
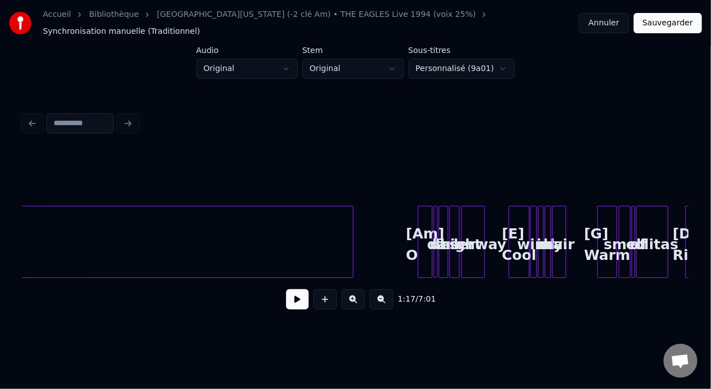
click at [426, 218] on div "[Am] O" at bounding box center [426, 245] width 14 height 77
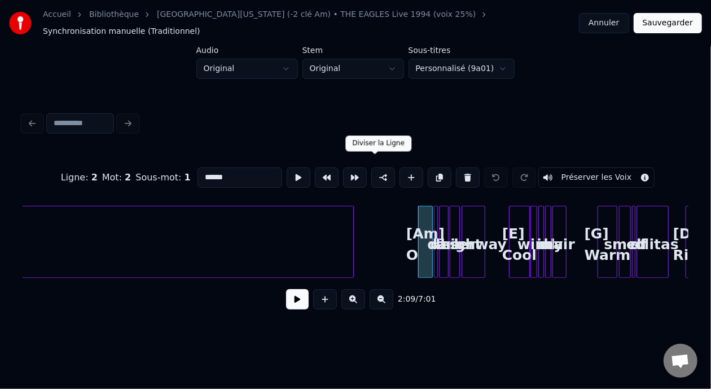
click at [376, 168] on button at bounding box center [383, 178] width 24 height 20
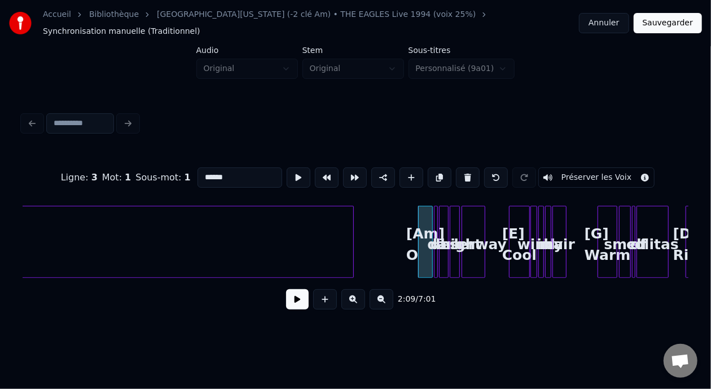
click at [668, 24] on button "Sauvegarder" at bounding box center [668, 23] width 68 height 20
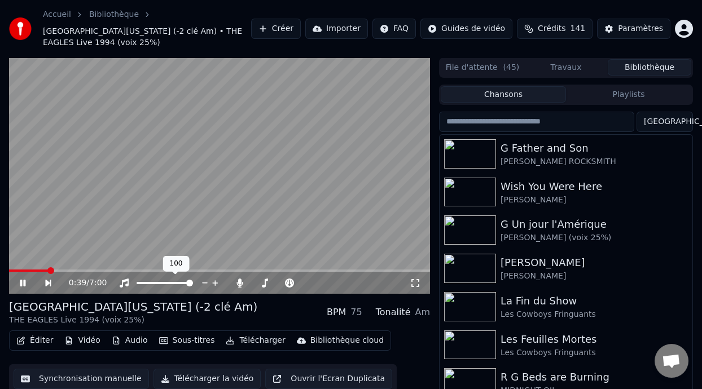
click at [48, 269] on span at bounding box center [50, 270] width 7 height 7
click at [34, 268] on span at bounding box center [37, 270] width 7 height 7
click at [20, 280] on icon at bounding box center [23, 283] width 6 height 7
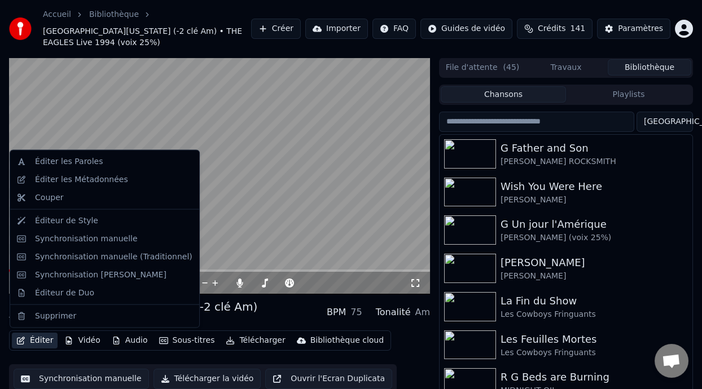
click at [47, 344] on button "Éditer" at bounding box center [35, 341] width 46 height 16
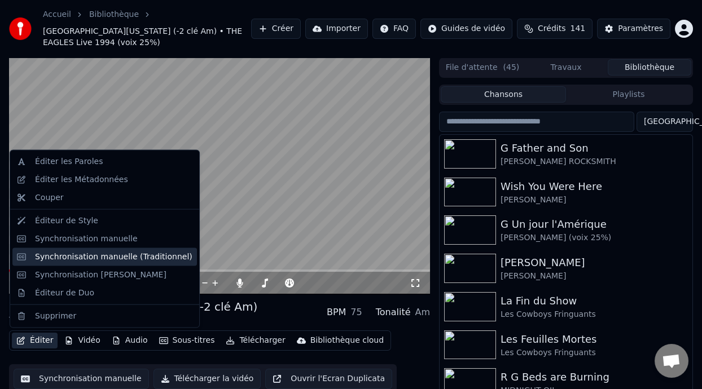
click at [124, 260] on div "Synchronisation manuelle (Traditionnel)" at bounding box center [113, 256] width 157 height 11
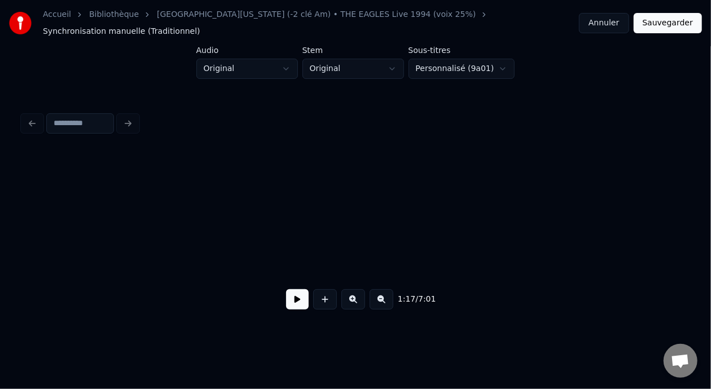
scroll to position [0, 2183]
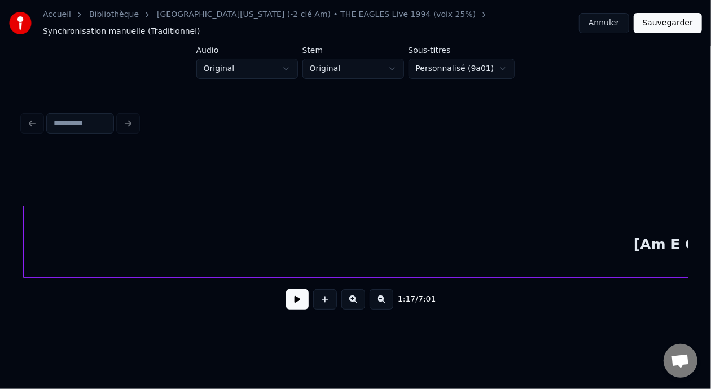
click at [391, 298] on button at bounding box center [382, 299] width 24 height 20
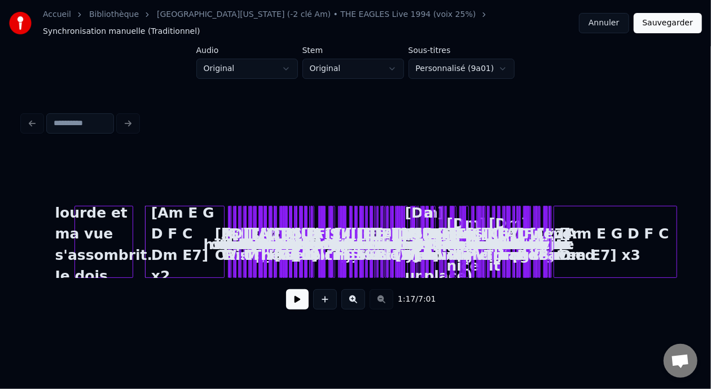
scroll to position [0, 0]
click at [390, 298] on div "1:17 / 7:01" at bounding box center [356, 299] width 648 height 25
click at [358, 293] on button at bounding box center [353, 299] width 24 height 20
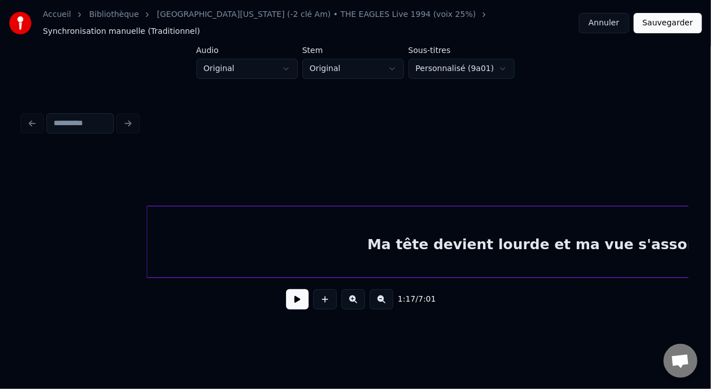
scroll to position [0, 651]
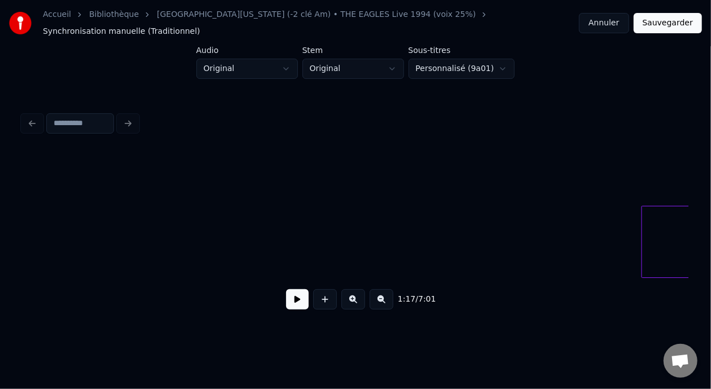
click at [642, 242] on div at bounding box center [643, 242] width 3 height 71
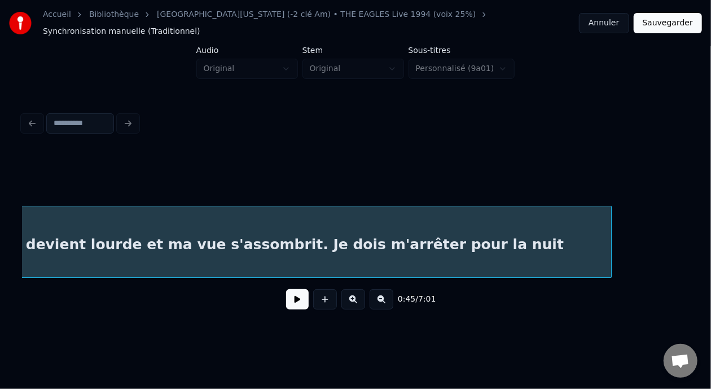
scroll to position [0, 1464]
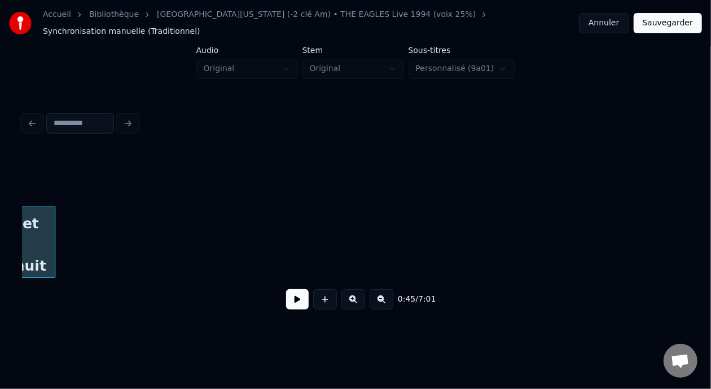
click at [54, 248] on div at bounding box center [52, 242] width 3 height 71
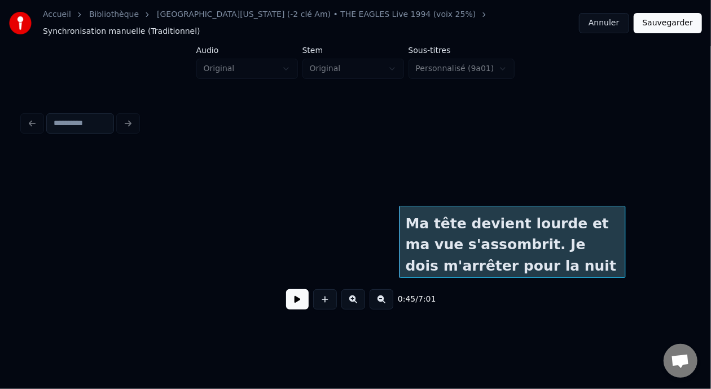
scroll to position [0, 879]
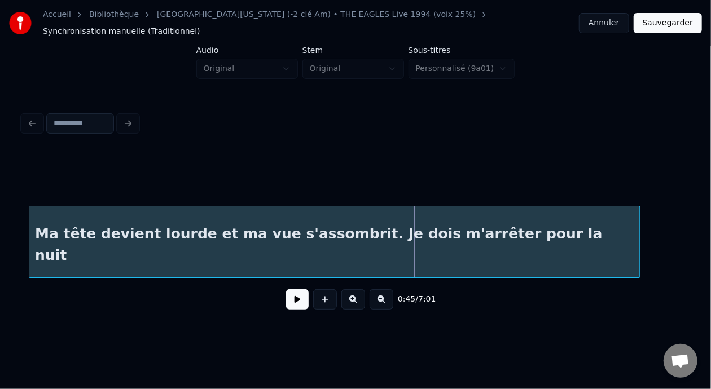
click at [32, 257] on div at bounding box center [30, 242] width 3 height 71
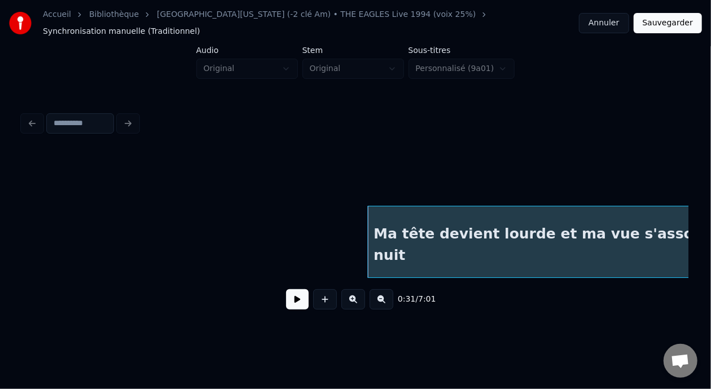
scroll to position [0, 488]
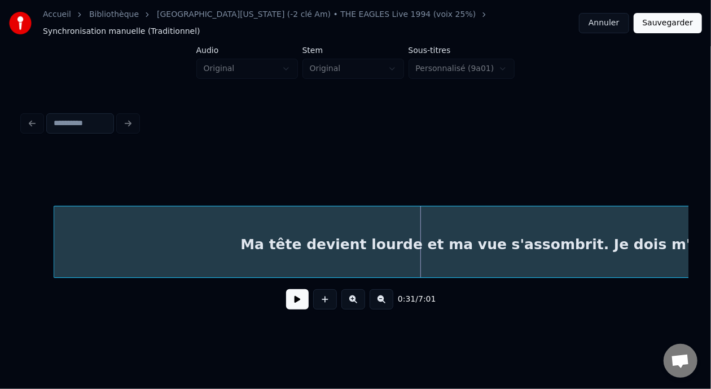
click at [55, 247] on div at bounding box center [55, 242] width 3 height 71
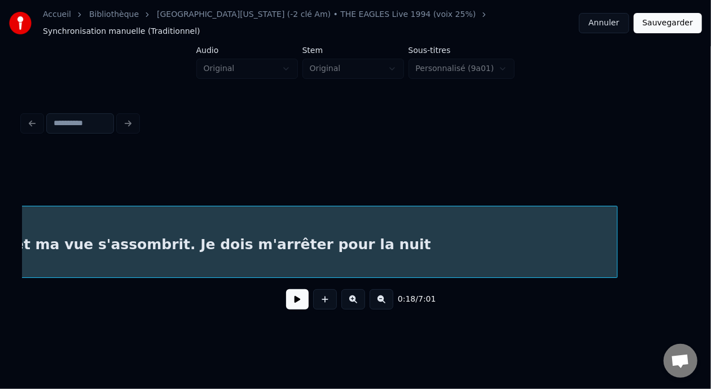
scroll to position [0, 991]
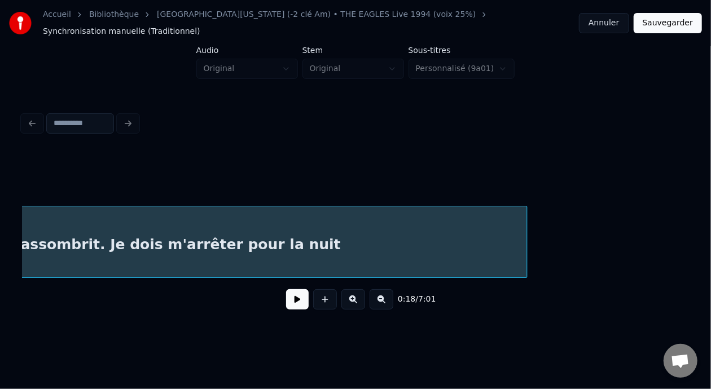
click at [388, 300] on button at bounding box center [382, 299] width 24 height 20
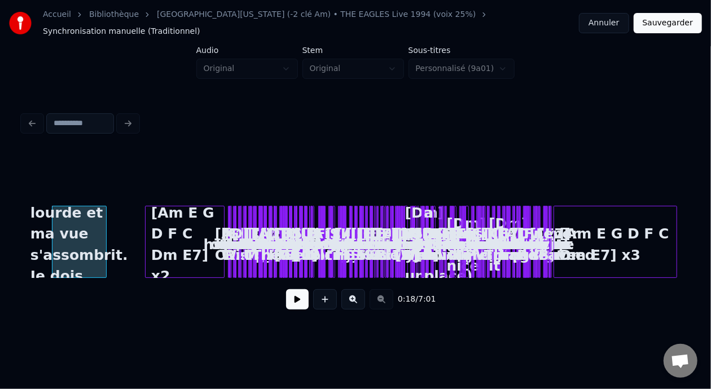
scroll to position [0, 0]
click at [357, 295] on button at bounding box center [353, 299] width 24 height 20
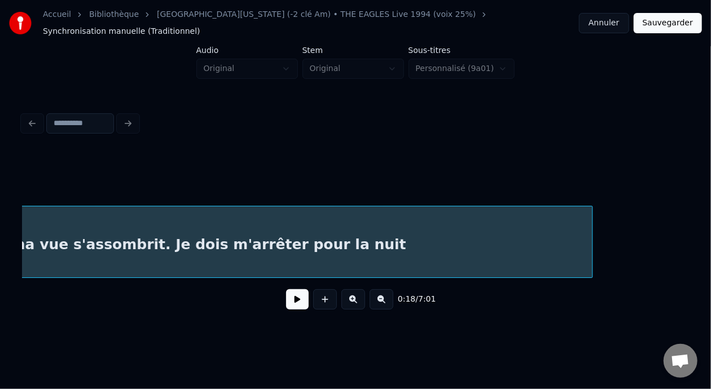
scroll to position [0, 1002]
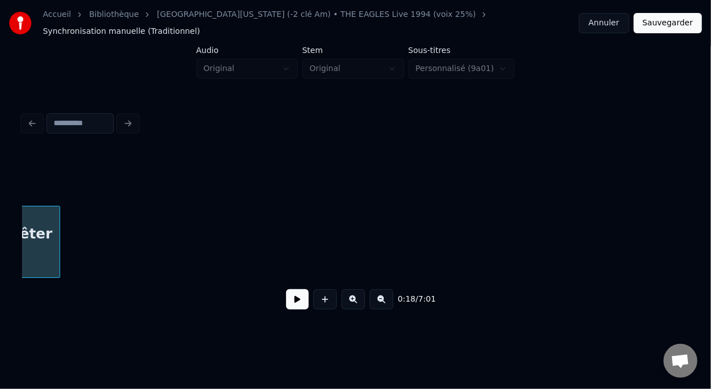
click at [58, 264] on div at bounding box center [57, 242] width 3 height 71
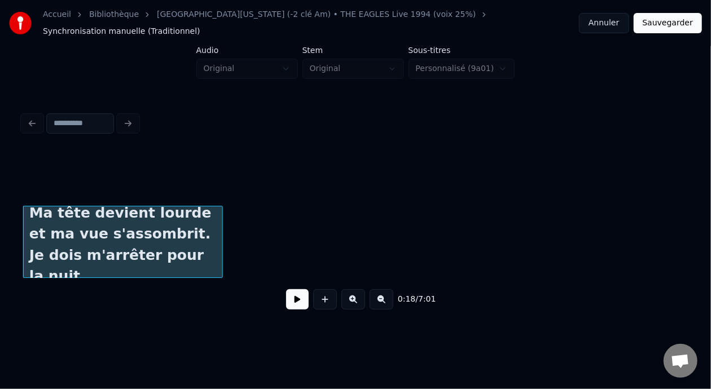
click at [220, 246] on div at bounding box center [220, 242] width 3 height 71
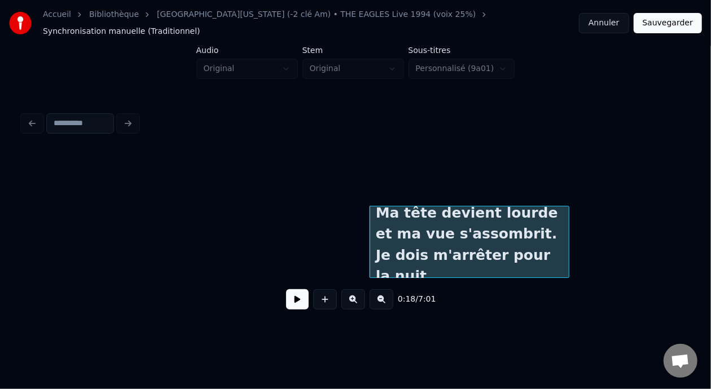
scroll to position [0, 0]
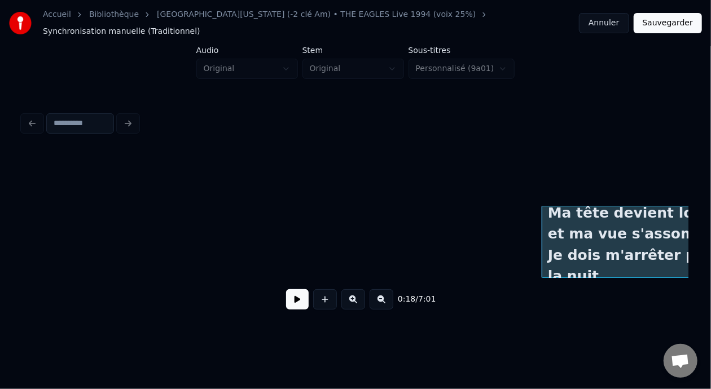
click at [542, 234] on div "Ma tête devient lourde et ma vue s'assombrit. Je dois m'arrêter pour la nuit" at bounding box center [642, 242] width 200 height 72
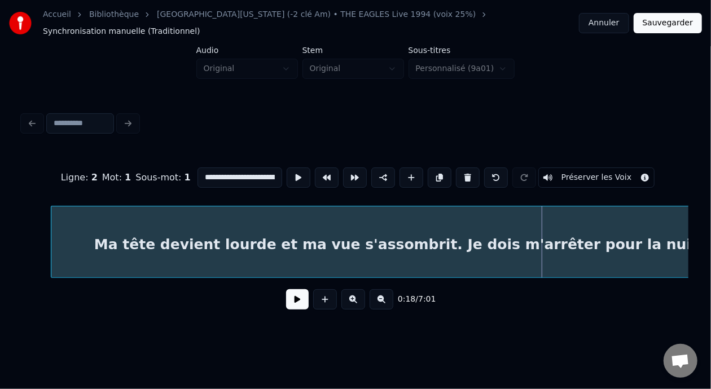
click at [53, 248] on div at bounding box center [52, 242] width 3 height 71
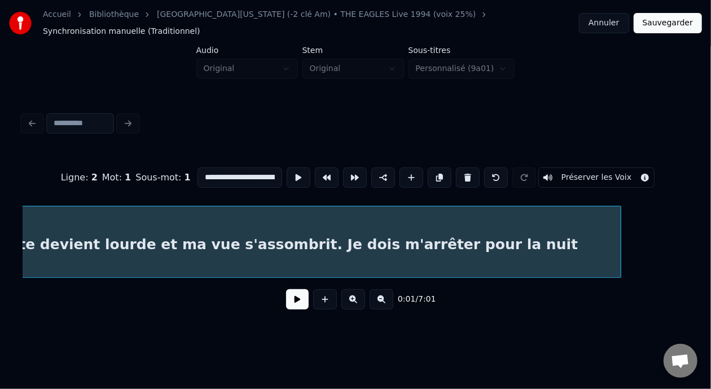
scroll to position [0, 157]
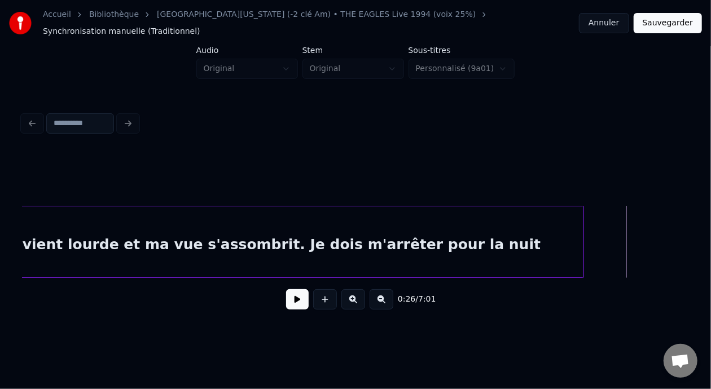
click at [292, 301] on button at bounding box center [297, 299] width 23 height 20
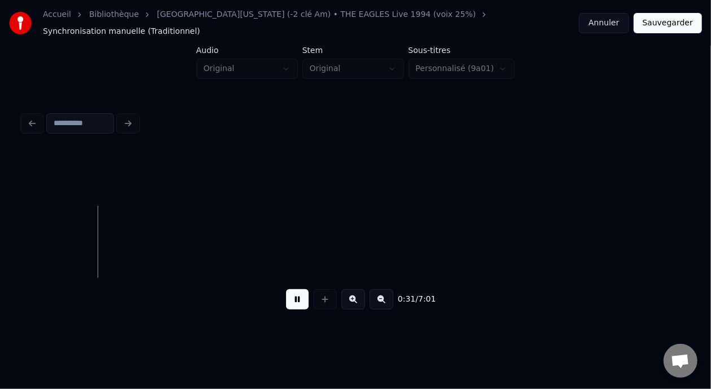
click at [294, 302] on button at bounding box center [297, 299] width 23 height 20
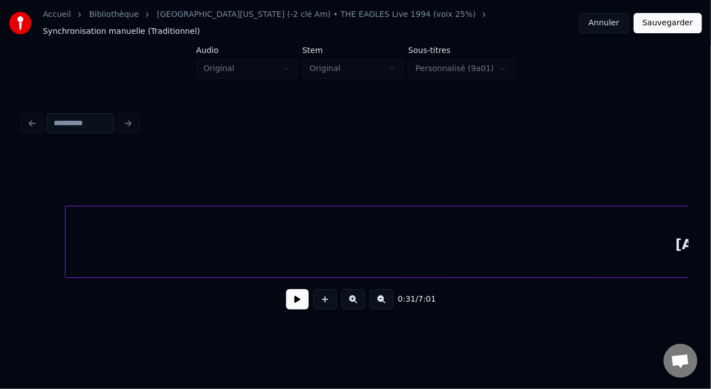
scroll to position [0, 2154]
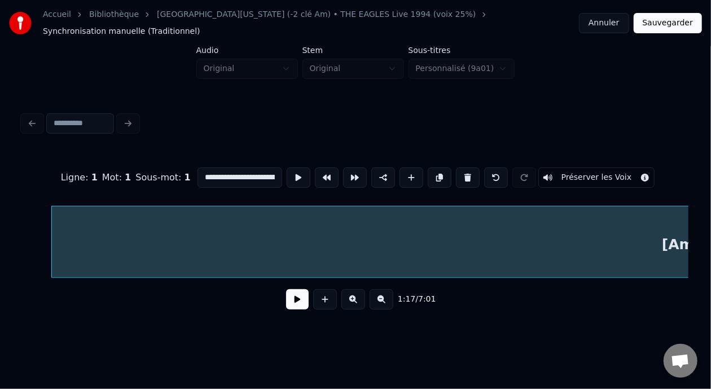
type input "**********"
click at [388, 303] on button at bounding box center [382, 299] width 24 height 20
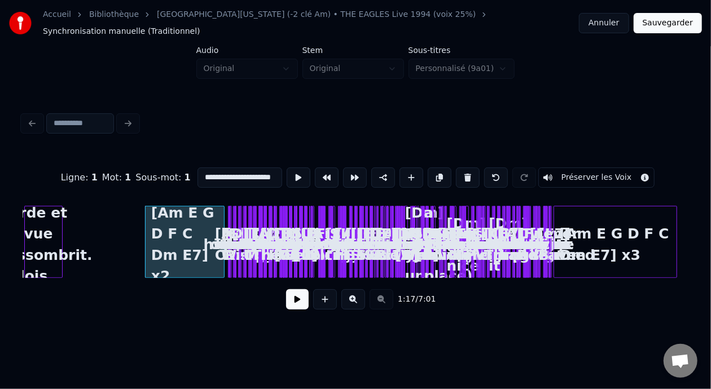
scroll to position [0, 0]
click at [365, 294] on button at bounding box center [353, 299] width 24 height 20
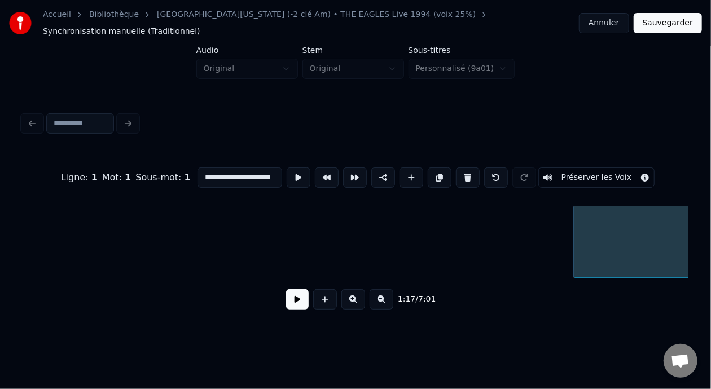
scroll to position [0, 1609]
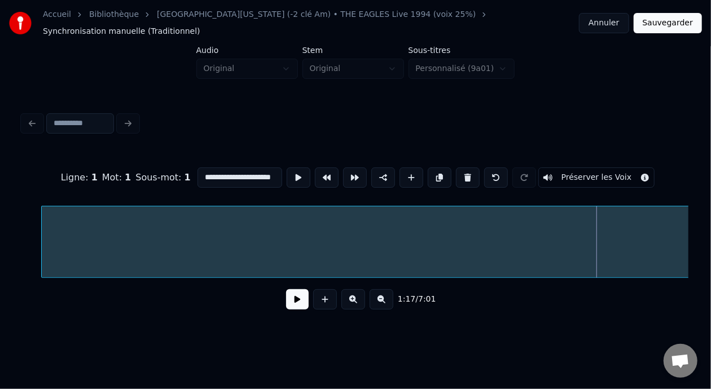
click at [42, 257] on div at bounding box center [43, 242] width 3 height 71
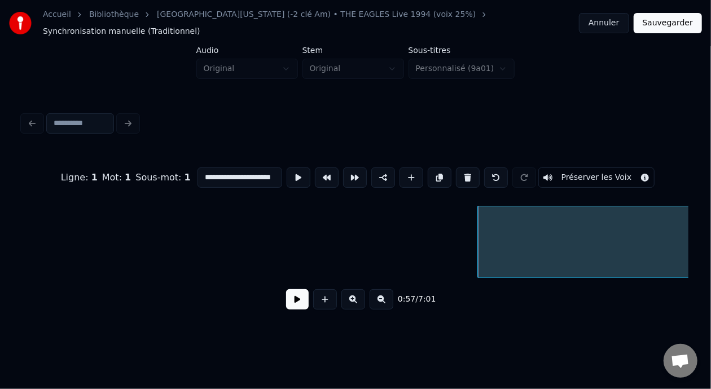
scroll to position [0, 1098]
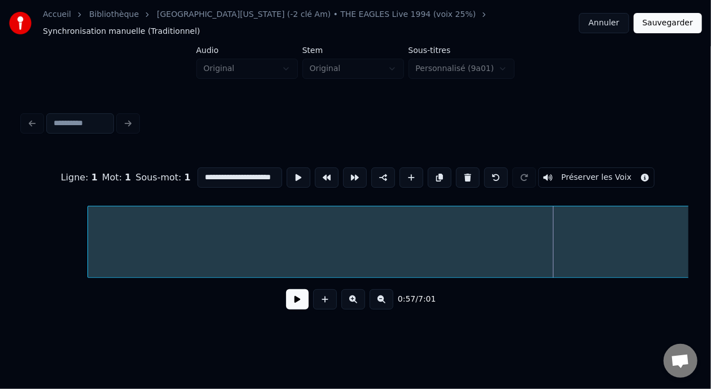
click at [90, 242] on div at bounding box center [89, 242] width 3 height 71
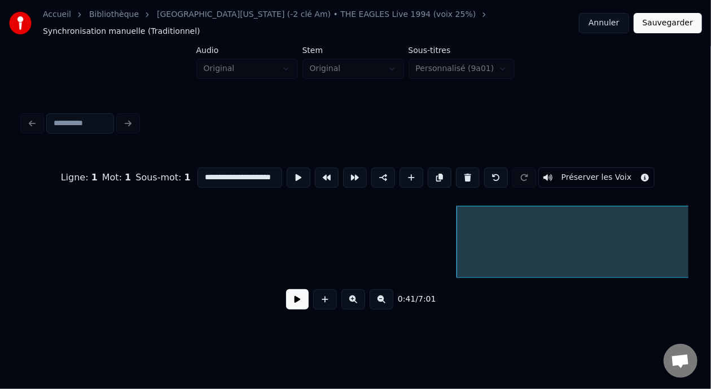
scroll to position [0, 684]
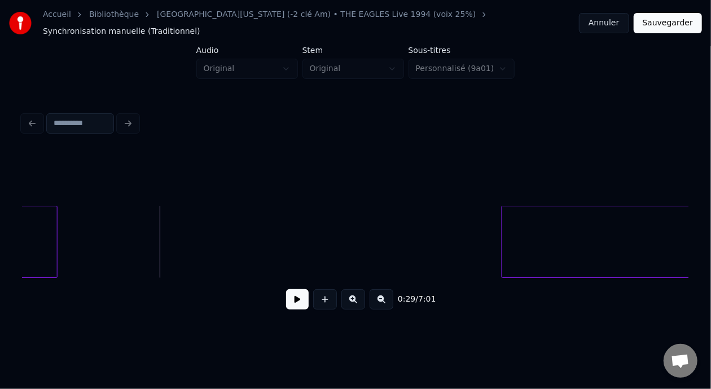
click at [294, 292] on button at bounding box center [297, 299] width 23 height 20
click at [294, 300] on button at bounding box center [297, 299] width 23 height 20
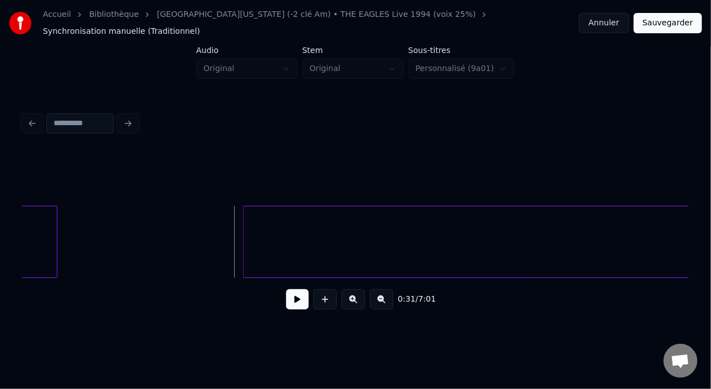
click at [246, 233] on div at bounding box center [245, 242] width 3 height 71
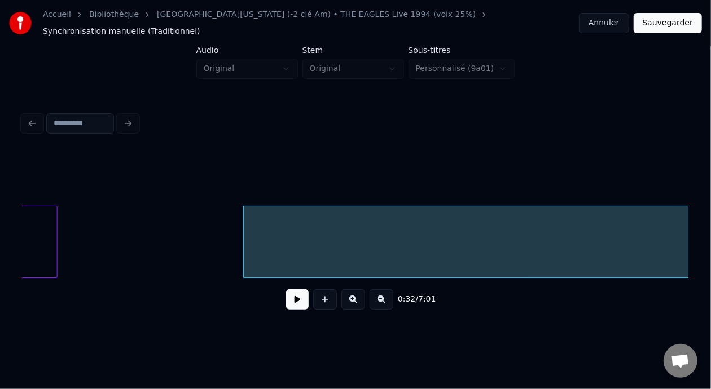
click at [295, 302] on button at bounding box center [297, 299] width 23 height 20
click at [294, 300] on button at bounding box center [297, 299] width 23 height 20
click at [293, 300] on button at bounding box center [297, 299] width 23 height 20
click at [271, 233] on div at bounding box center [272, 242] width 3 height 71
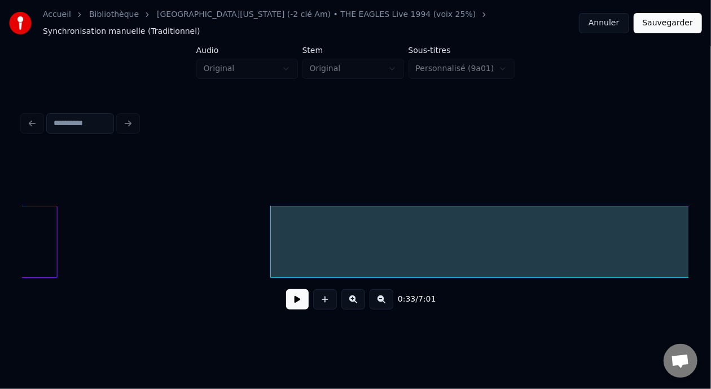
click at [289, 299] on button at bounding box center [297, 299] width 23 height 20
click at [299, 299] on button at bounding box center [297, 299] width 23 height 20
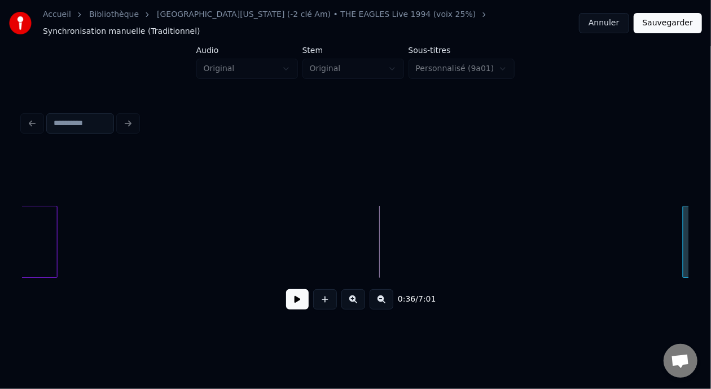
click at [686, 234] on div at bounding box center [684, 242] width 3 height 71
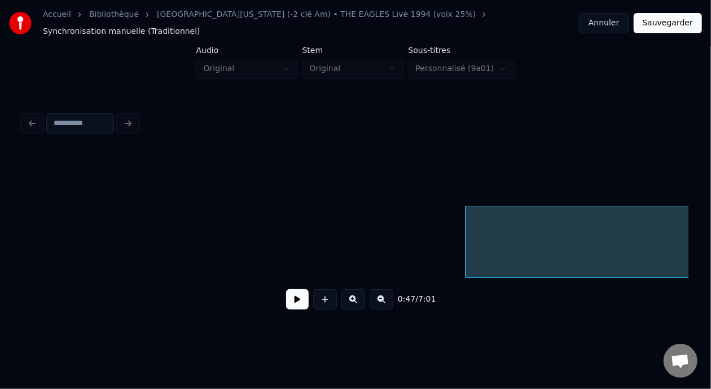
scroll to position [0, 970]
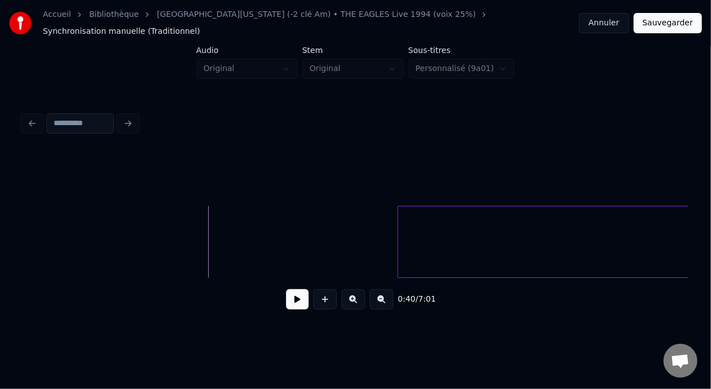
click at [294, 292] on button at bounding box center [297, 299] width 23 height 20
click at [292, 297] on button at bounding box center [297, 299] width 23 height 20
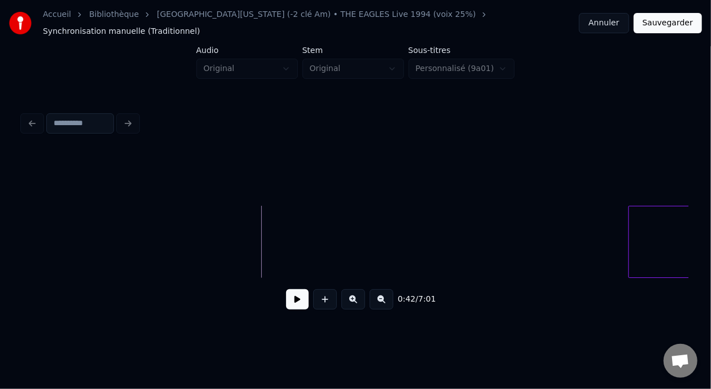
click at [629, 235] on div at bounding box center [630, 242] width 3 height 71
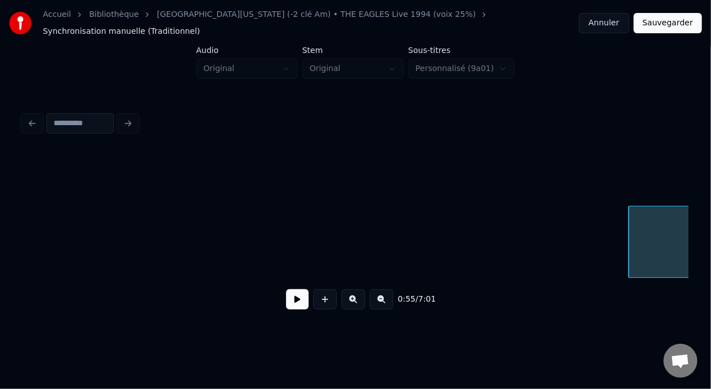
click at [294, 300] on button at bounding box center [297, 299] width 23 height 20
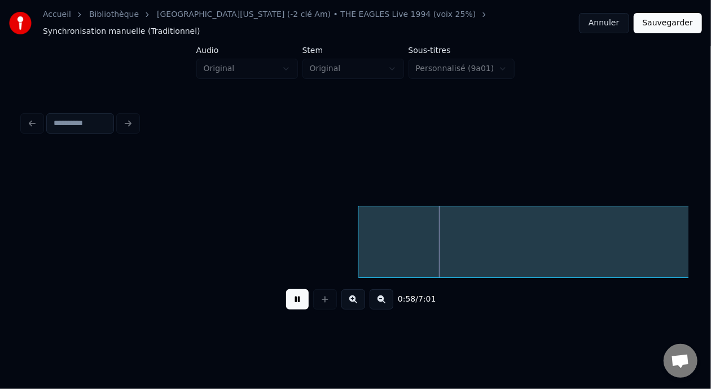
scroll to position [0, 1279]
click at [286, 299] on button at bounding box center [297, 299] width 23 height 20
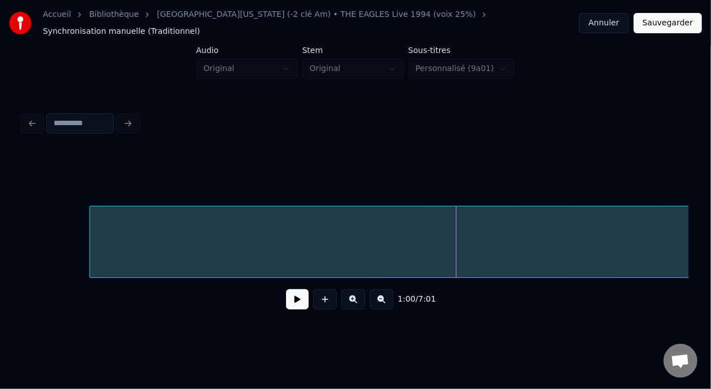
click at [90, 220] on div at bounding box center [91, 242] width 3 height 71
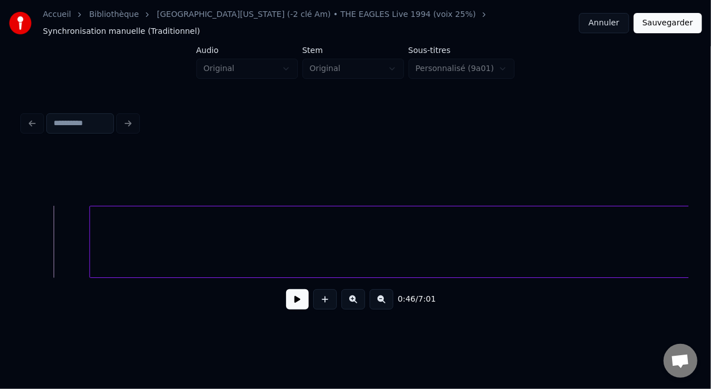
click at [291, 296] on button at bounding box center [297, 299] width 23 height 20
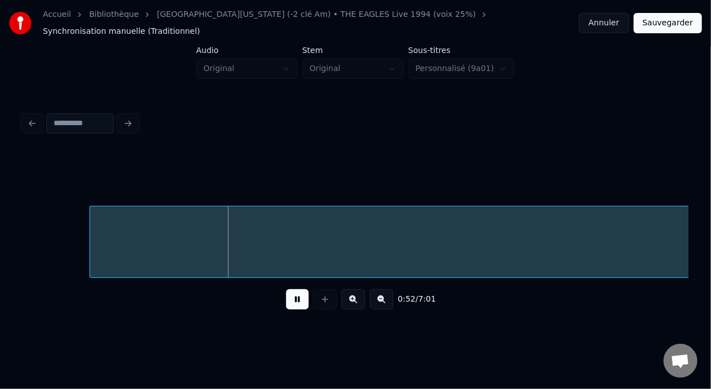
click at [286, 299] on button at bounding box center [297, 299] width 23 height 20
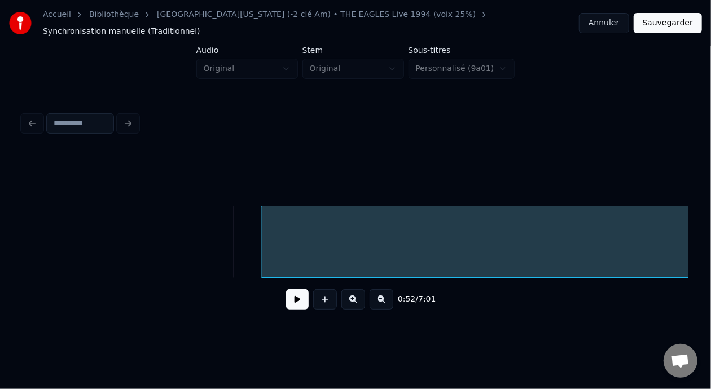
click at [261, 234] on div at bounding box center [262, 242] width 3 height 71
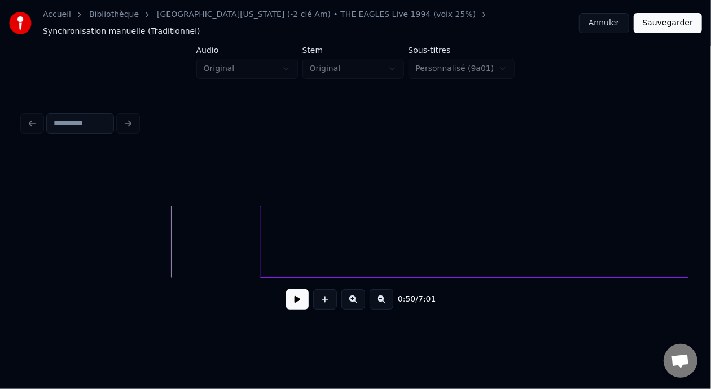
click at [295, 301] on button at bounding box center [297, 299] width 23 height 20
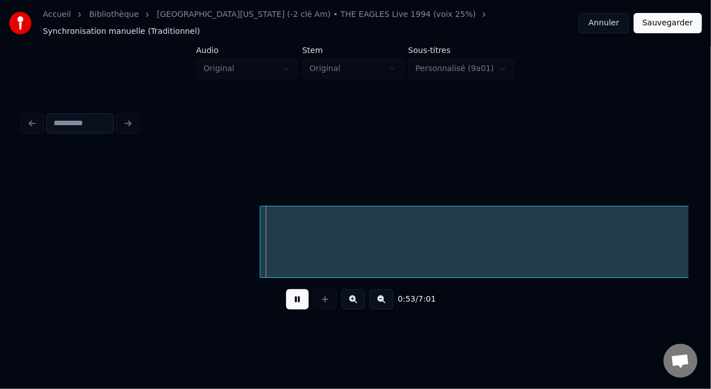
click at [294, 300] on button at bounding box center [297, 299] width 23 height 20
click at [219, 227] on div at bounding box center [220, 242] width 3 height 71
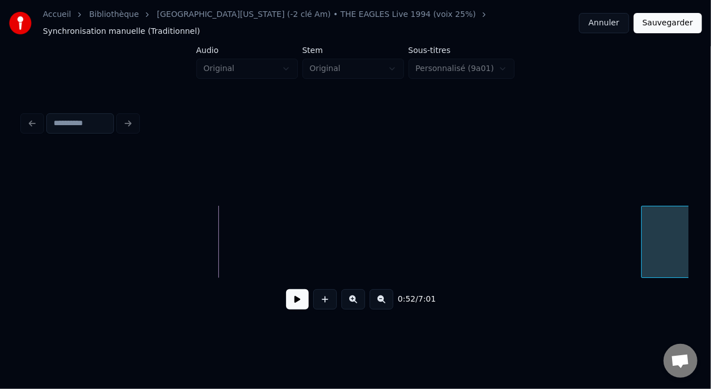
click at [642, 247] on div at bounding box center [643, 242] width 3 height 71
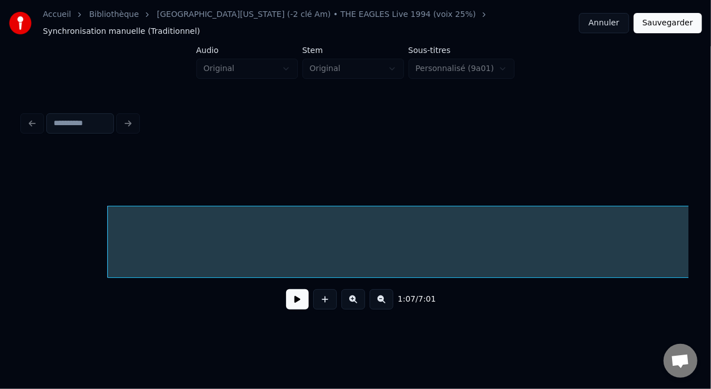
scroll to position [0, 1880]
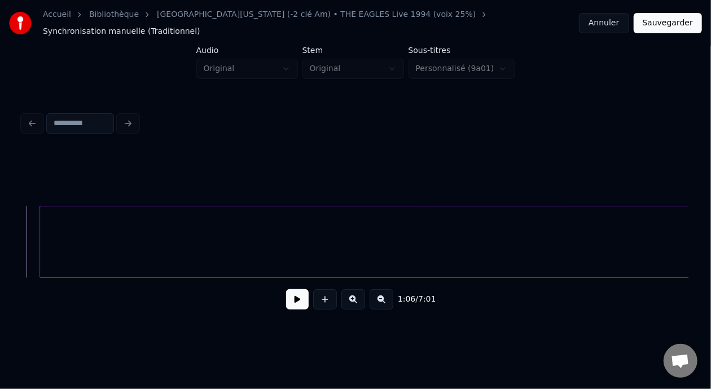
click at [292, 297] on button at bounding box center [297, 299] width 23 height 20
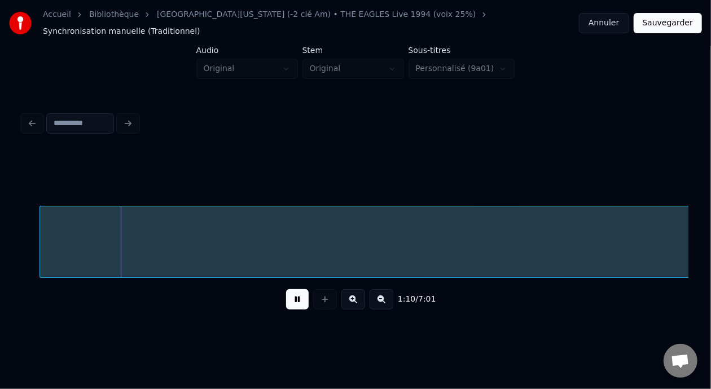
click at [291, 297] on button at bounding box center [297, 299] width 23 height 20
click at [291, 298] on button at bounding box center [297, 299] width 23 height 20
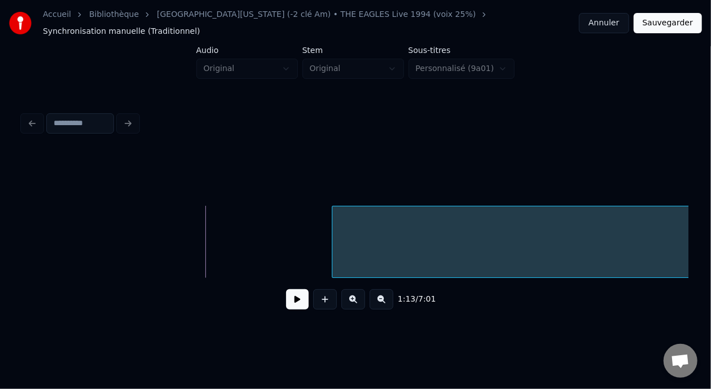
click at [333, 251] on div at bounding box center [333, 242] width 3 height 71
drag, startPoint x: 226, startPoint y: 225, endPoint x: 231, endPoint y: 229, distance: 6.1
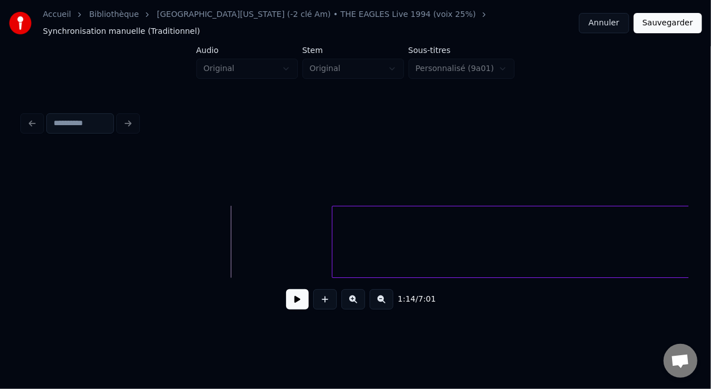
click at [298, 299] on button at bounding box center [297, 299] width 23 height 20
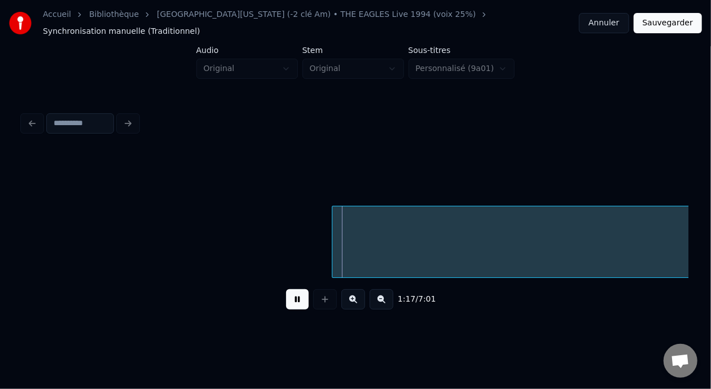
click at [295, 298] on button at bounding box center [297, 299] width 23 height 20
click at [350, 234] on div at bounding box center [351, 242] width 3 height 71
click at [290, 298] on button at bounding box center [297, 299] width 23 height 20
click at [288, 295] on button at bounding box center [297, 299] width 23 height 20
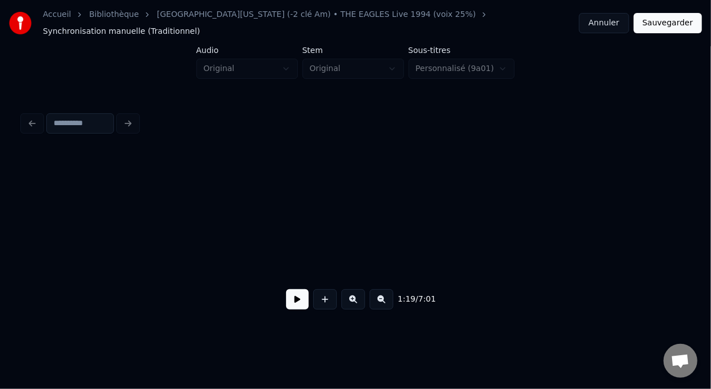
scroll to position [0, 814]
click at [291, 296] on button at bounding box center [297, 299] width 23 height 20
drag, startPoint x: 99, startPoint y: 267, endPoint x: 73, endPoint y: 271, distance: 26.2
click at [73, 271] on div at bounding box center [356, 242] width 666 height 72
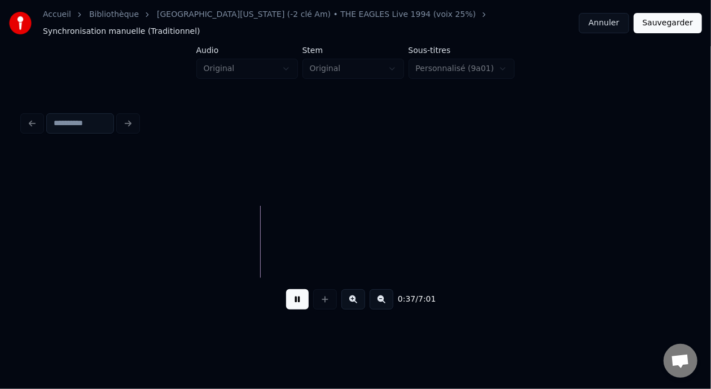
click at [295, 297] on button at bounding box center [297, 299] width 23 height 20
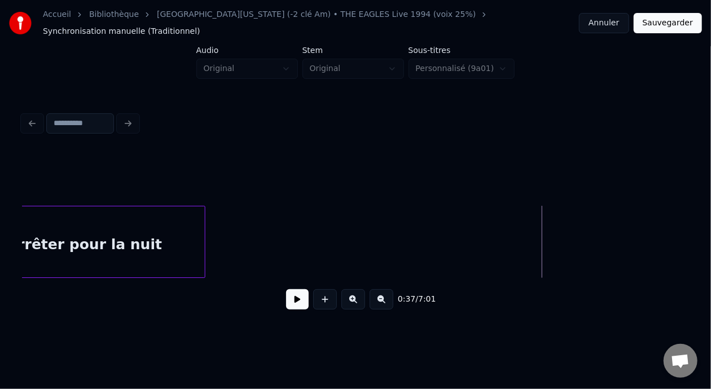
scroll to position [0, 468]
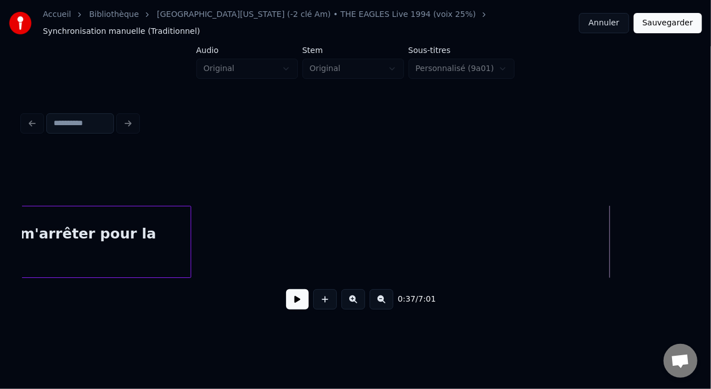
click at [190, 231] on div at bounding box center [188, 242] width 3 height 71
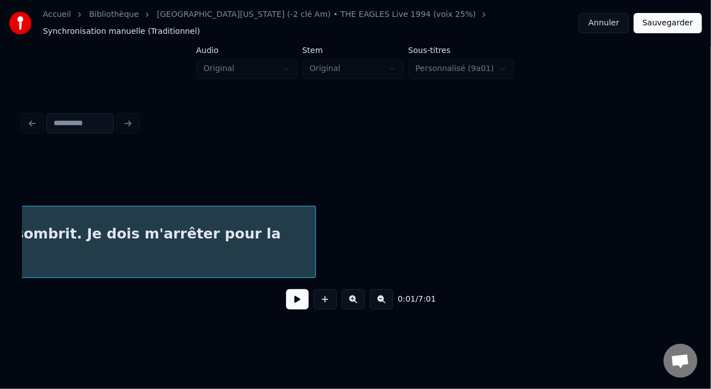
scroll to position [0, 351]
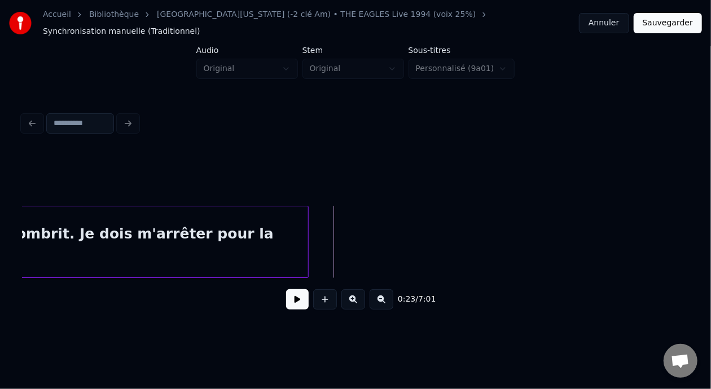
click at [295, 294] on button at bounding box center [297, 299] width 23 height 20
click at [293, 296] on button at bounding box center [297, 299] width 23 height 20
click at [292, 297] on button at bounding box center [297, 299] width 23 height 20
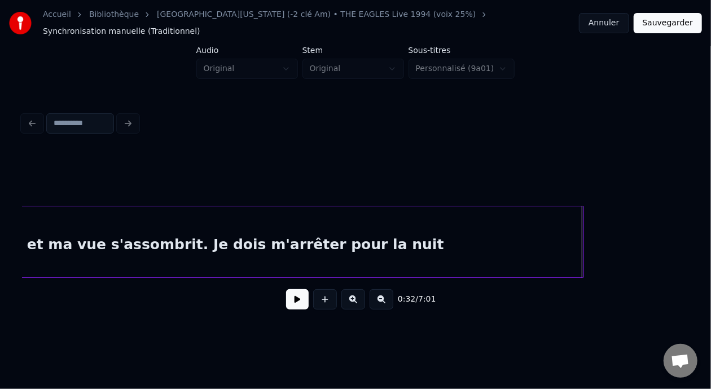
click at [581, 248] on div at bounding box center [581, 242] width 3 height 71
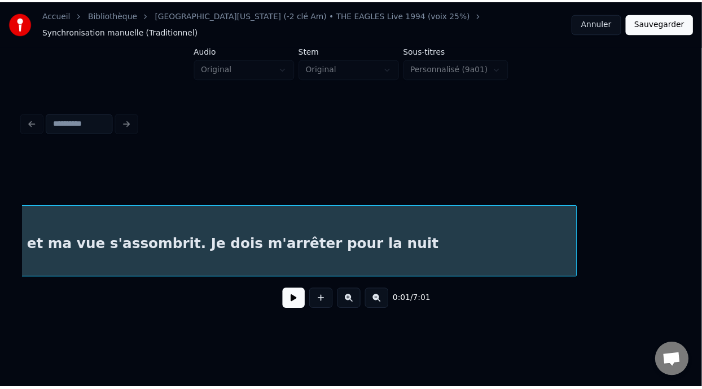
scroll to position [0, 28]
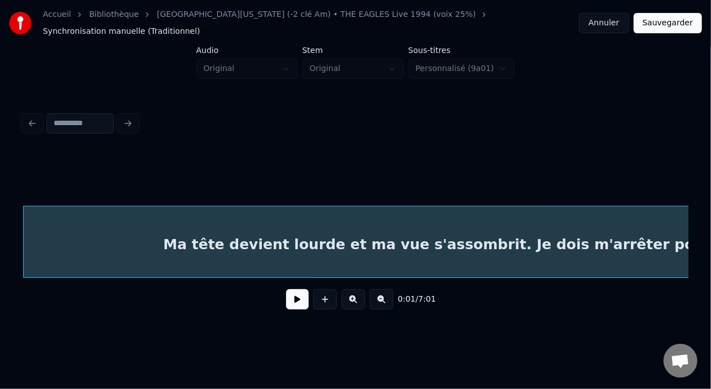
click at [679, 21] on button "Sauvegarder" at bounding box center [668, 23] width 68 height 20
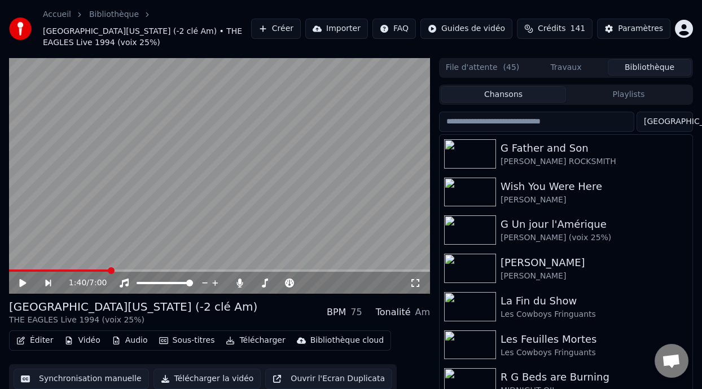
scroll to position [37, 0]
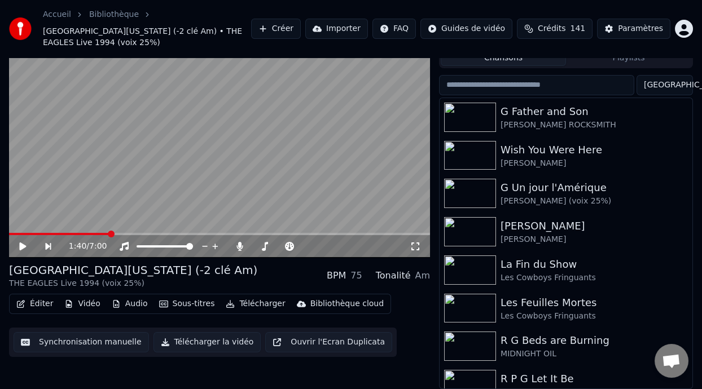
click at [42, 305] on button "Éditer" at bounding box center [35, 304] width 46 height 16
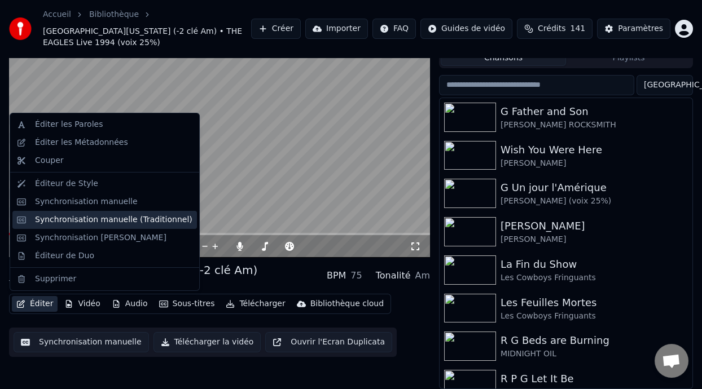
click at [148, 218] on div "Synchronisation manuelle (Traditionnel)" at bounding box center [113, 219] width 157 height 11
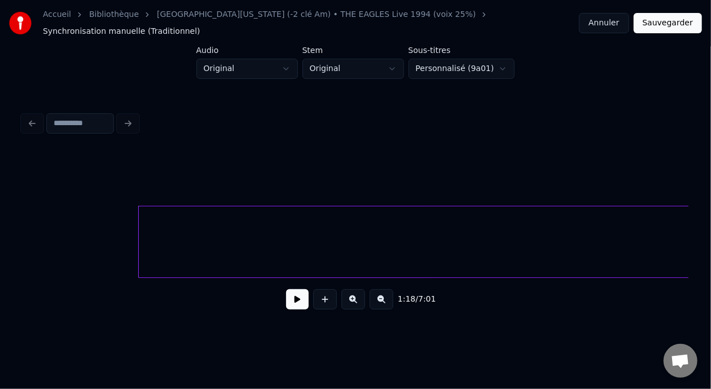
scroll to position [0, 2064]
click at [291, 303] on button at bounding box center [297, 299] width 23 height 20
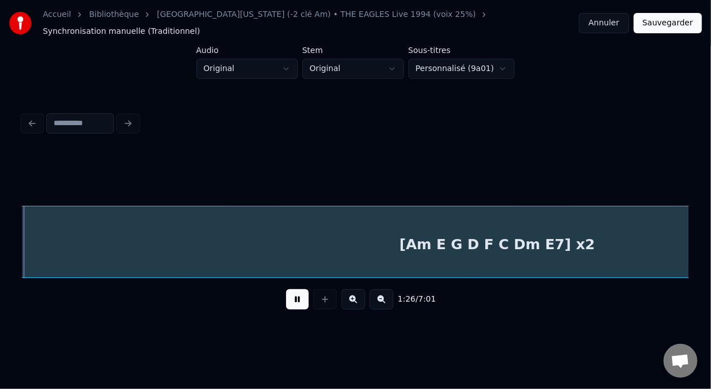
scroll to position [0, 2429]
click at [665, 19] on button "Sauvegarder" at bounding box center [668, 23] width 68 height 20
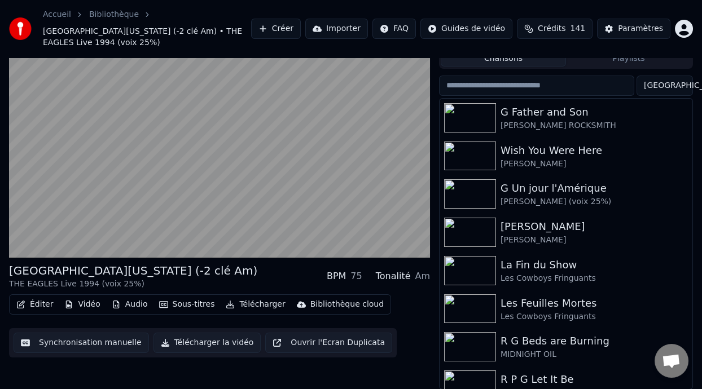
scroll to position [37, 0]
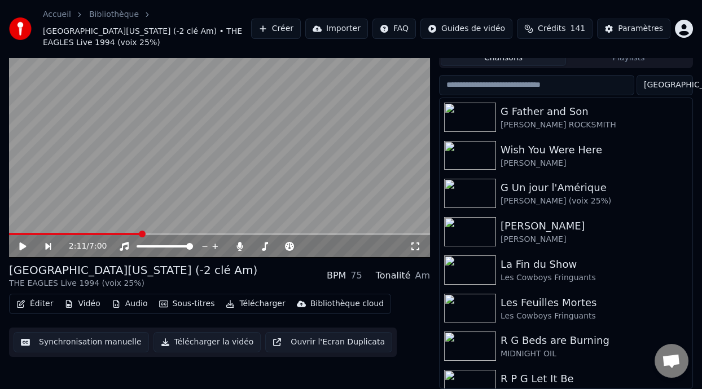
click at [43, 303] on button "Éditer" at bounding box center [35, 304] width 46 height 16
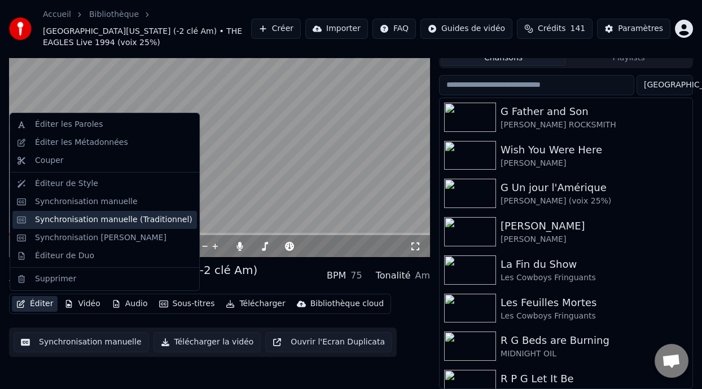
click at [126, 223] on div "Synchronisation manuelle (Traditionnel)" at bounding box center [113, 219] width 157 height 11
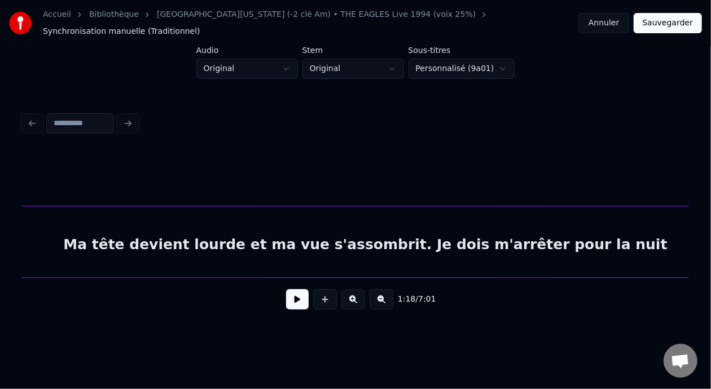
scroll to position [0, 225]
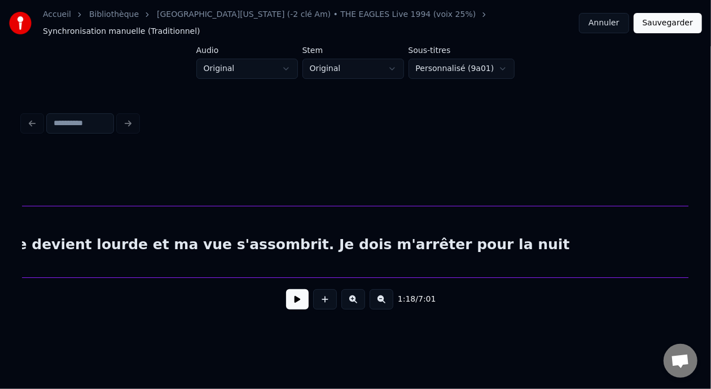
click at [499, 242] on div "Ma tête devient lourde et ma vue s'assombrit. Je dois m'arrêter pour la nuit" at bounding box center [267, 245] width 883 height 77
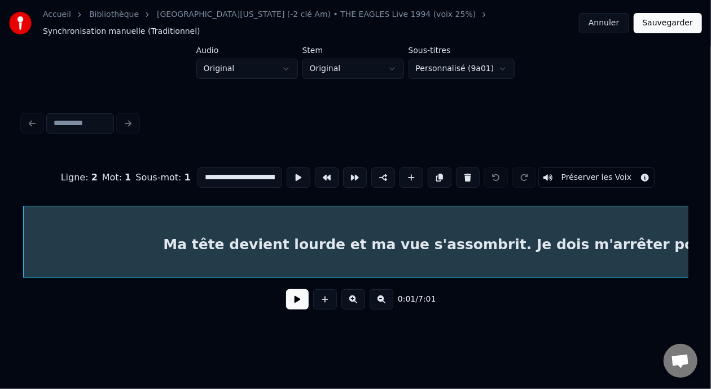
click at [250, 168] on input "**********" at bounding box center [240, 178] width 85 height 20
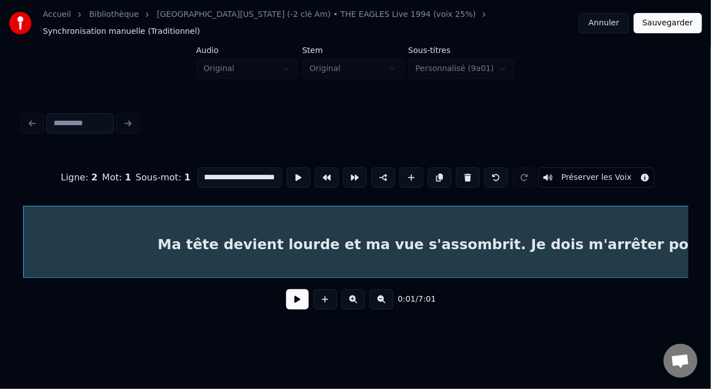
scroll to position [0, 0]
click at [251, 168] on input "**********" at bounding box center [240, 178] width 85 height 20
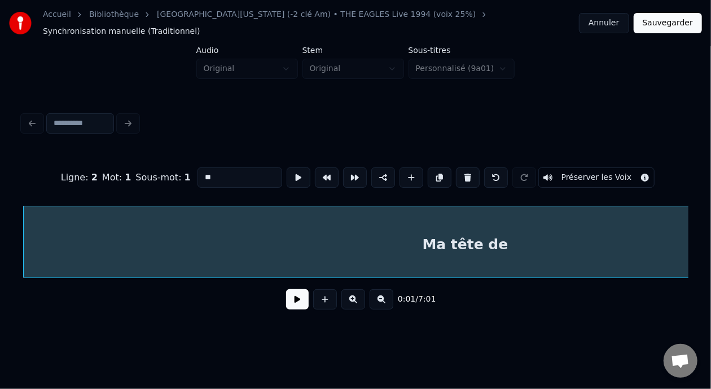
type input "*"
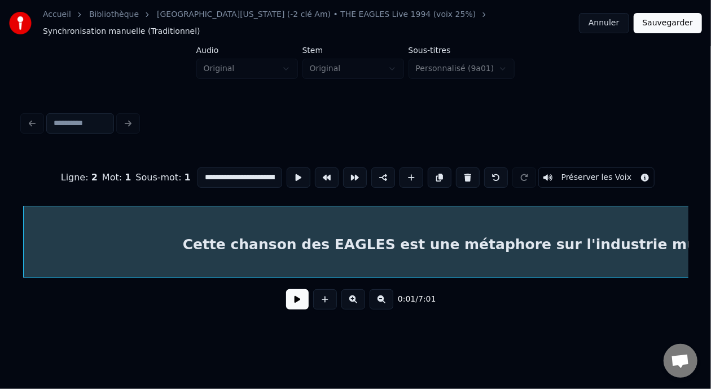
click at [249, 168] on input "**********" at bounding box center [240, 178] width 85 height 20
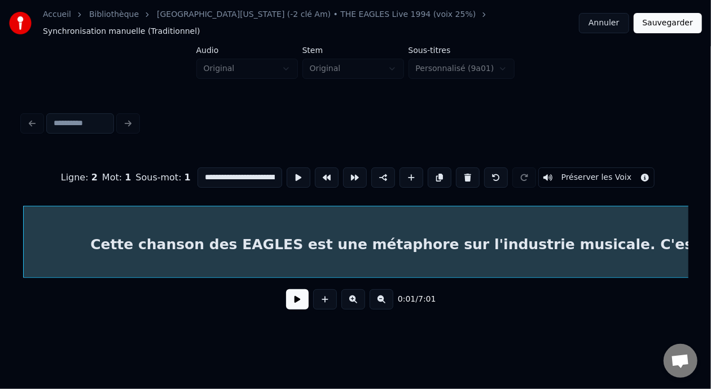
click at [248, 168] on input "**********" at bounding box center [240, 178] width 85 height 20
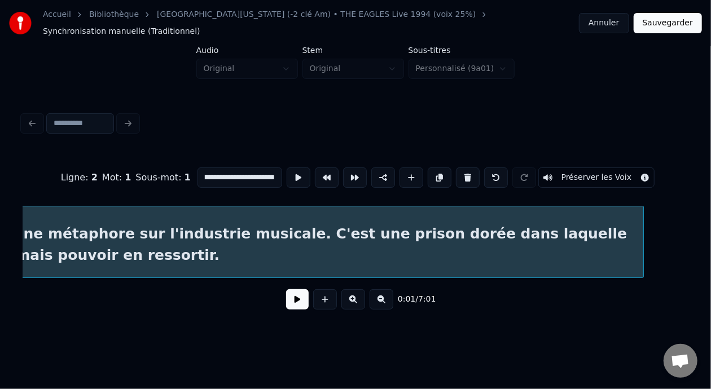
scroll to position [0, 314]
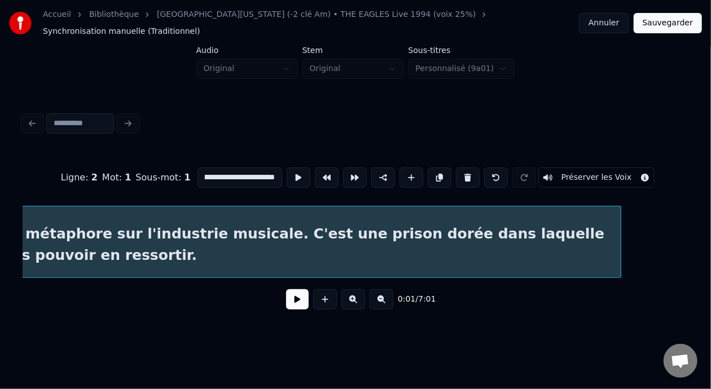
click at [198, 168] on input "**********" at bounding box center [240, 178] width 85 height 20
click at [204, 169] on input "**********" at bounding box center [240, 178] width 85 height 20
drag, startPoint x: 113, startPoint y: 169, endPoint x: 173, endPoint y: 345, distance: 185.9
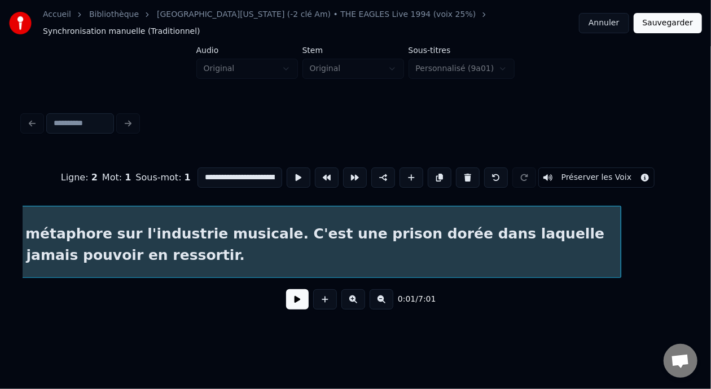
click at [322, 227] on div "Cette chanson des EAGLES est une métaphore sur l'industrie musicale. C'est une …" at bounding box center [179, 245] width 883 height 77
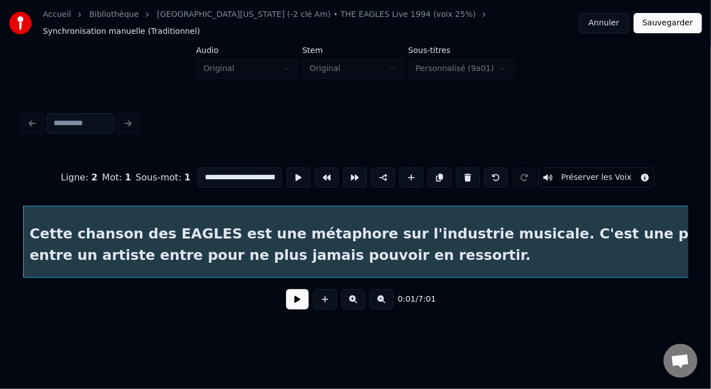
click at [247, 168] on input "**********" at bounding box center [240, 178] width 85 height 20
click at [234, 168] on input "**********" at bounding box center [240, 178] width 85 height 20
click at [441, 230] on div "Cette chanson des EAGLES est une métaphore sur l'industrie musicale. C'est une …" at bounding box center [465, 245] width 883 height 77
click at [216, 168] on input "**********" at bounding box center [240, 178] width 85 height 20
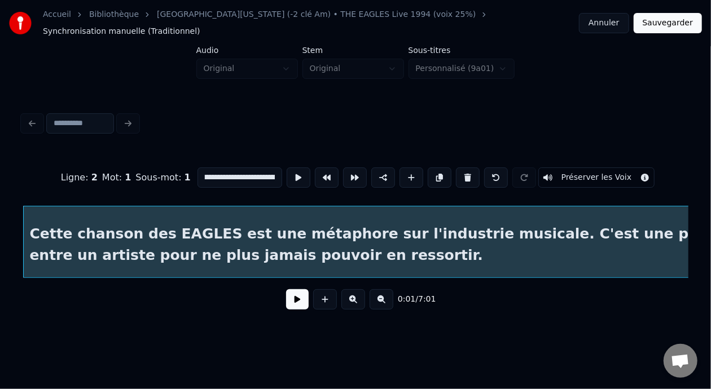
scroll to position [0, 175]
click at [247, 168] on input "**********" at bounding box center [240, 178] width 85 height 20
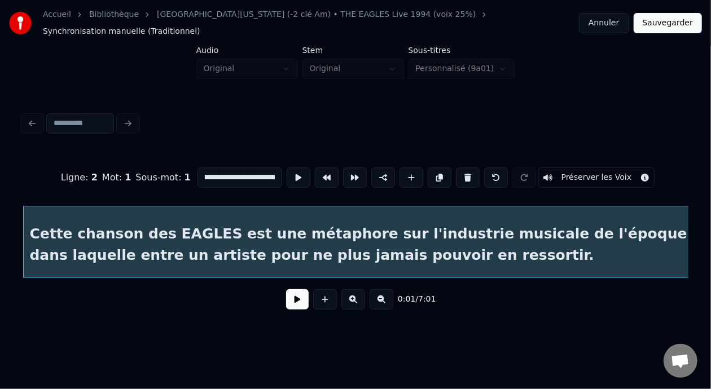
scroll to position [0, 215]
type input "**********"
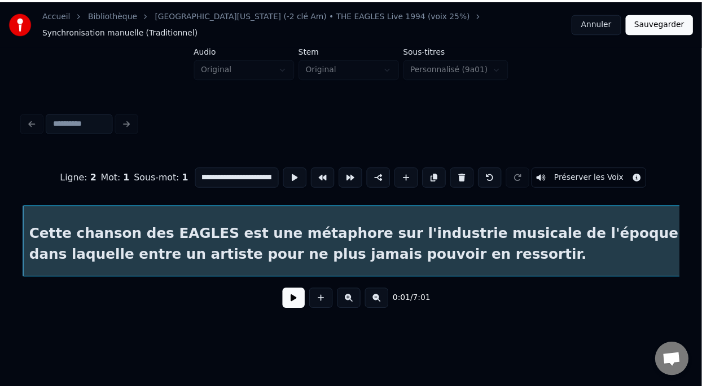
scroll to position [0, 0]
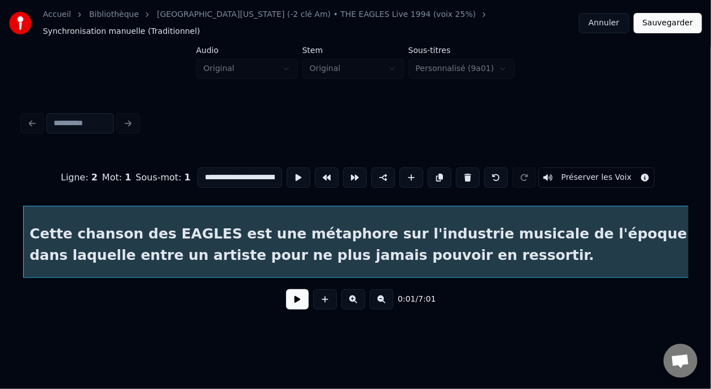
click at [668, 18] on button "Sauvegarder" at bounding box center [668, 23] width 68 height 20
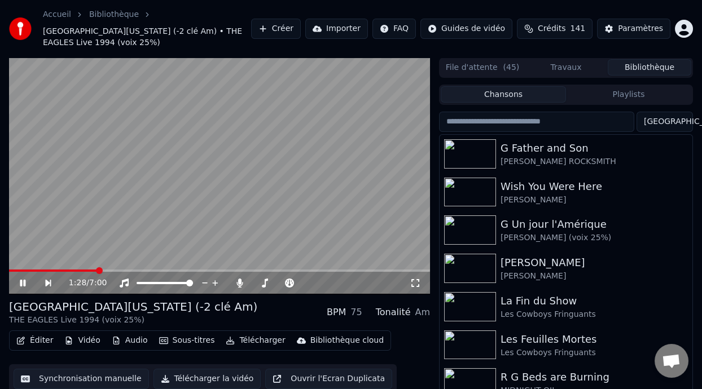
click at [23, 280] on icon at bounding box center [30, 283] width 25 height 9
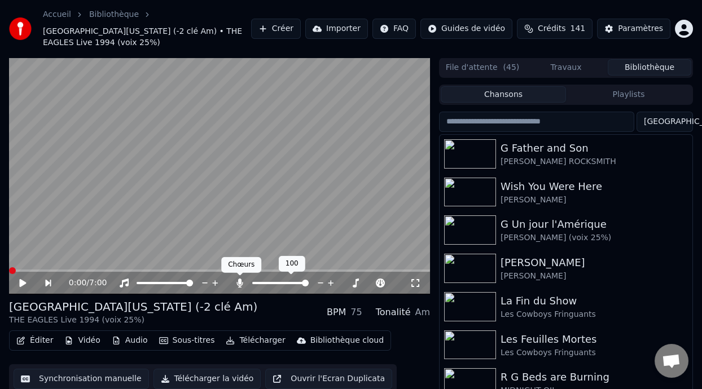
click at [240, 280] on icon at bounding box center [239, 283] width 6 height 9
click at [254, 339] on button "Télécharger" at bounding box center [255, 341] width 68 height 16
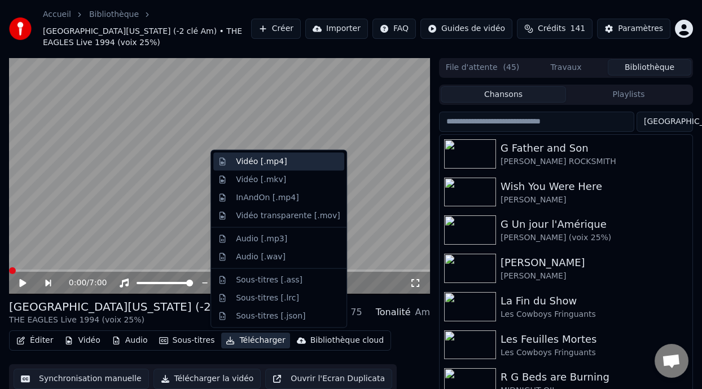
click at [282, 162] on div "Vidéo [.mp4]" at bounding box center [288, 161] width 104 height 11
